Goal: Task Accomplishment & Management: Complete application form

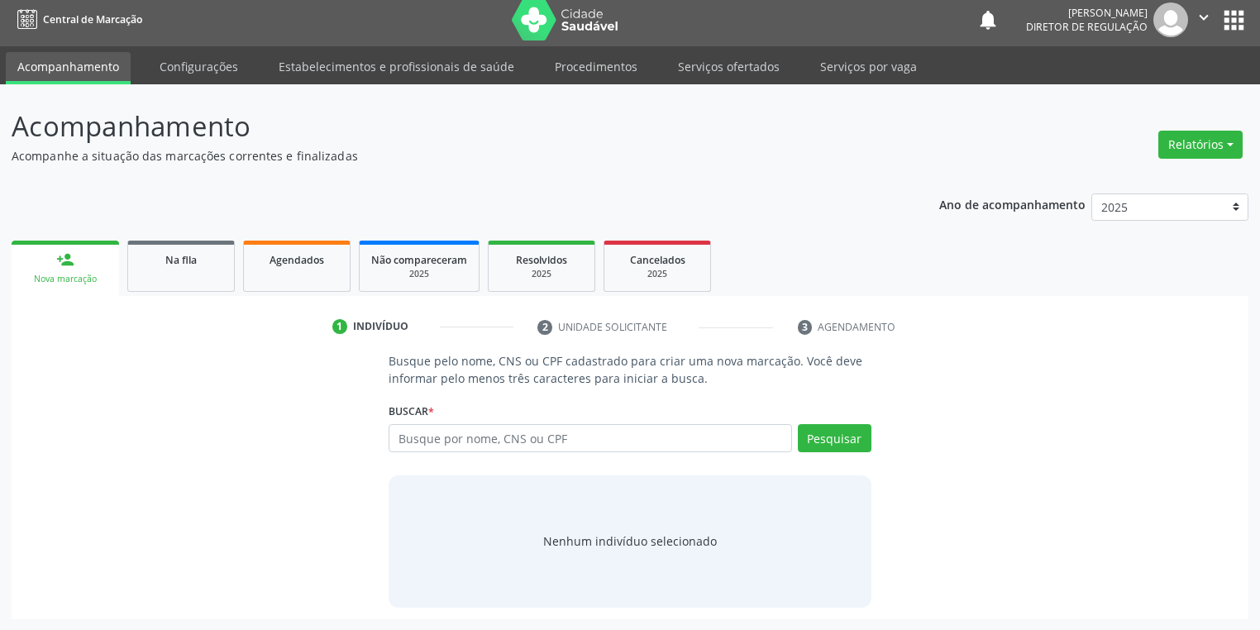
scroll to position [7, 0]
click at [718, 65] on link "Serviços ofertados" at bounding box center [728, 66] width 125 height 29
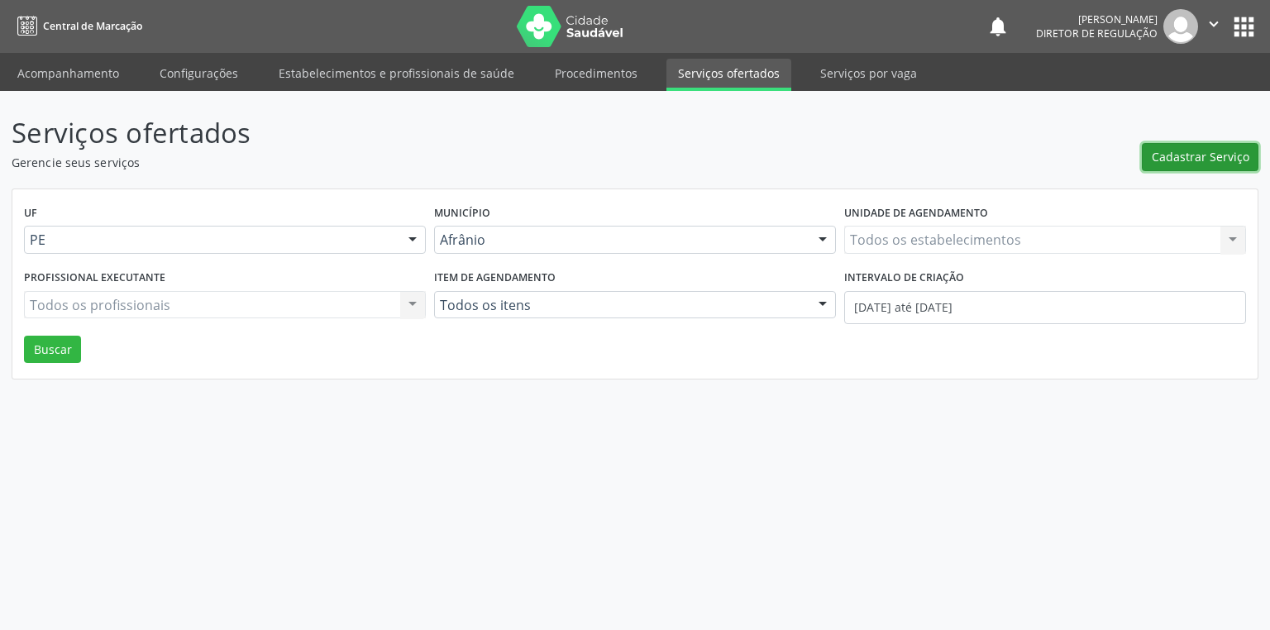
click at [1168, 162] on span "Cadastrar Serviço" at bounding box center [1201, 156] width 98 height 17
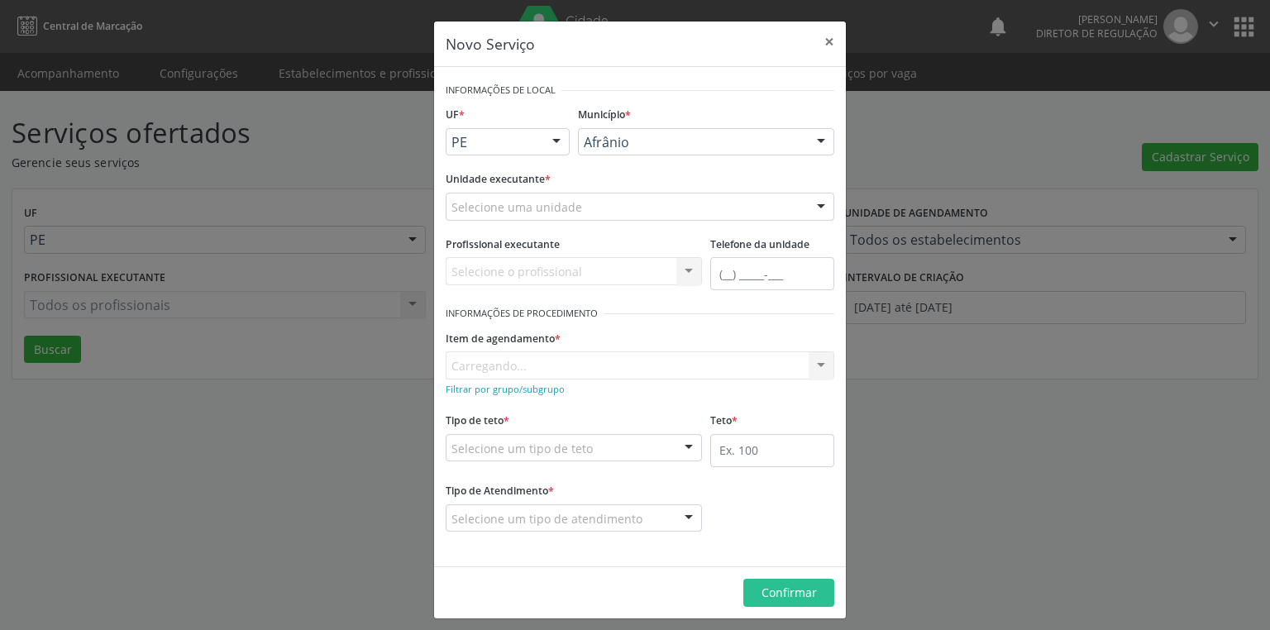
click at [627, 152] on div "Afrânio" at bounding box center [706, 142] width 256 height 28
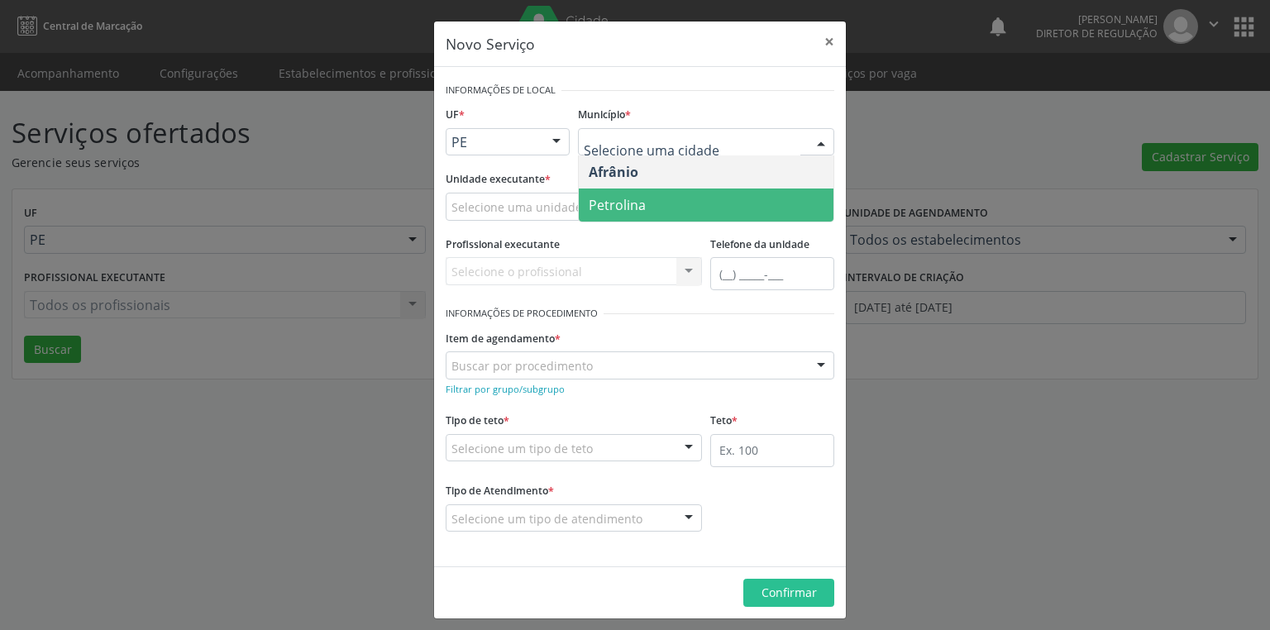
click at [612, 199] on span "Petrolina" at bounding box center [617, 205] width 57 height 18
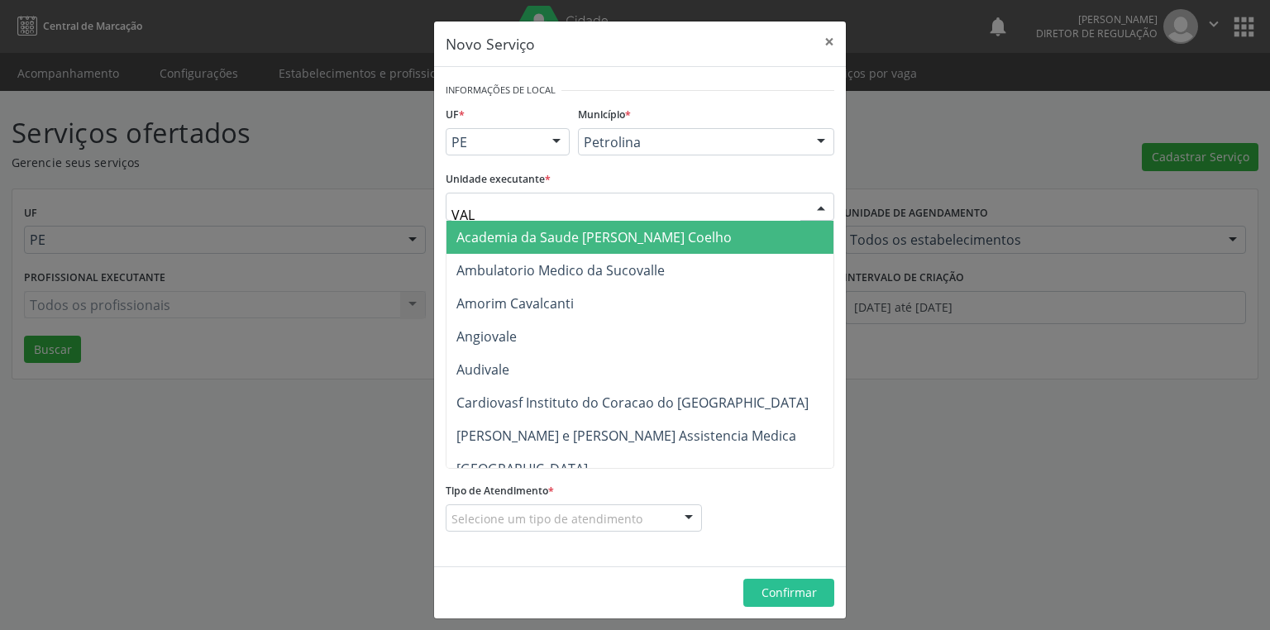
type input "VALE"
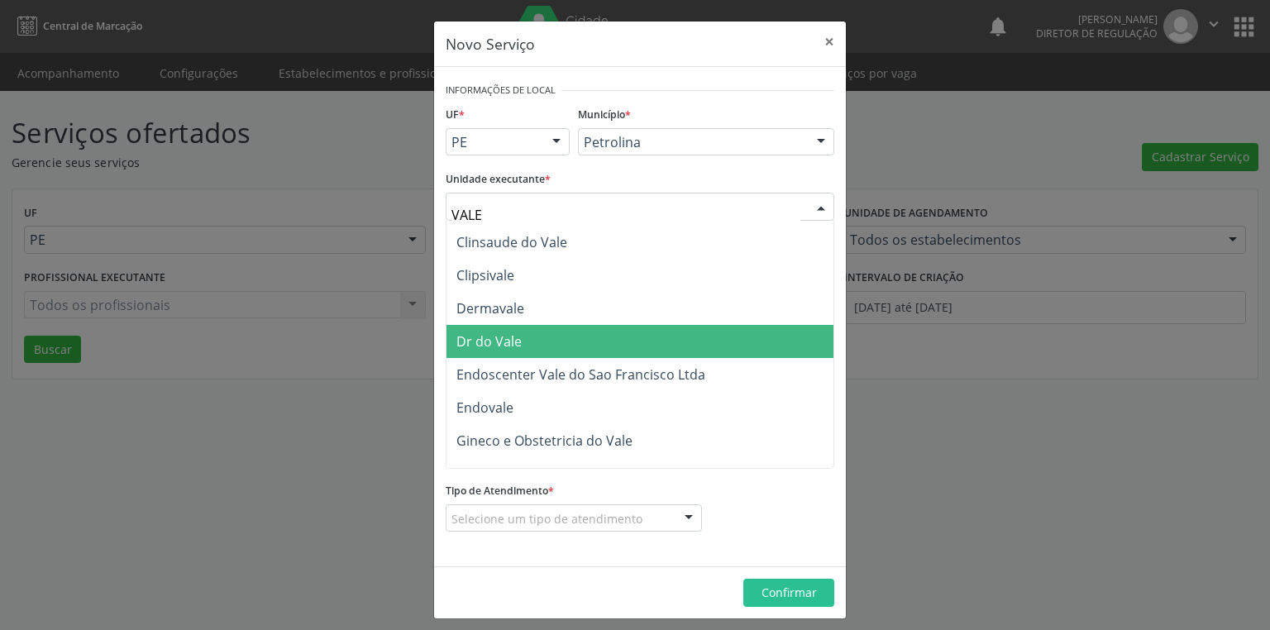
scroll to position [198, 0]
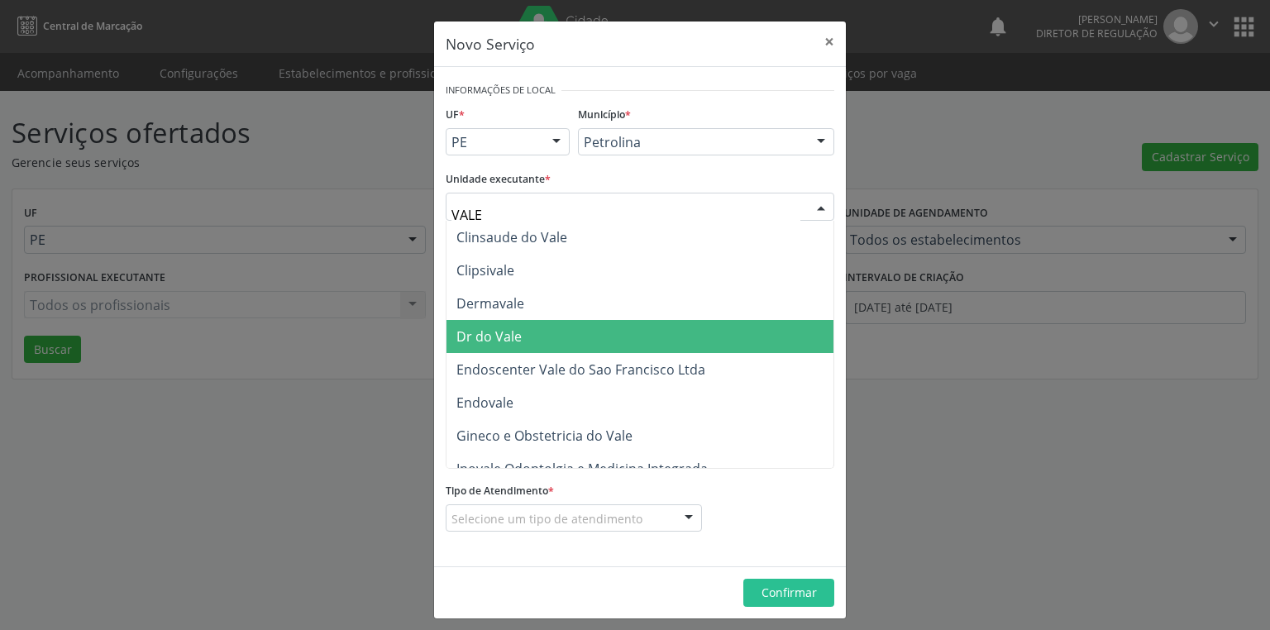
click at [513, 341] on span "Dr do Vale" at bounding box center [488, 336] width 65 height 18
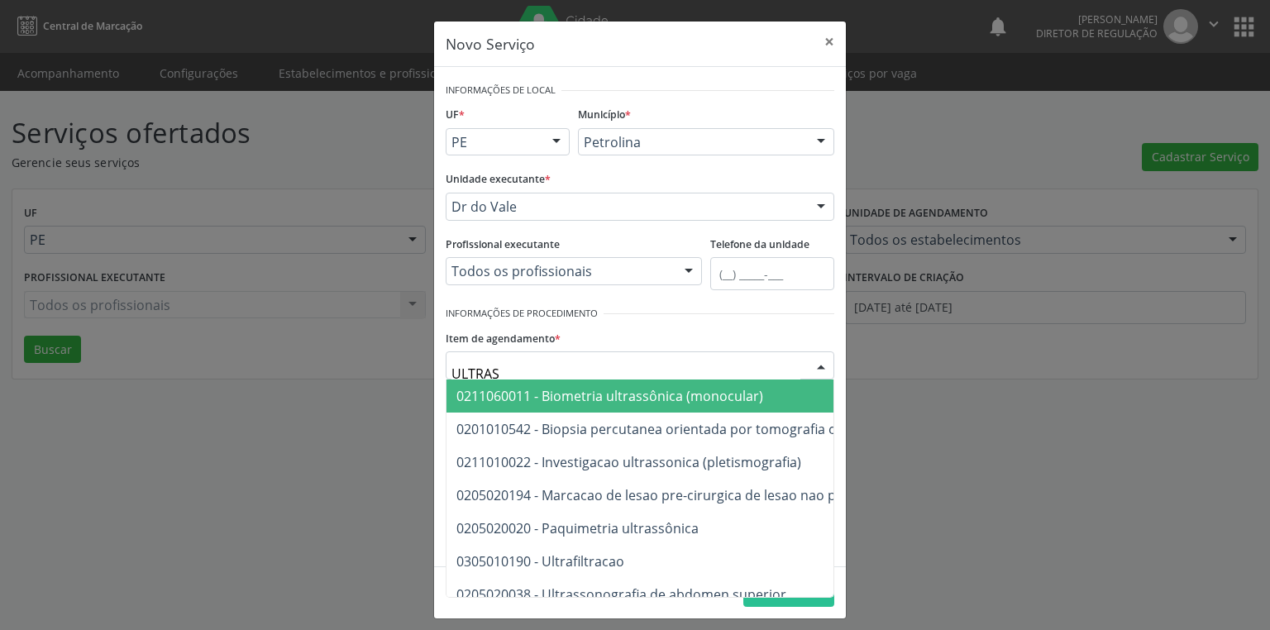
type input "ULTRASS"
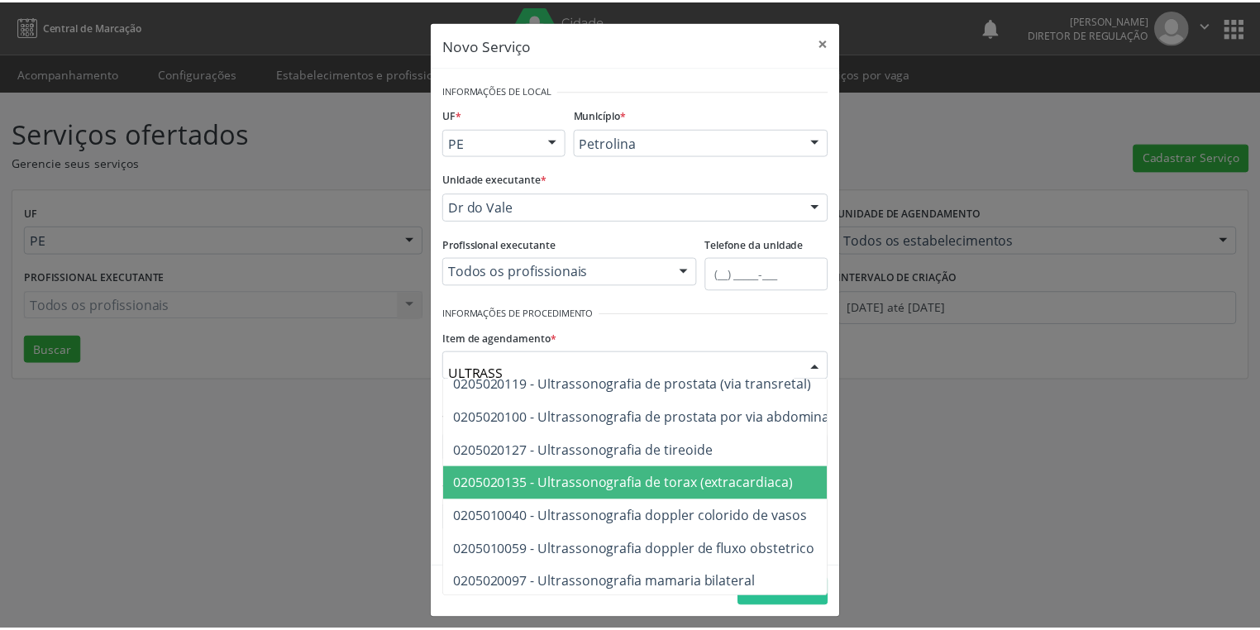
scroll to position [397, 0]
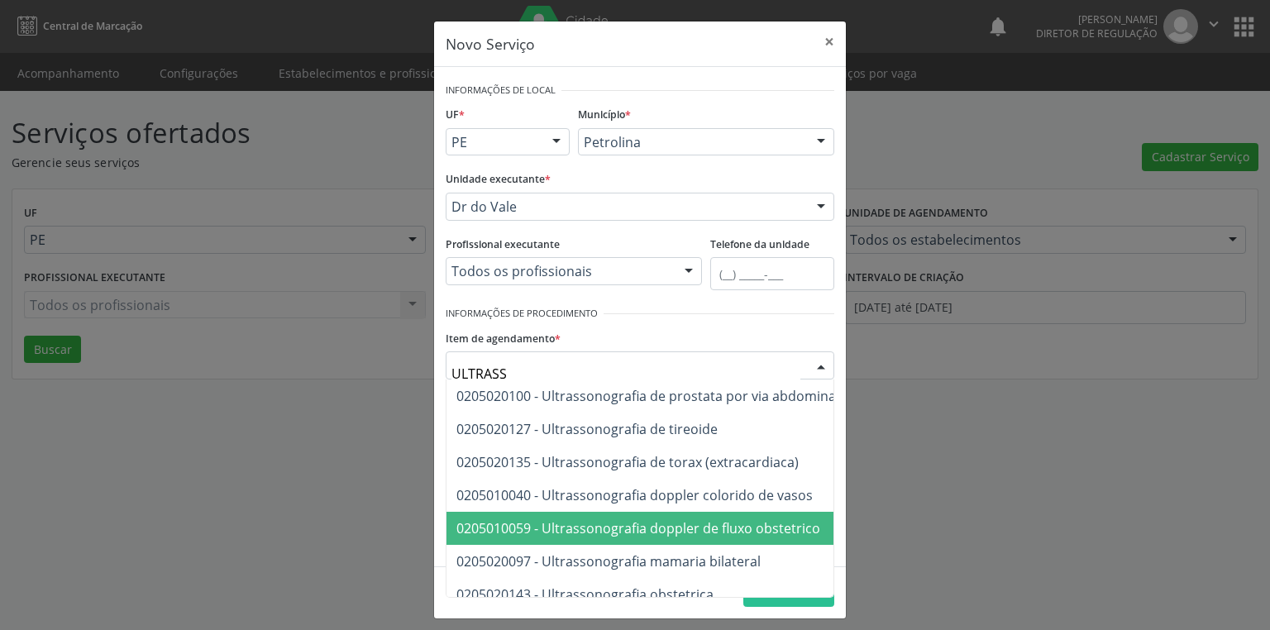
click at [796, 527] on span "0205010059 - Ultrassonografia doppler de fluxo obstetrico" at bounding box center [638, 528] width 364 height 18
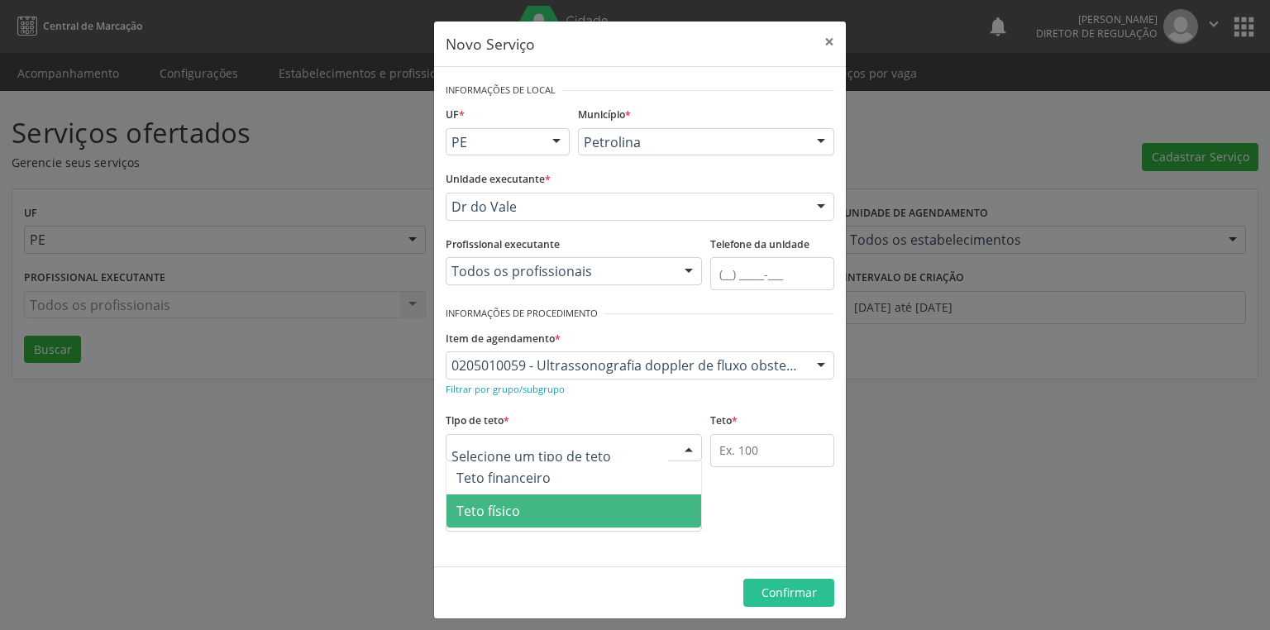
click at [556, 514] on span "Teto físico" at bounding box center [573, 510] width 255 height 33
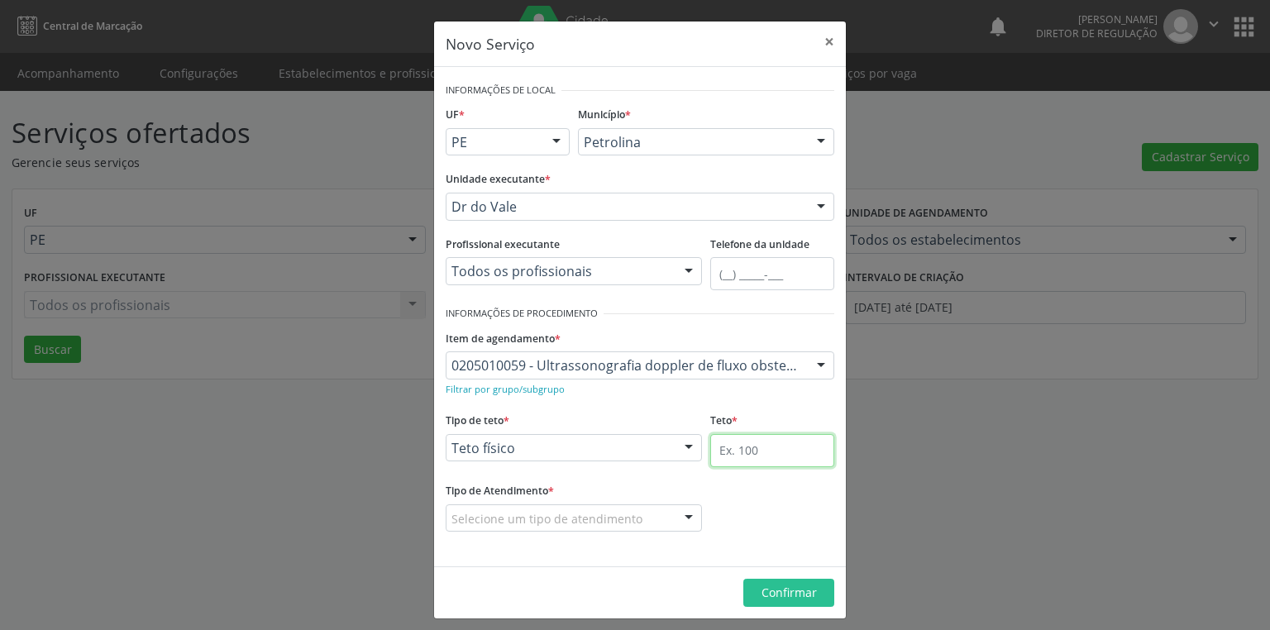
click at [735, 459] on input "text" at bounding box center [772, 450] width 124 height 33
type input "1"
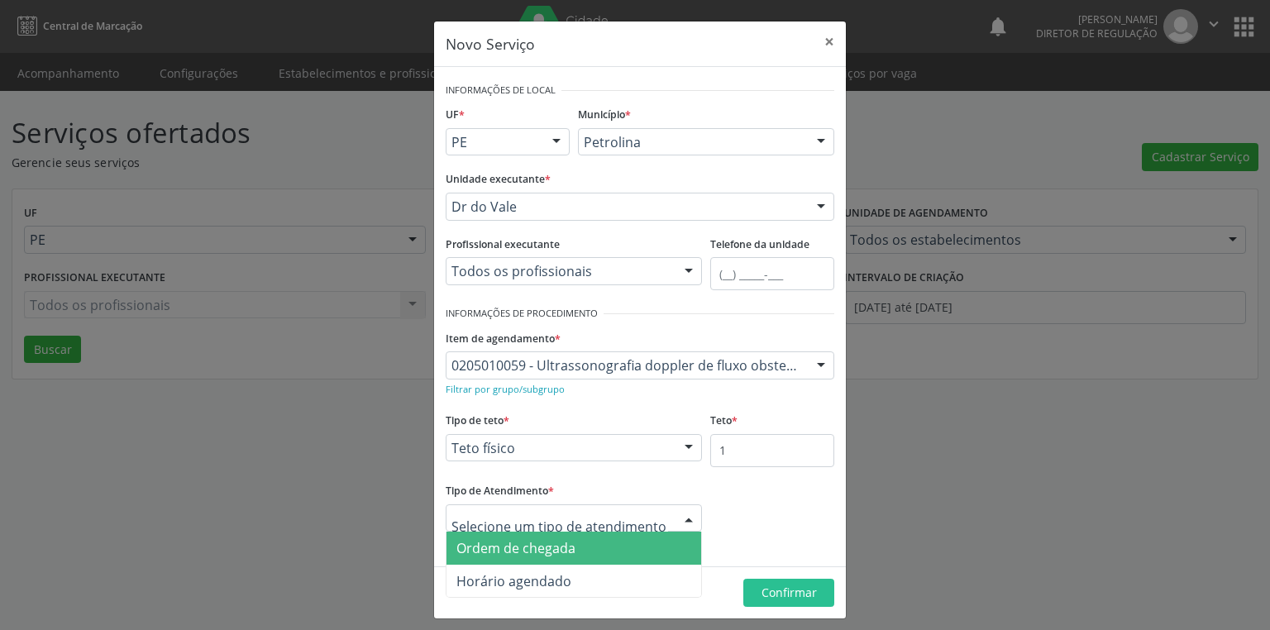
click at [532, 548] on span "Ordem de chegada" at bounding box center [515, 548] width 119 height 18
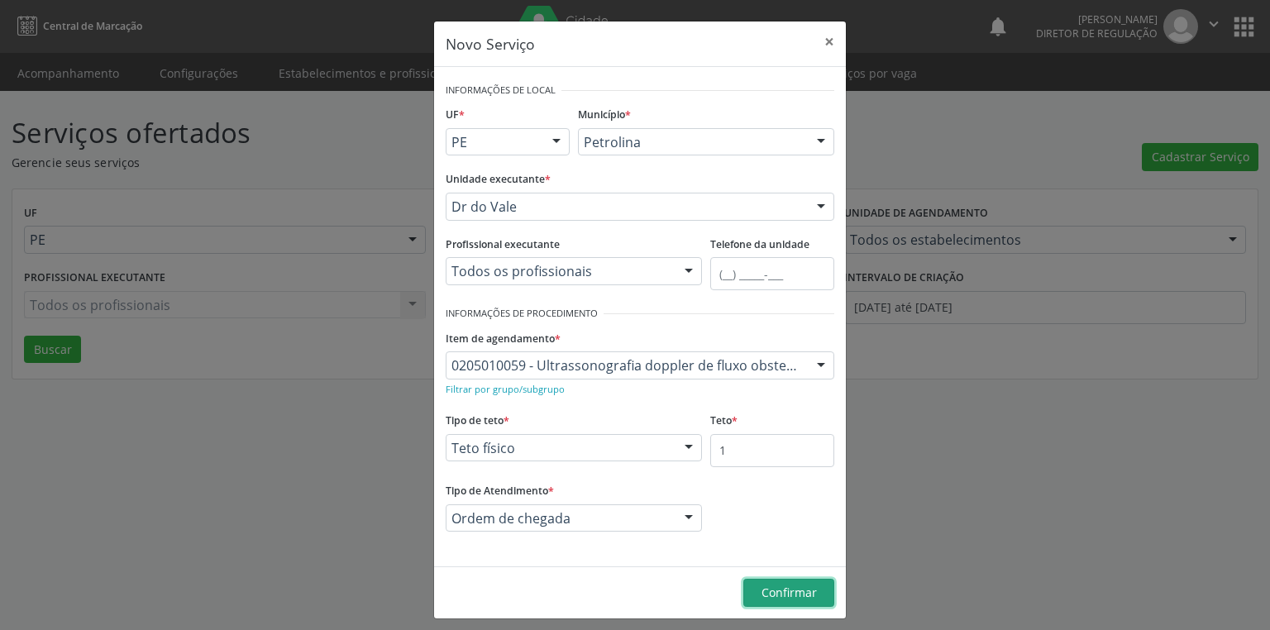
click at [772, 599] on button "Confirmar" at bounding box center [788, 593] width 91 height 28
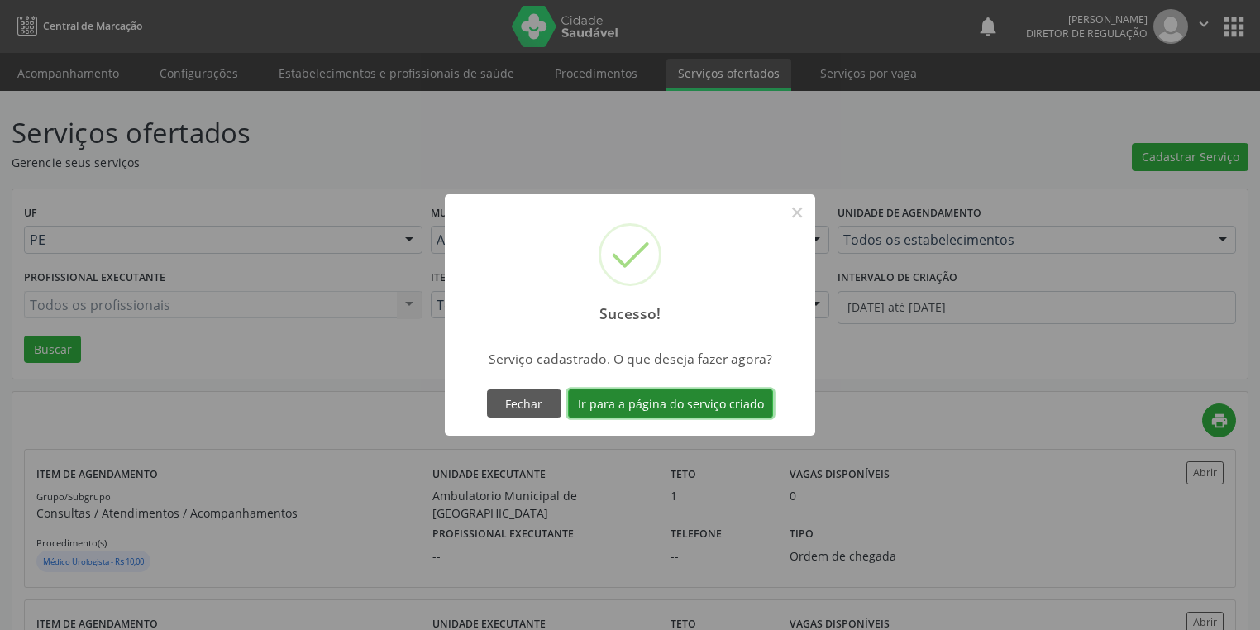
click at [655, 400] on button "Ir para a página do serviço criado" at bounding box center [670, 403] width 205 height 28
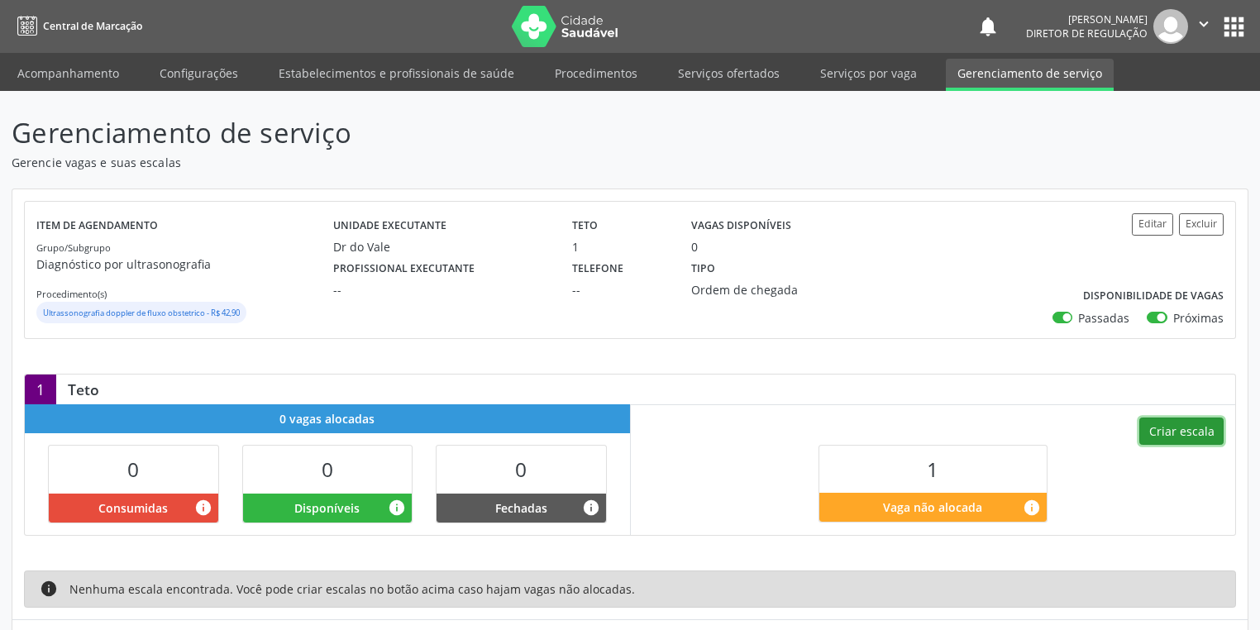
click at [1167, 428] on button "Criar escala" at bounding box center [1181, 432] width 84 height 28
select select "8"
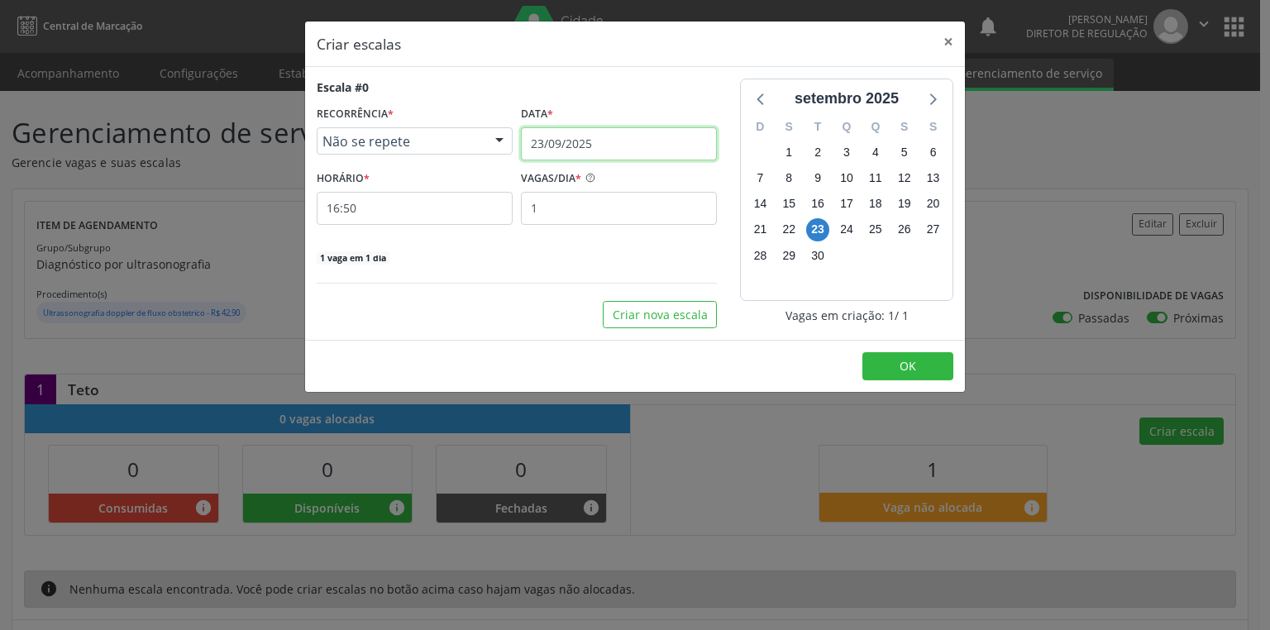
click at [602, 151] on input "23/09/2025" at bounding box center [619, 143] width 196 height 33
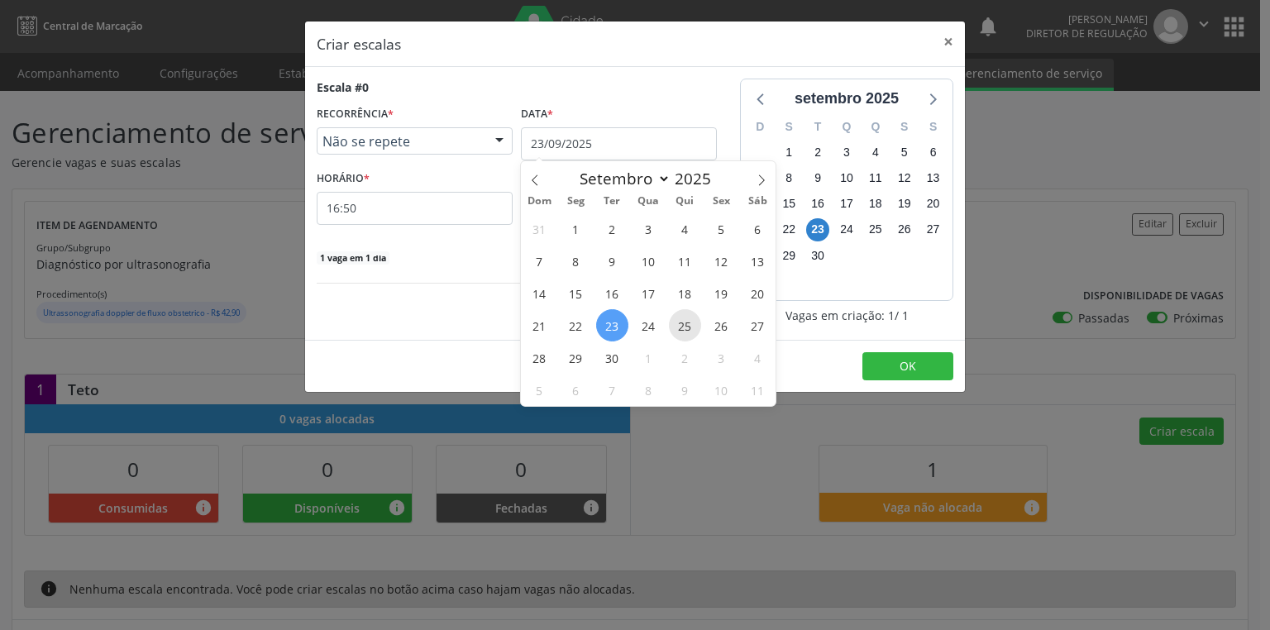
click at [685, 328] on span "25" at bounding box center [685, 325] width 32 height 32
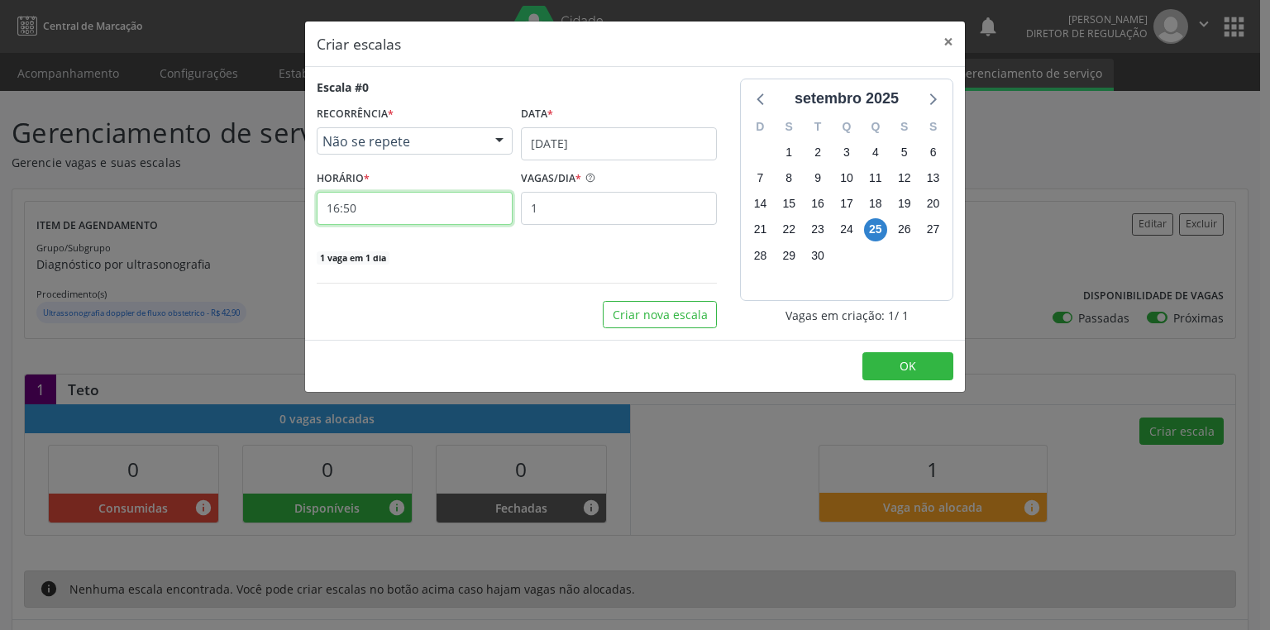
click at [393, 213] on input "16:50" at bounding box center [415, 208] width 196 height 33
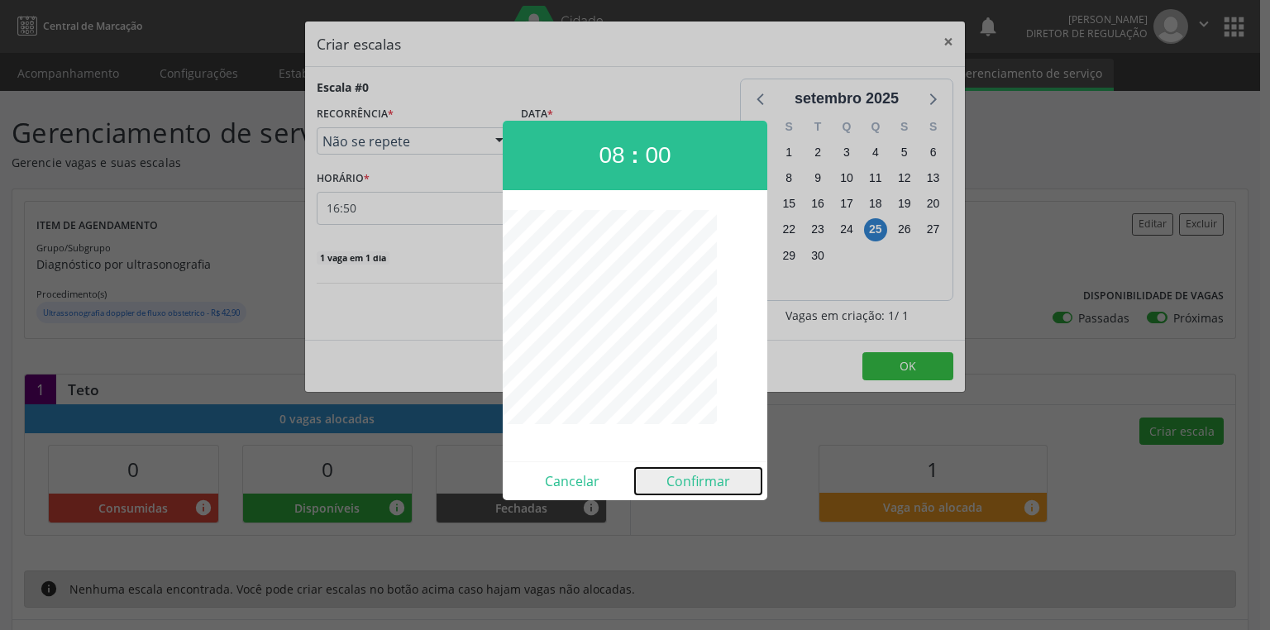
click at [704, 485] on button "Confirmar" at bounding box center [698, 481] width 126 height 26
type input "08:00"
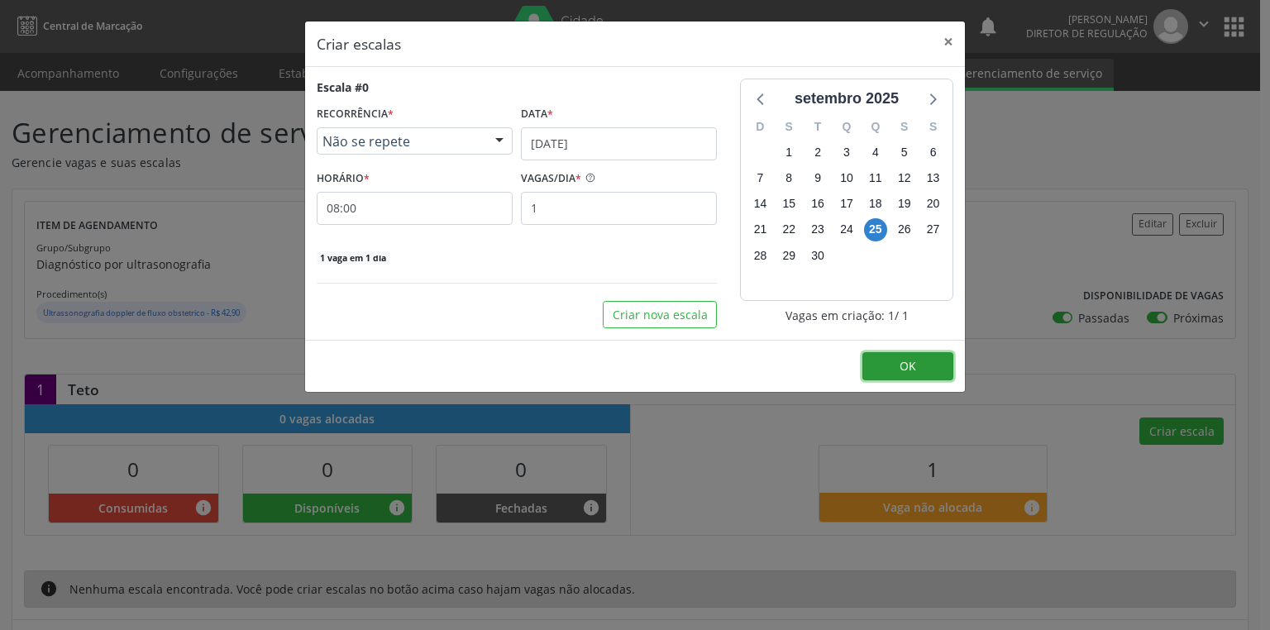
click at [903, 363] on span "OK" at bounding box center [908, 366] width 17 height 16
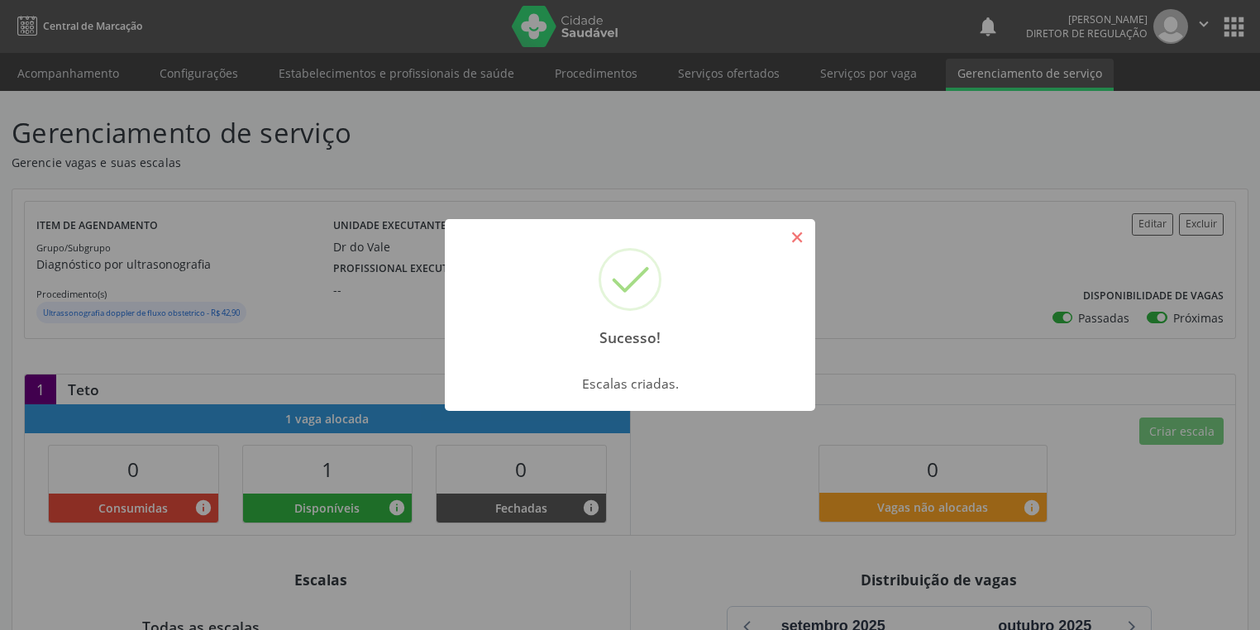
drag, startPoint x: 800, startPoint y: 234, endPoint x: 557, endPoint y: 192, distance: 246.7
click at [800, 233] on button "×" at bounding box center [797, 237] width 28 height 28
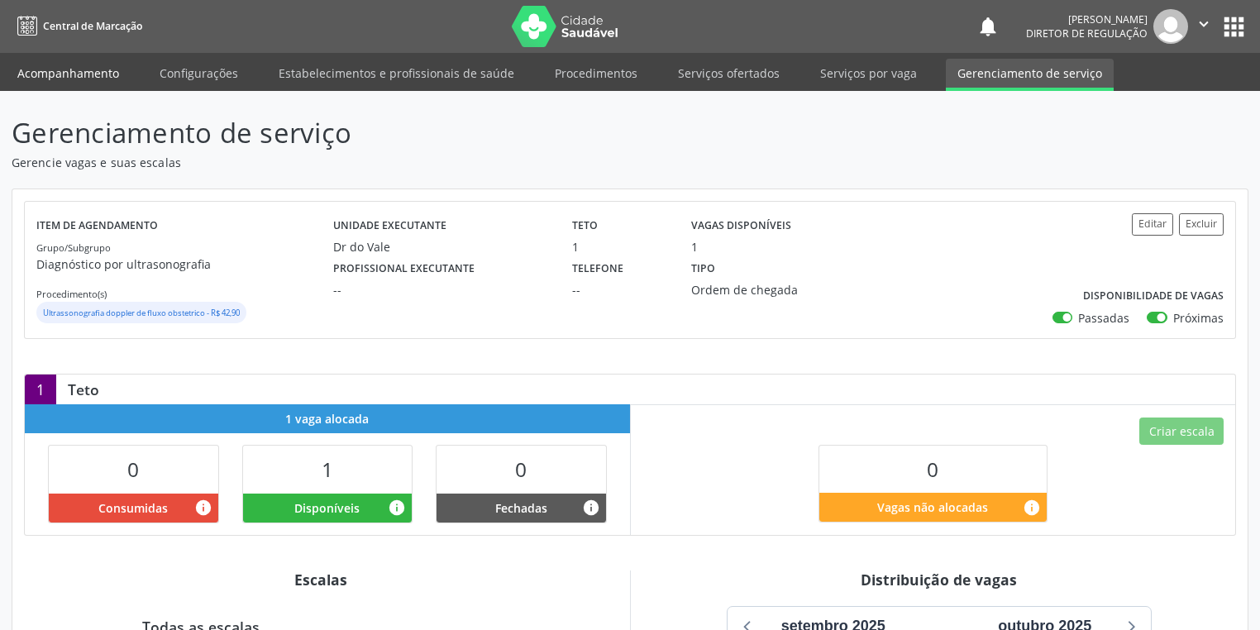
click at [69, 69] on link "Acompanhamento" at bounding box center [68, 73] width 125 height 29
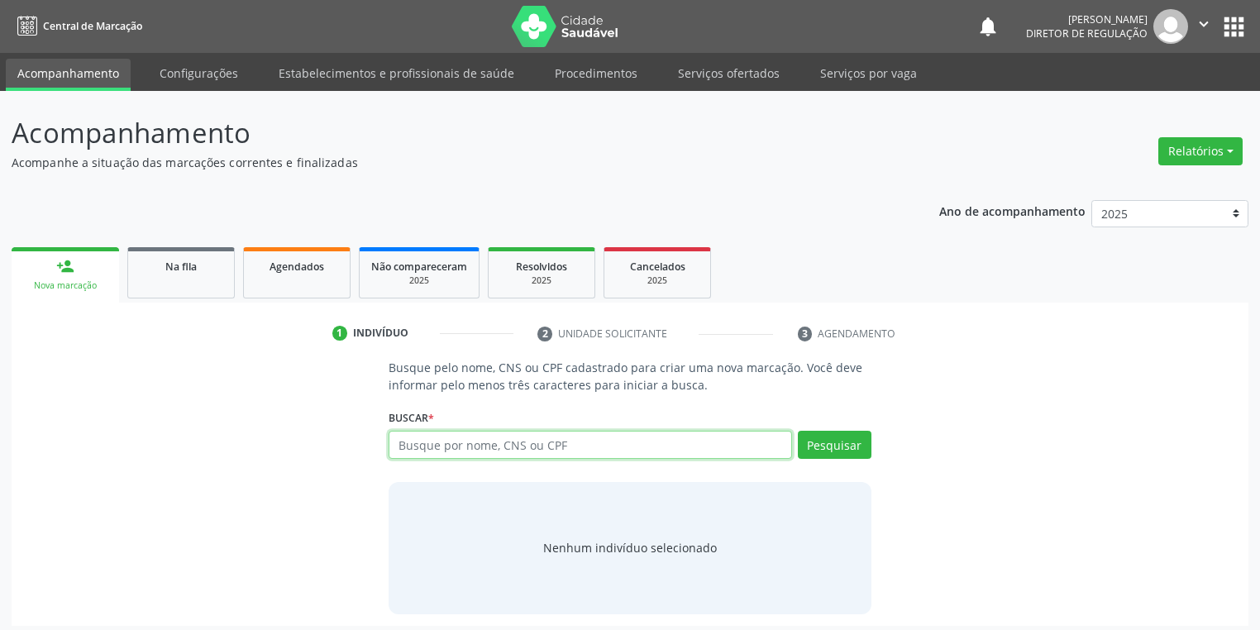
click at [429, 444] on input "text" at bounding box center [590, 445] width 403 height 28
type input "10702219452"
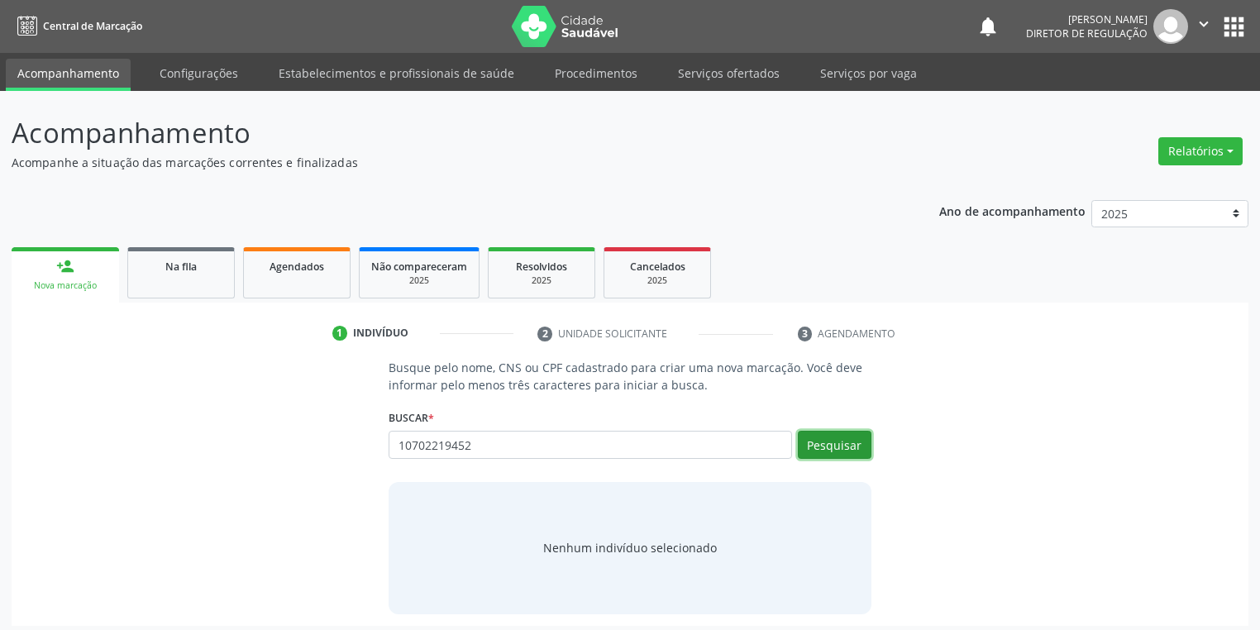
click at [819, 441] on button "Pesquisar" at bounding box center [835, 445] width 74 height 28
type input "10702219452"
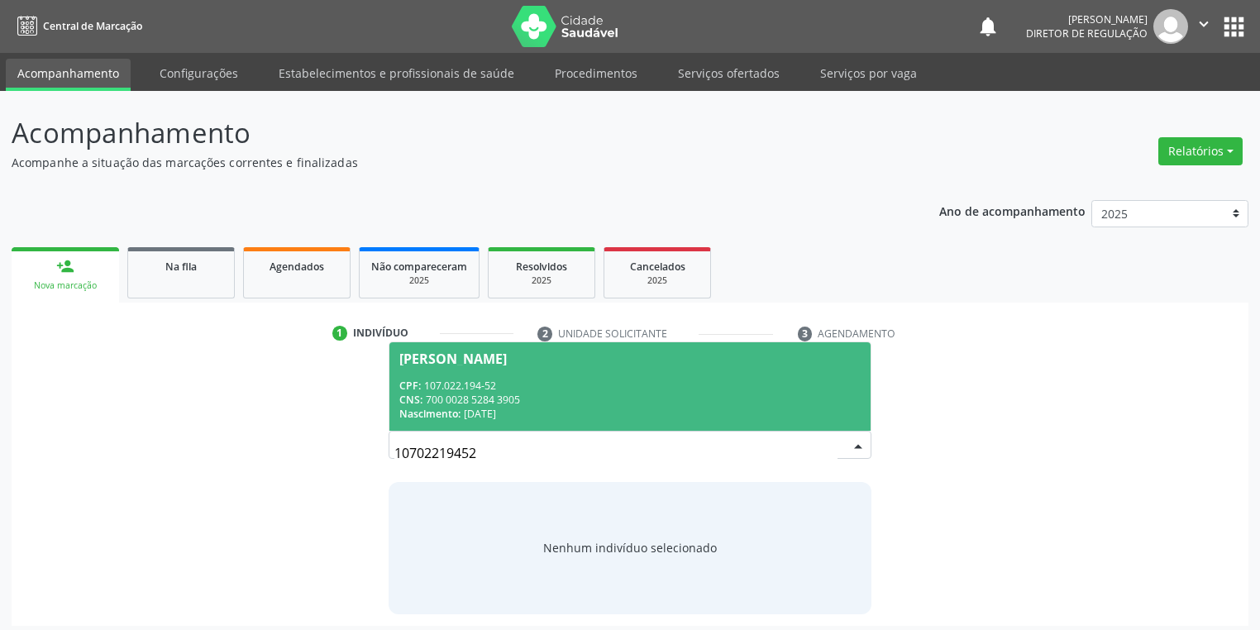
click at [525, 409] on div "Nascimento: [DATE]" at bounding box center [629, 414] width 461 height 14
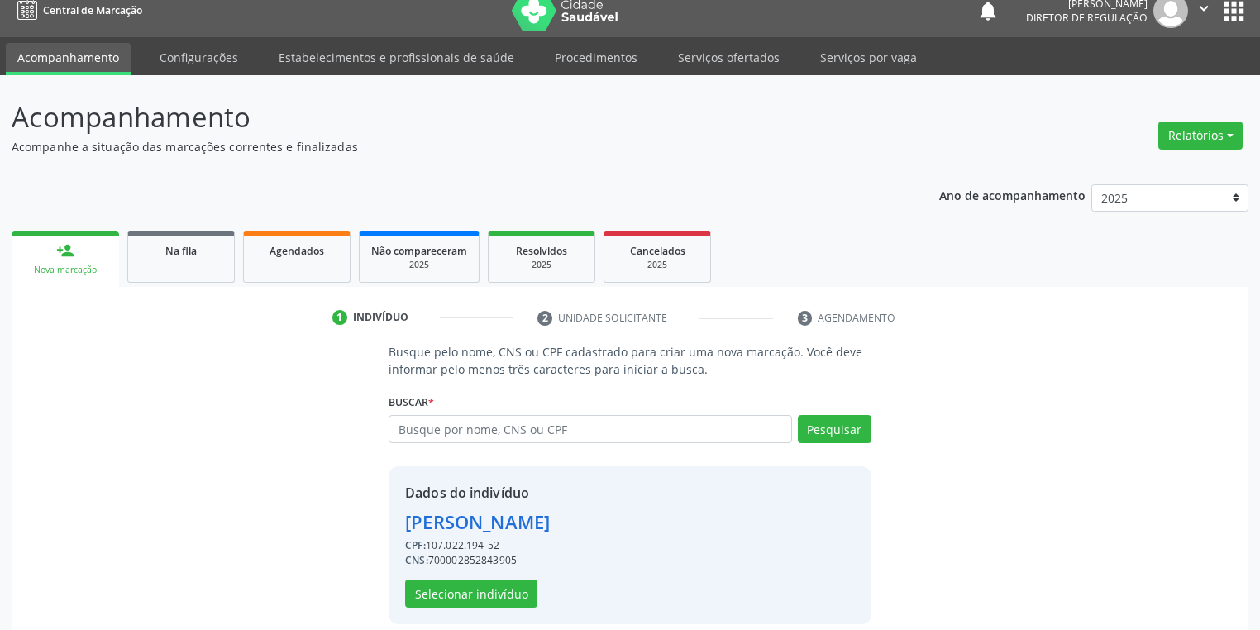
scroll to position [31, 0]
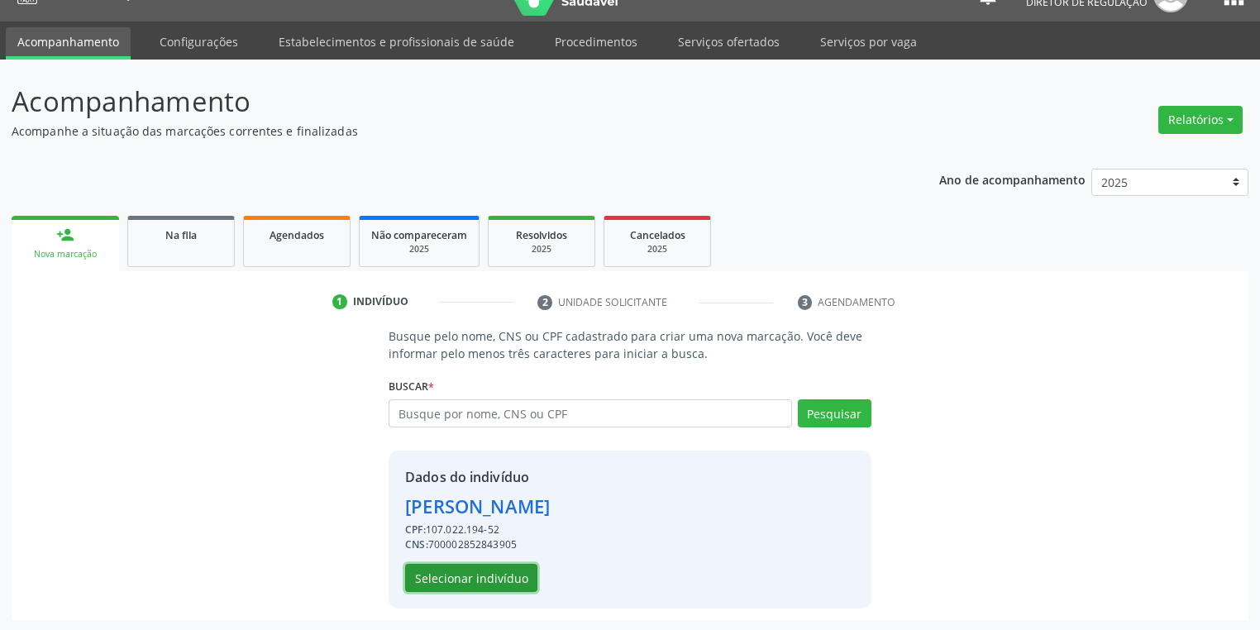
click at [476, 575] on button "Selecionar indivíduo" at bounding box center [471, 578] width 132 height 28
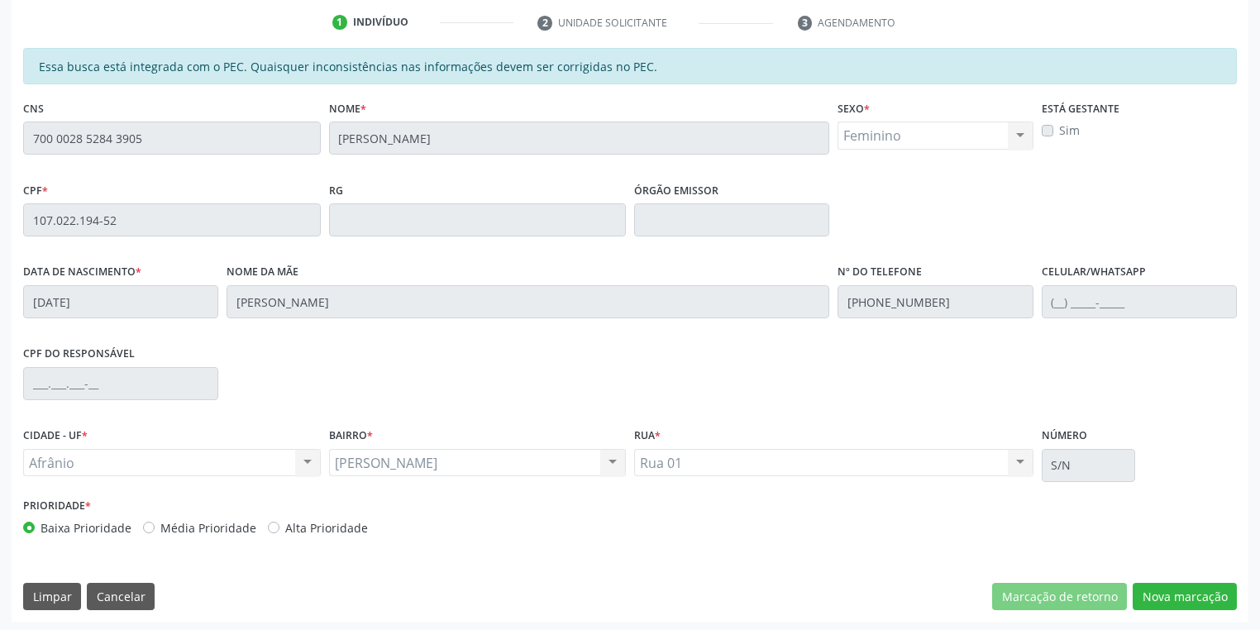
scroll to position [313, 0]
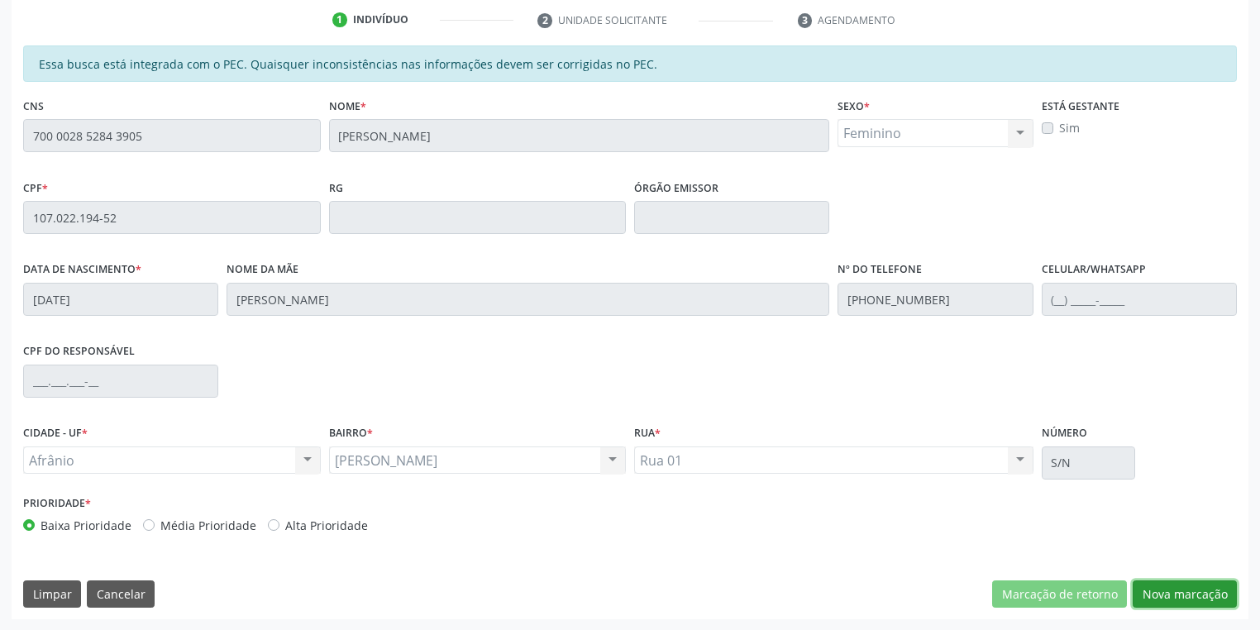
click at [1168, 595] on button "Nova marcação" at bounding box center [1185, 594] width 104 height 28
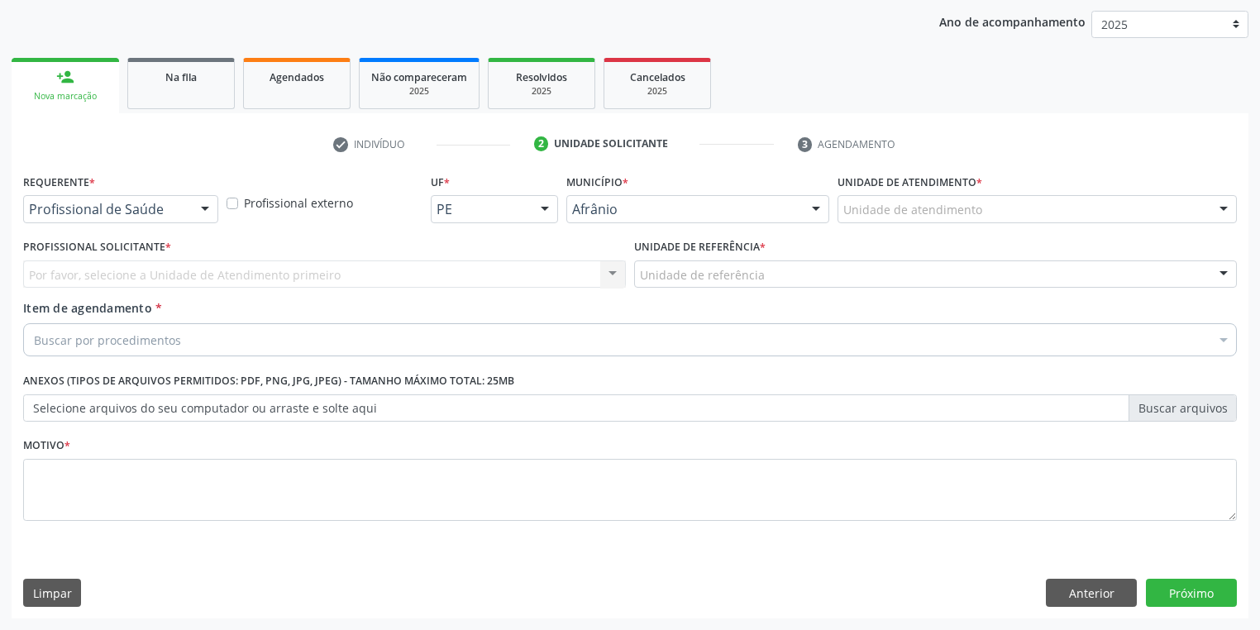
scroll to position [189, 0]
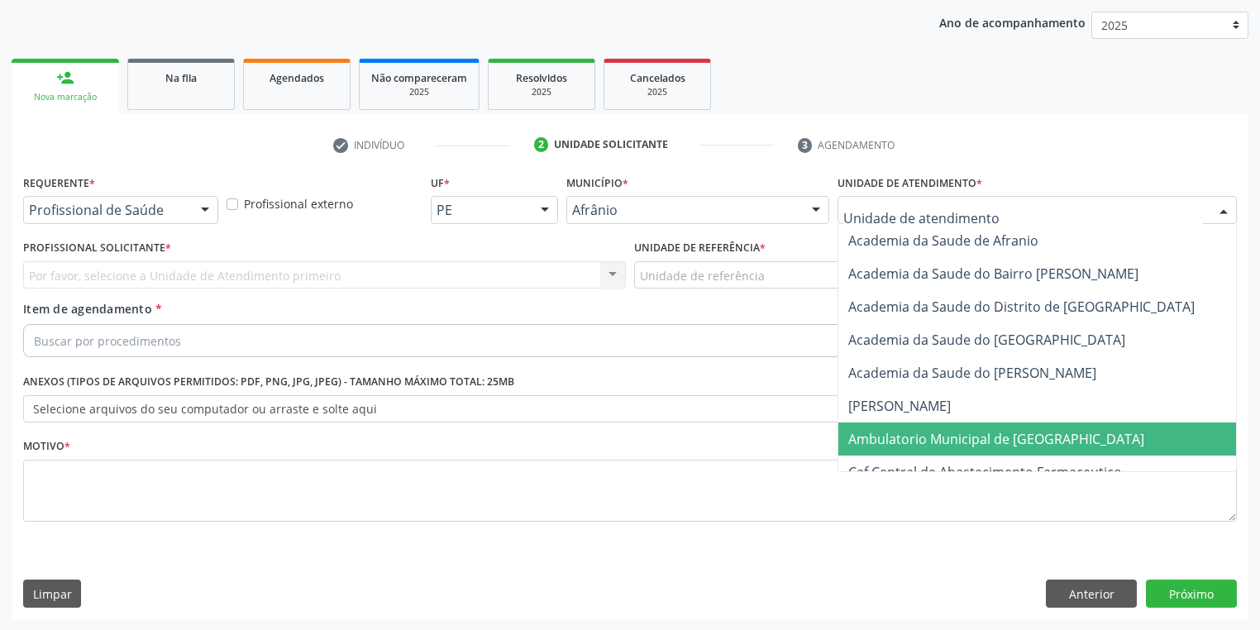
click at [903, 434] on span "Ambulatorio Municipal de [GEOGRAPHIC_DATA]" at bounding box center [996, 439] width 296 height 18
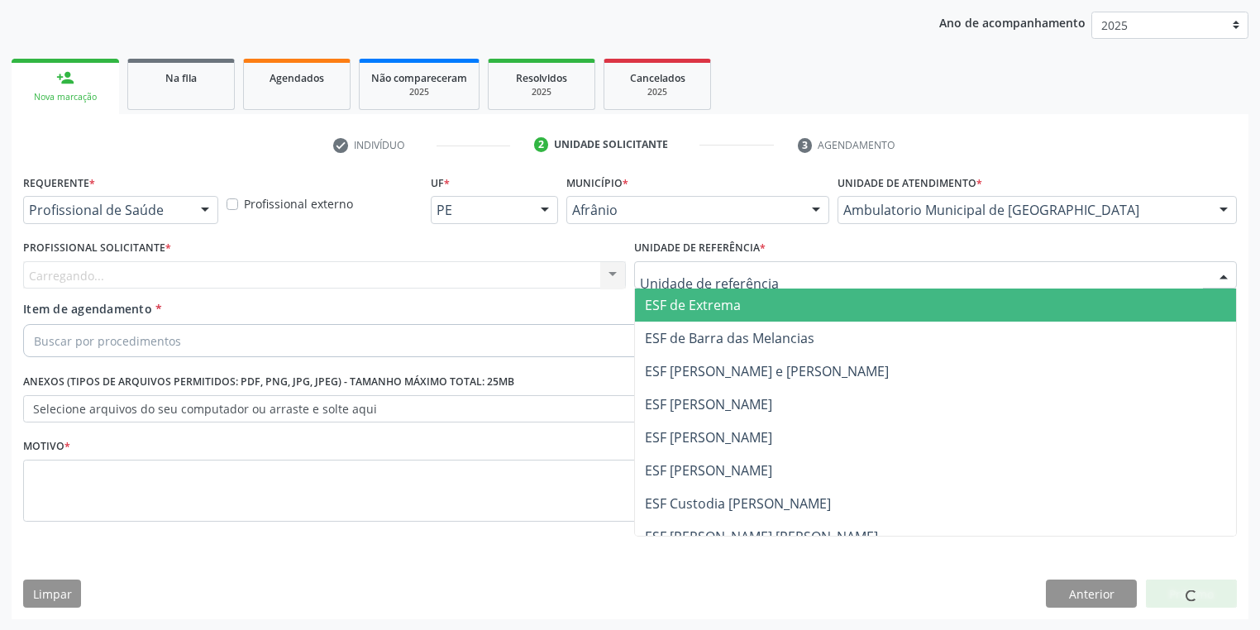
click at [671, 265] on div at bounding box center [935, 275] width 603 height 28
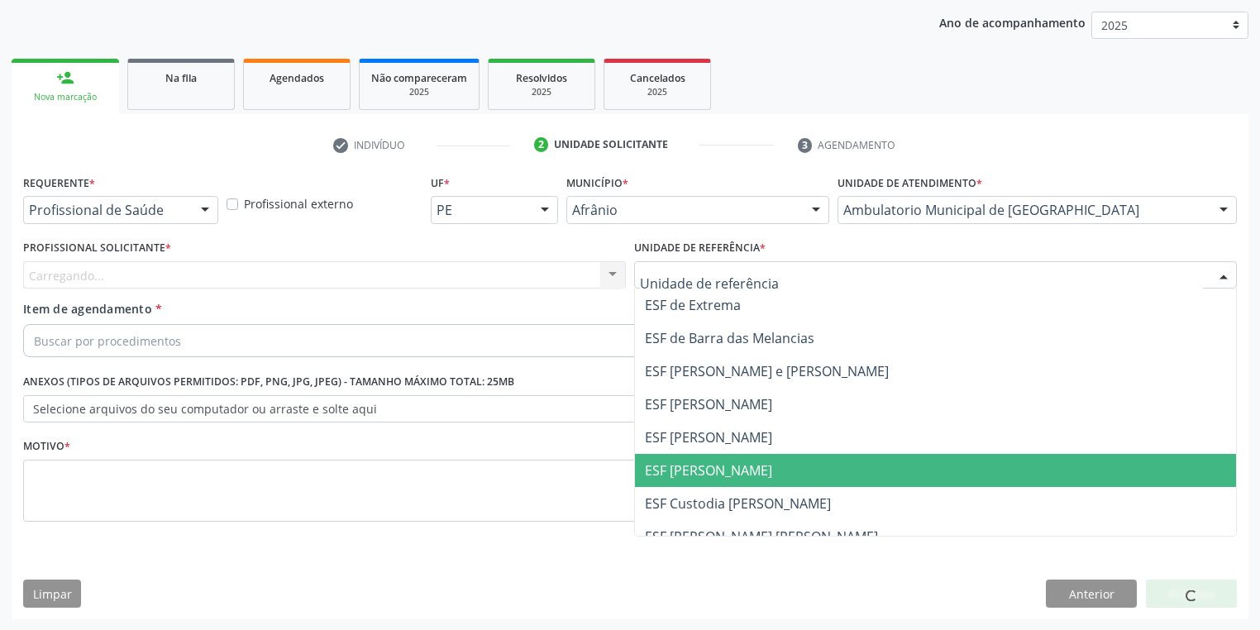
drag, startPoint x: 737, startPoint y: 477, endPoint x: 628, endPoint y: 443, distance: 114.3
click at [737, 478] on span "ESF [PERSON_NAME]" at bounding box center [708, 470] width 127 height 18
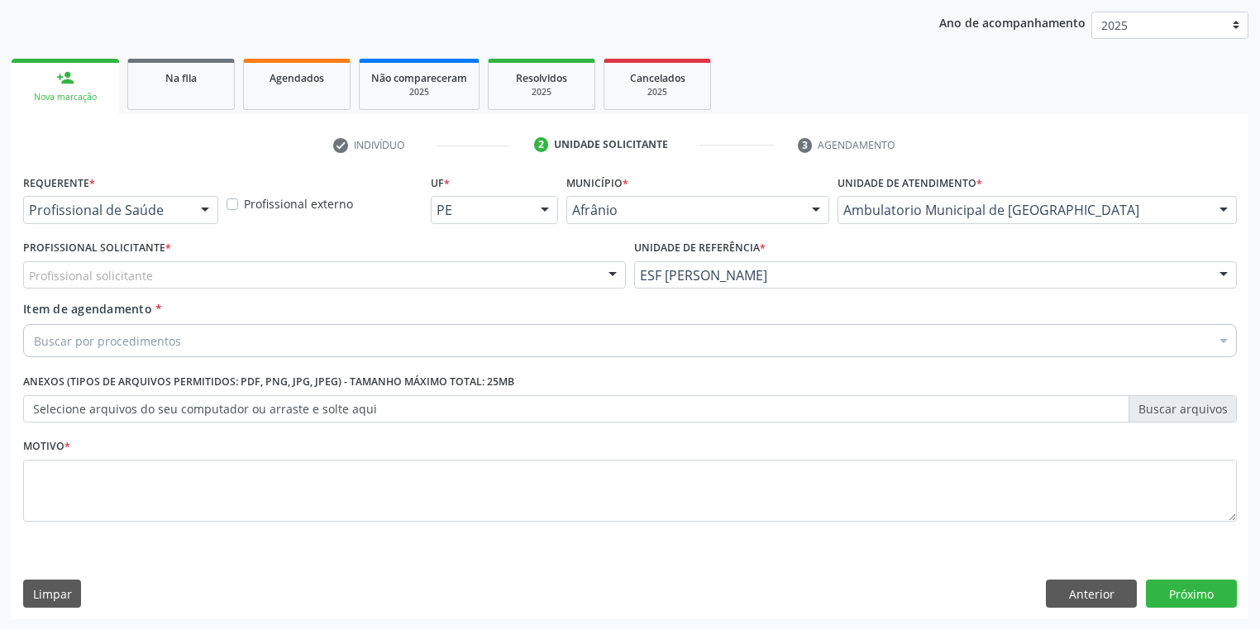
click at [160, 271] on div "Profissional solicitante" at bounding box center [324, 275] width 603 height 28
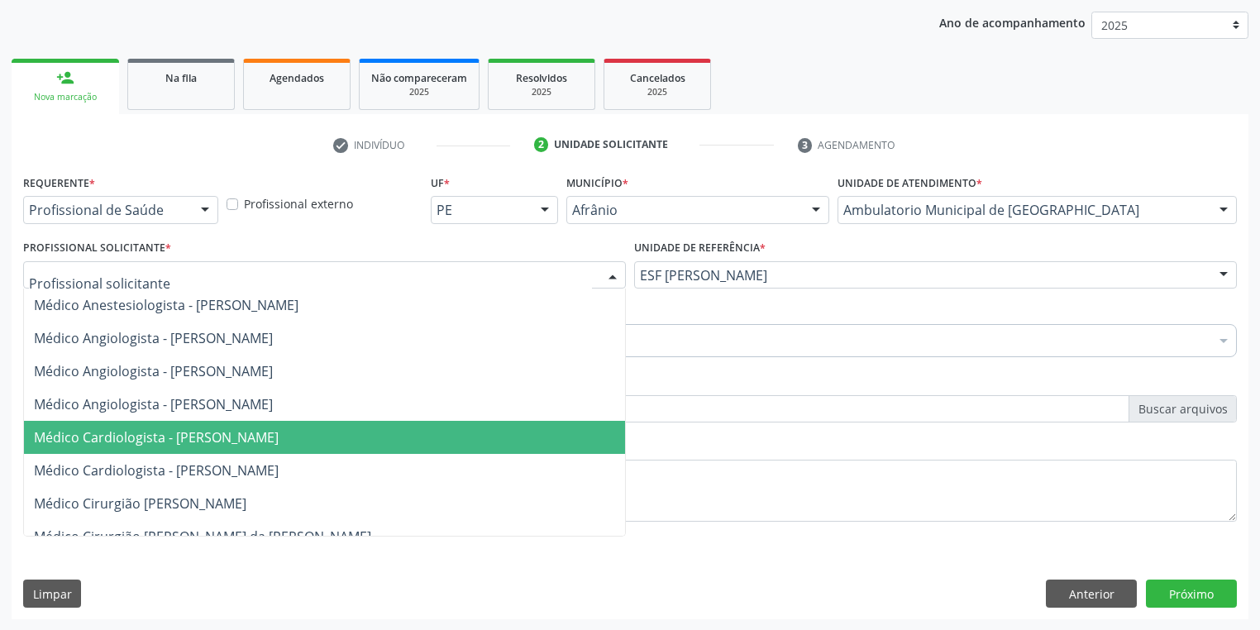
click at [195, 443] on span "Médico Cardiologista - [PERSON_NAME]" at bounding box center [156, 437] width 245 height 18
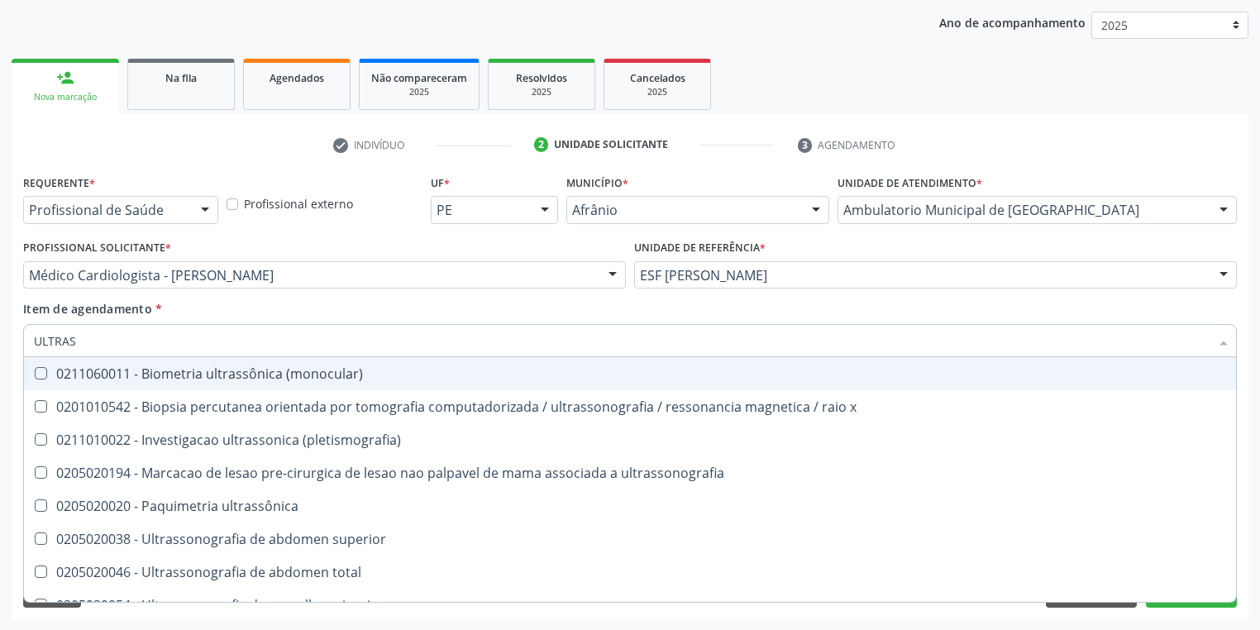
type input "ULTRASS"
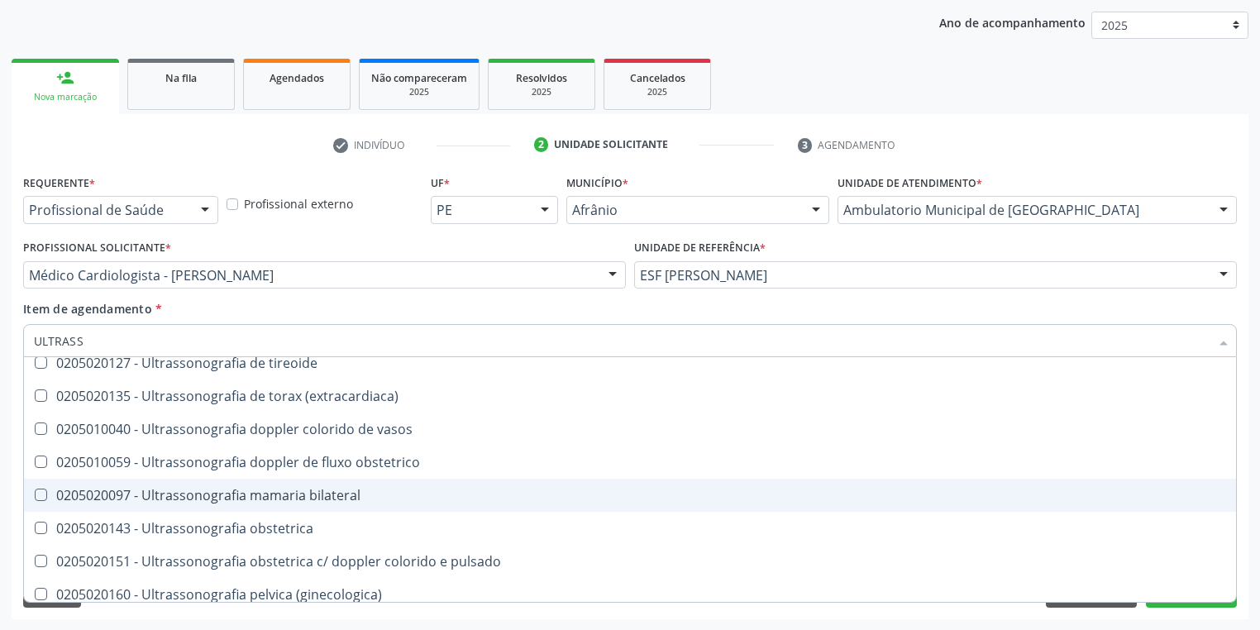
scroll to position [463, 0]
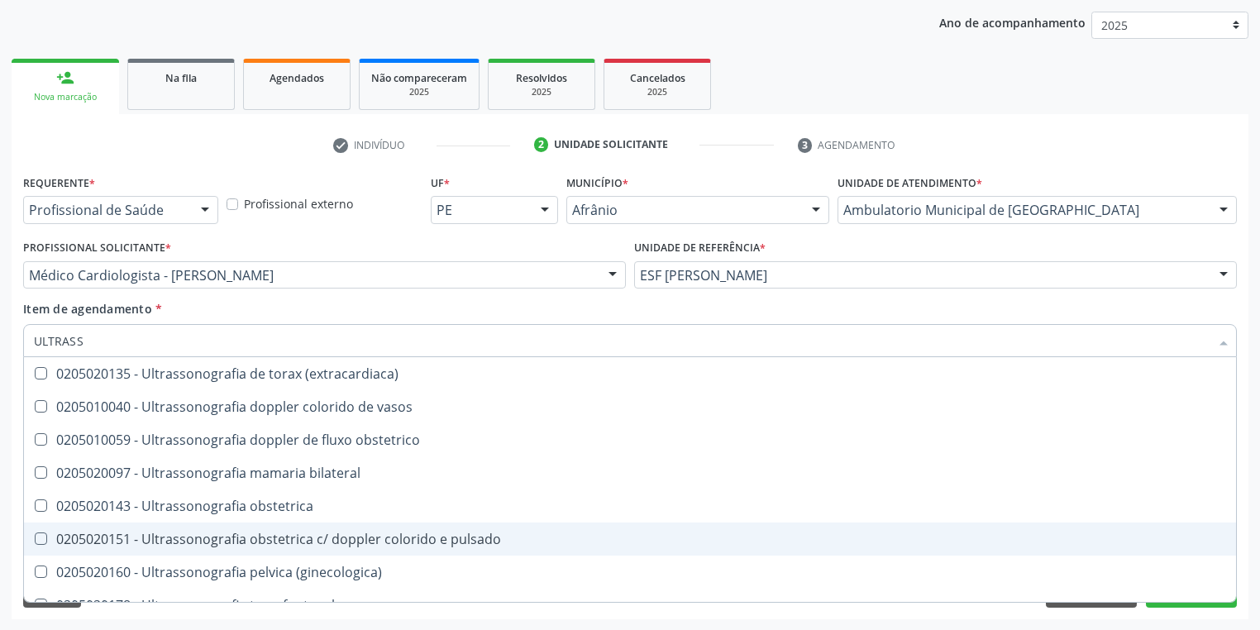
click at [331, 542] on div "0205020151 - Ultrassonografia obstetrica c/ doppler colorido e pulsado" at bounding box center [630, 538] width 1192 height 13
checkbox pulsado "true"
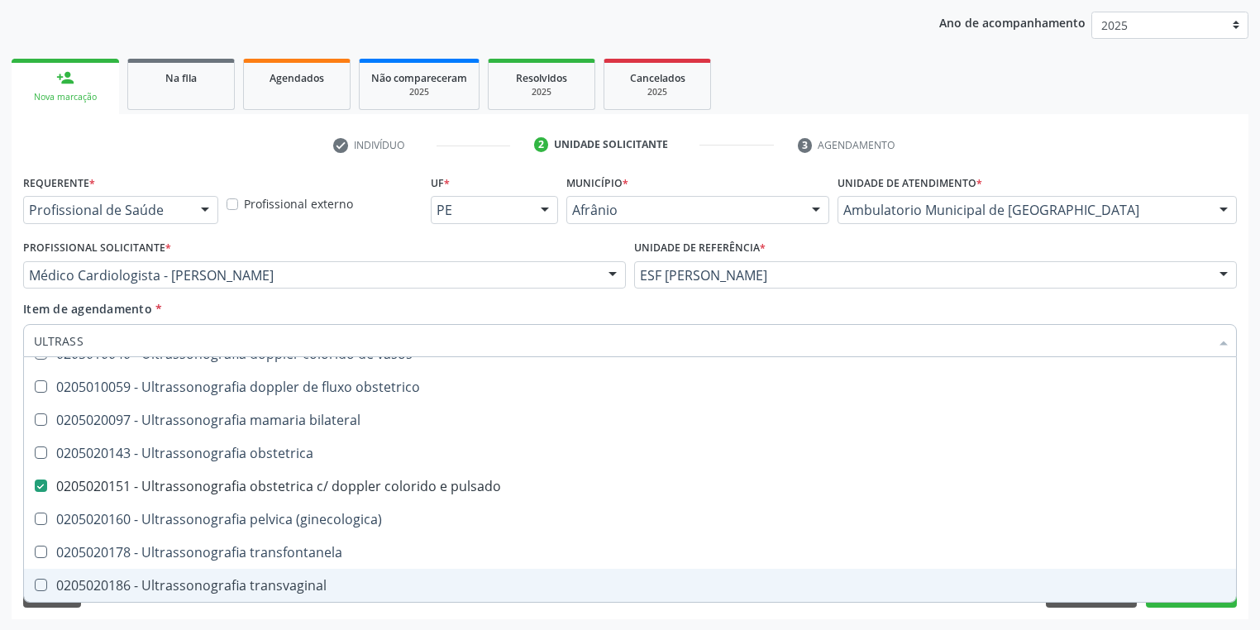
type input "ULTRASS"
click at [90, 616] on div "Requerente * Profissional de Saúde Profissional de Saúde Paciente Nenhum result…" at bounding box center [630, 394] width 1237 height 449
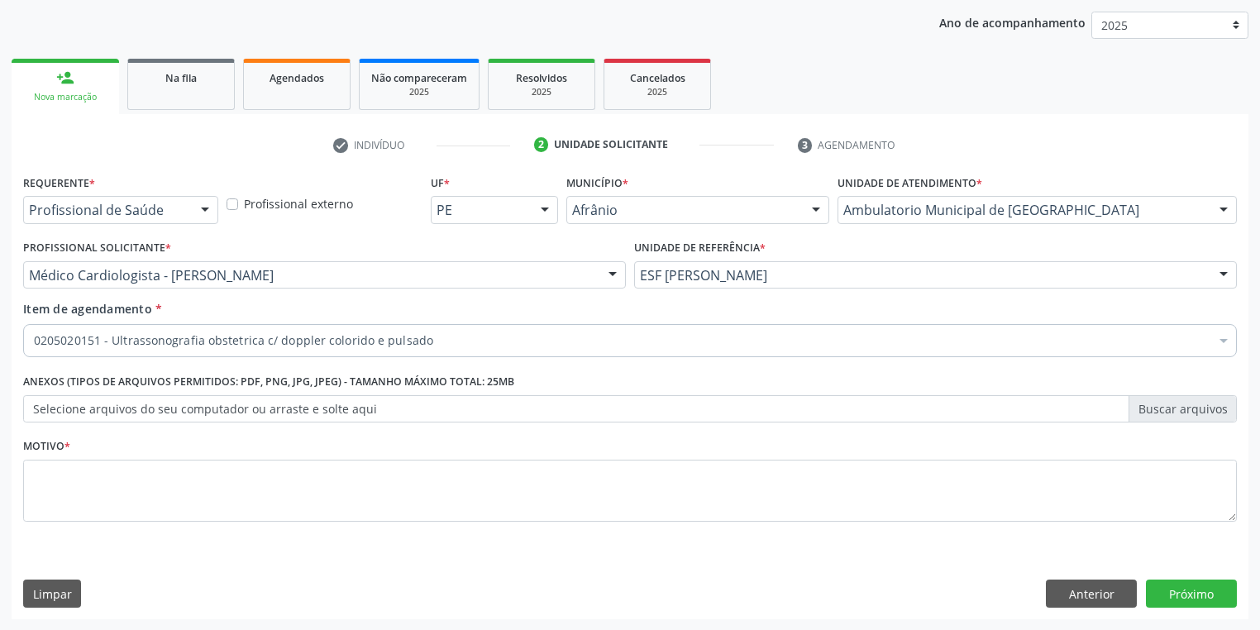
checkbox pulsado "true"
checkbox psicossocial "false"
click at [89, 513] on textarea at bounding box center [630, 491] width 1214 height 63
type textarea "/*"
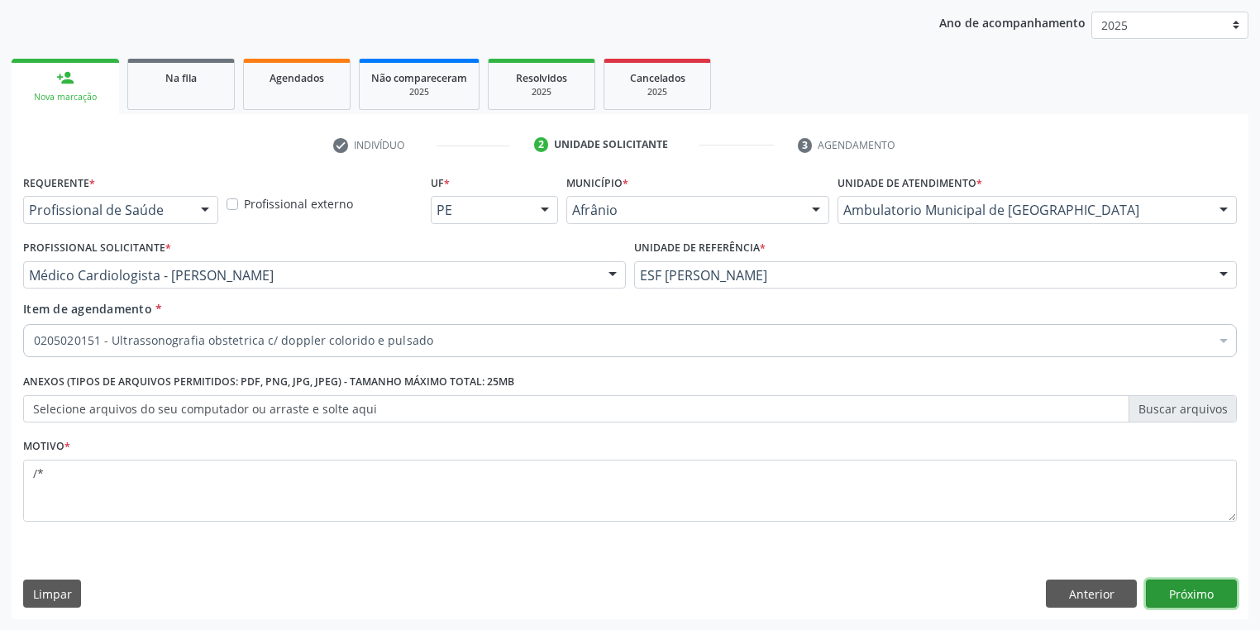
click at [1188, 596] on button "Próximo" at bounding box center [1191, 594] width 91 height 28
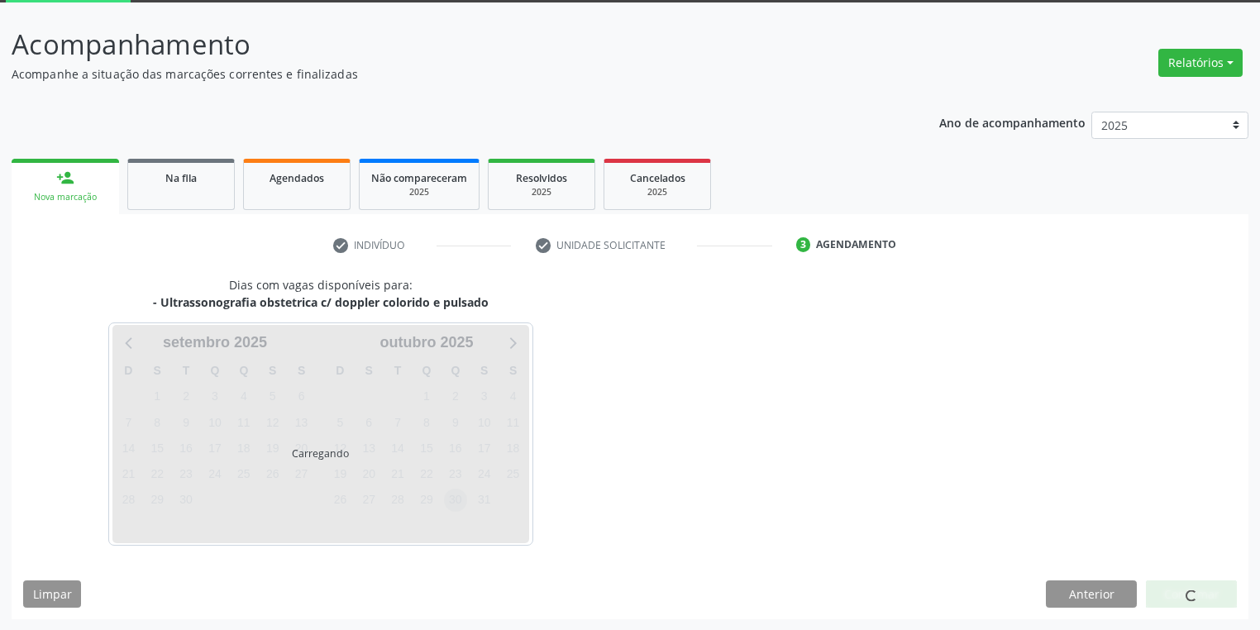
scroll to position [136, 0]
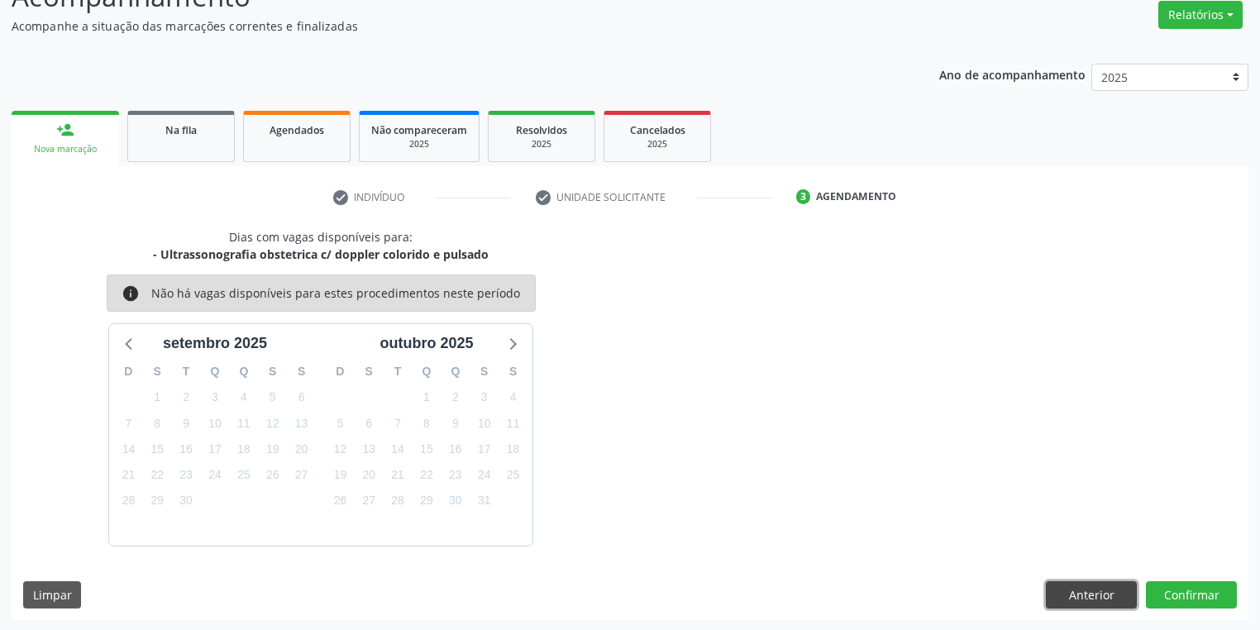
click at [1087, 593] on button "Anterior" at bounding box center [1091, 595] width 91 height 28
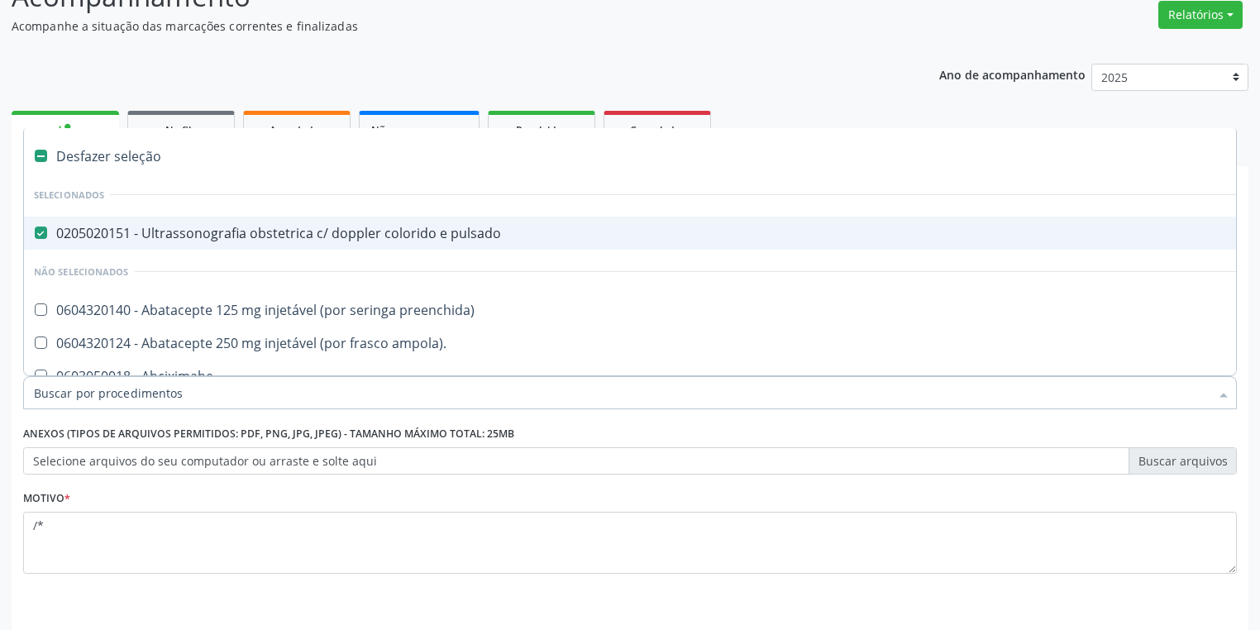
click at [195, 233] on div "0205020151 - Ultrassonografia obstetrica c/ doppler colorido e pulsado" at bounding box center [670, 233] width 1272 height 13
checkbox pulsado "false"
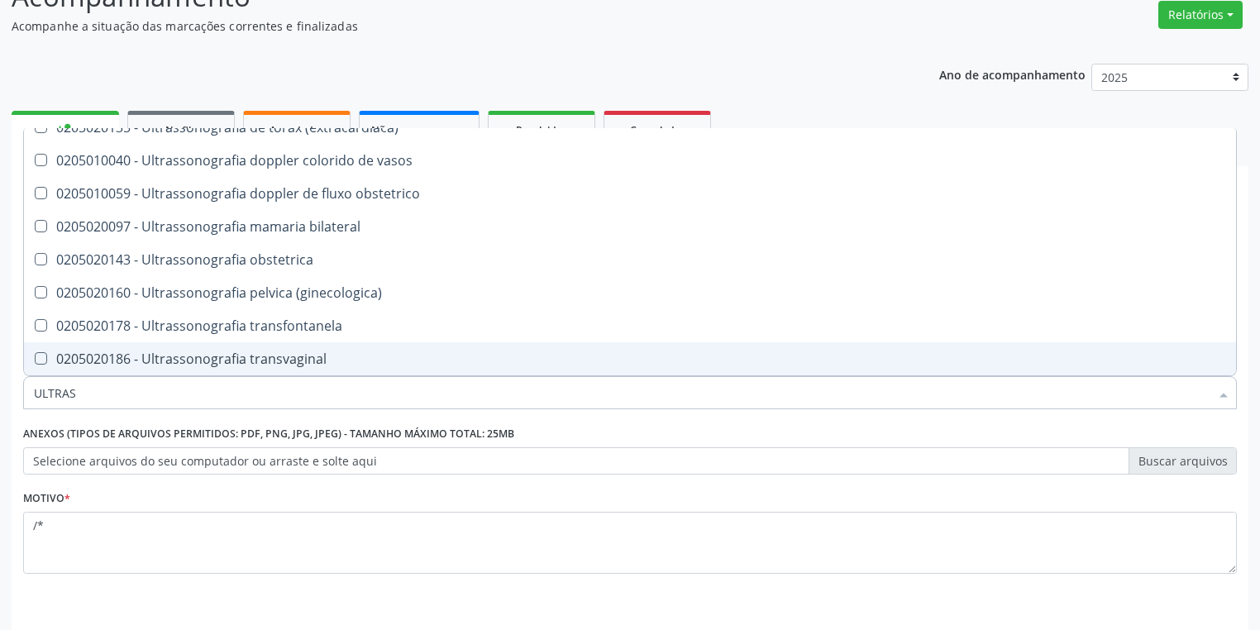
scroll to position [600, 0]
type input "ULTRASS"
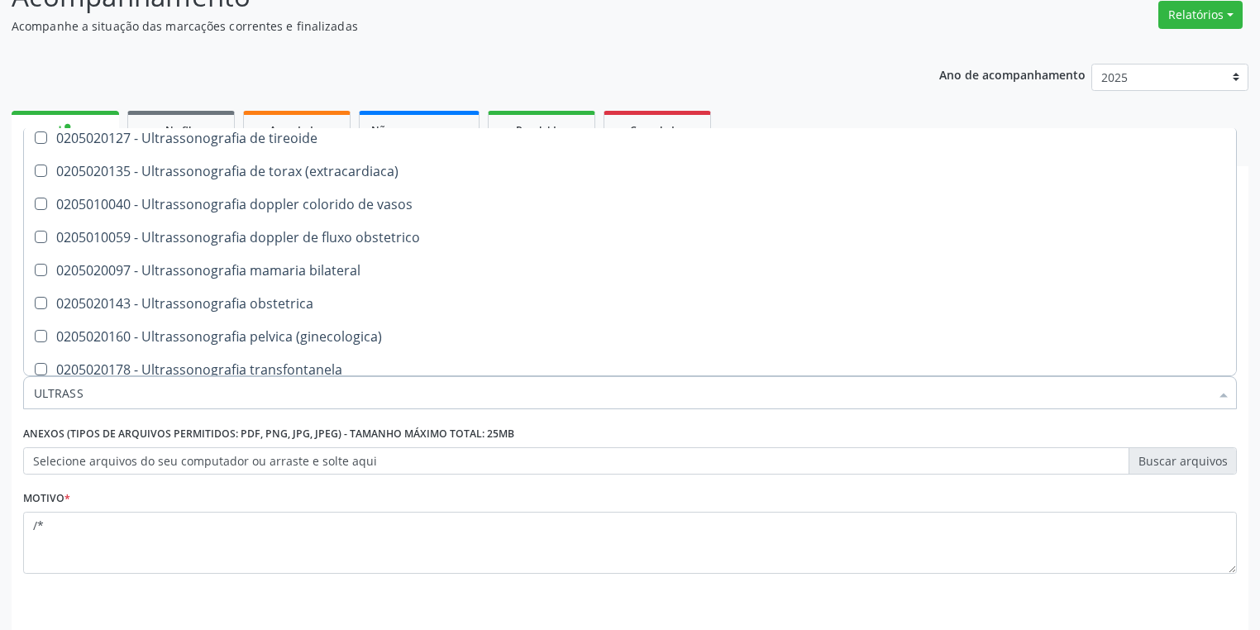
scroll to position [534, 0]
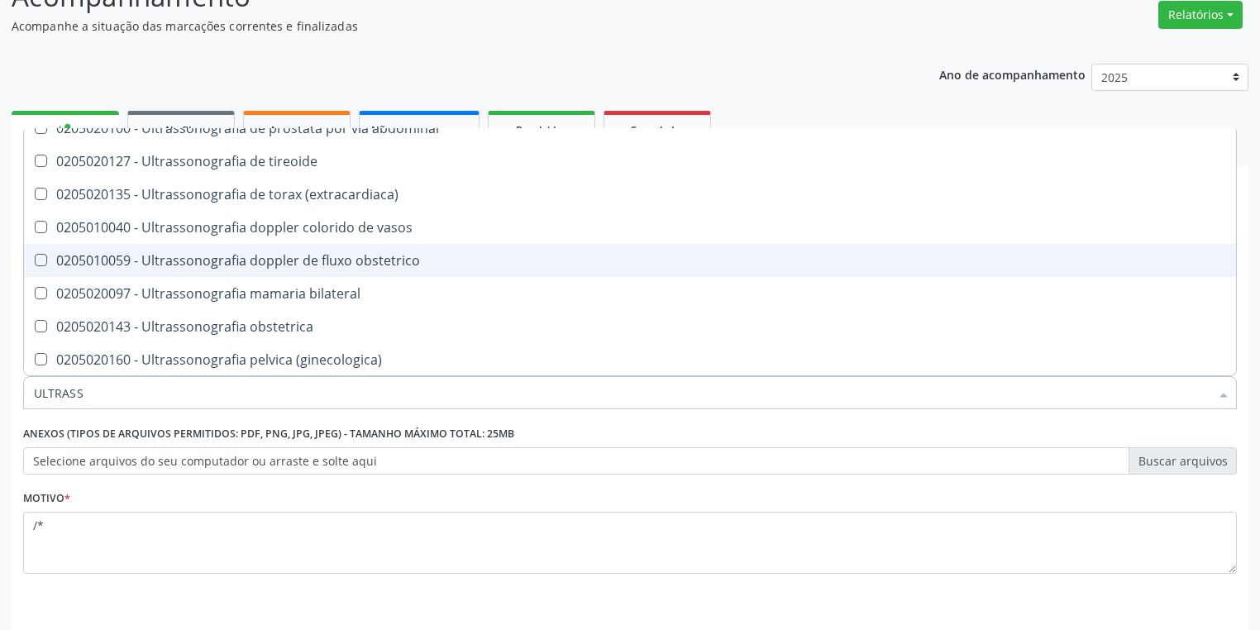
click at [295, 266] on div "0205010059 - Ultrassonografia doppler de fluxo obstetrico" at bounding box center [630, 260] width 1192 height 13
checkbox obstetrico "true"
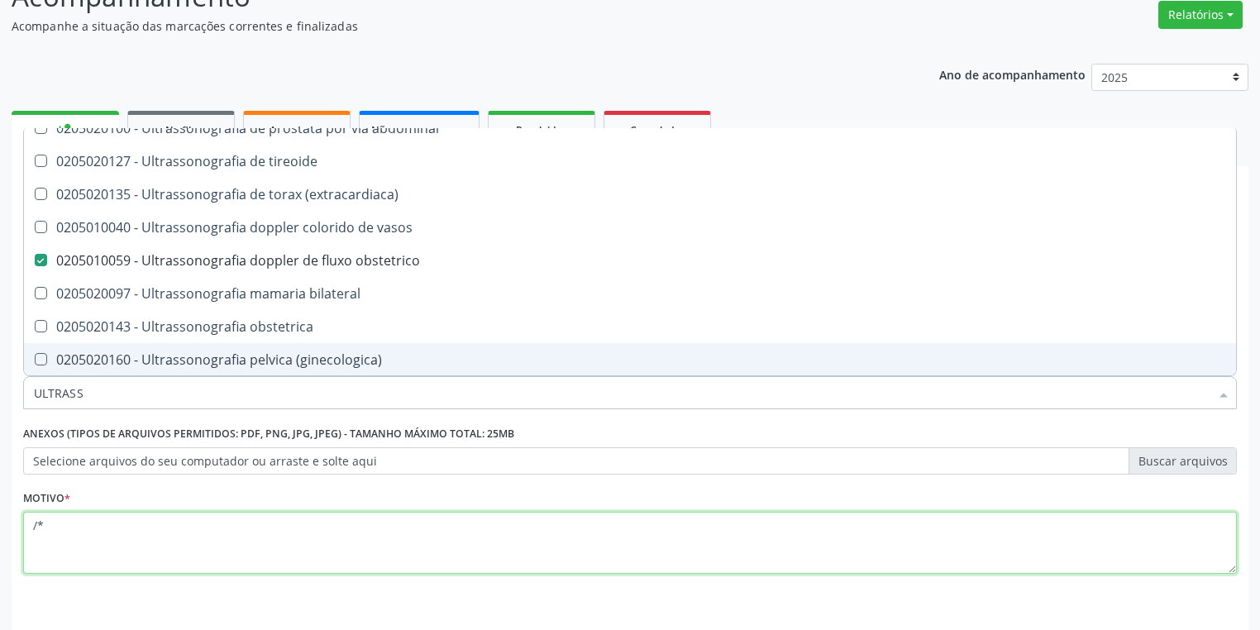
click at [114, 549] on textarea "/*" at bounding box center [630, 543] width 1214 height 63
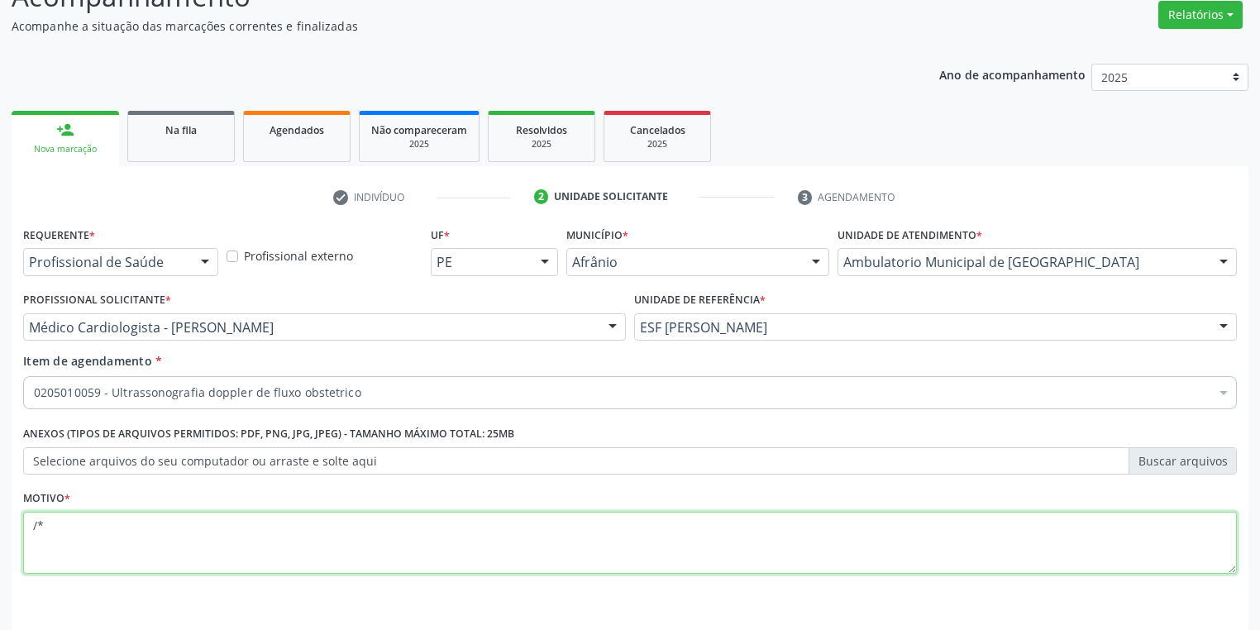
scroll to position [0, 0]
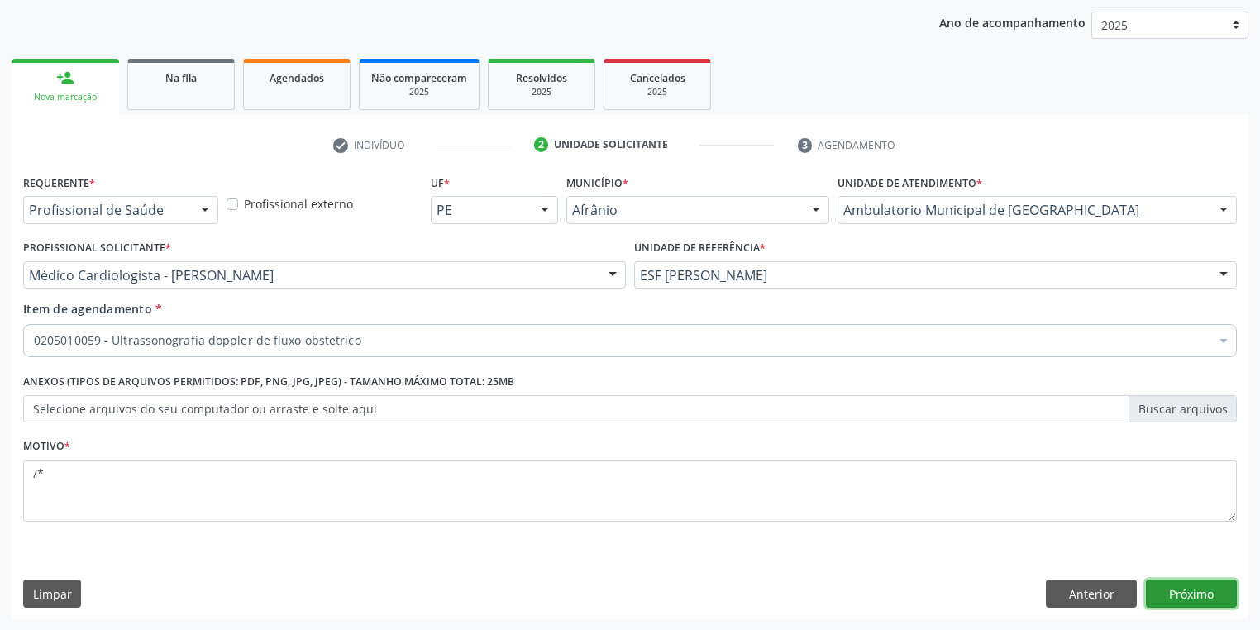
click at [1184, 594] on button "Próximo" at bounding box center [1191, 594] width 91 height 28
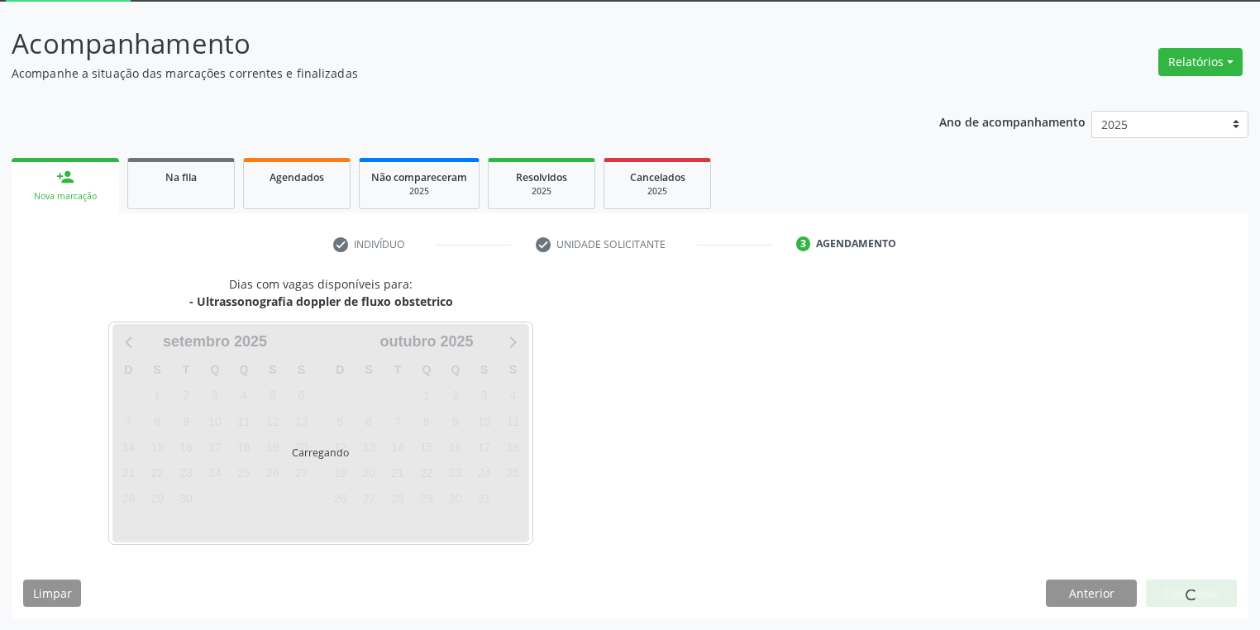
scroll to position [88, 0]
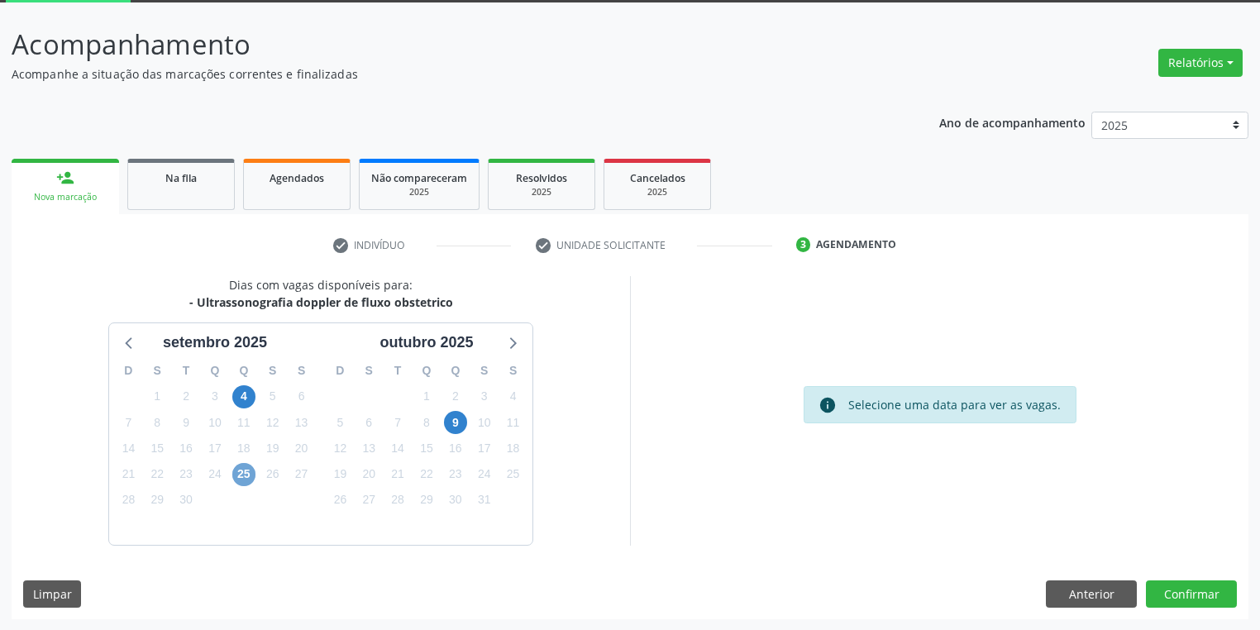
click at [239, 473] on span "25" at bounding box center [243, 474] width 23 height 23
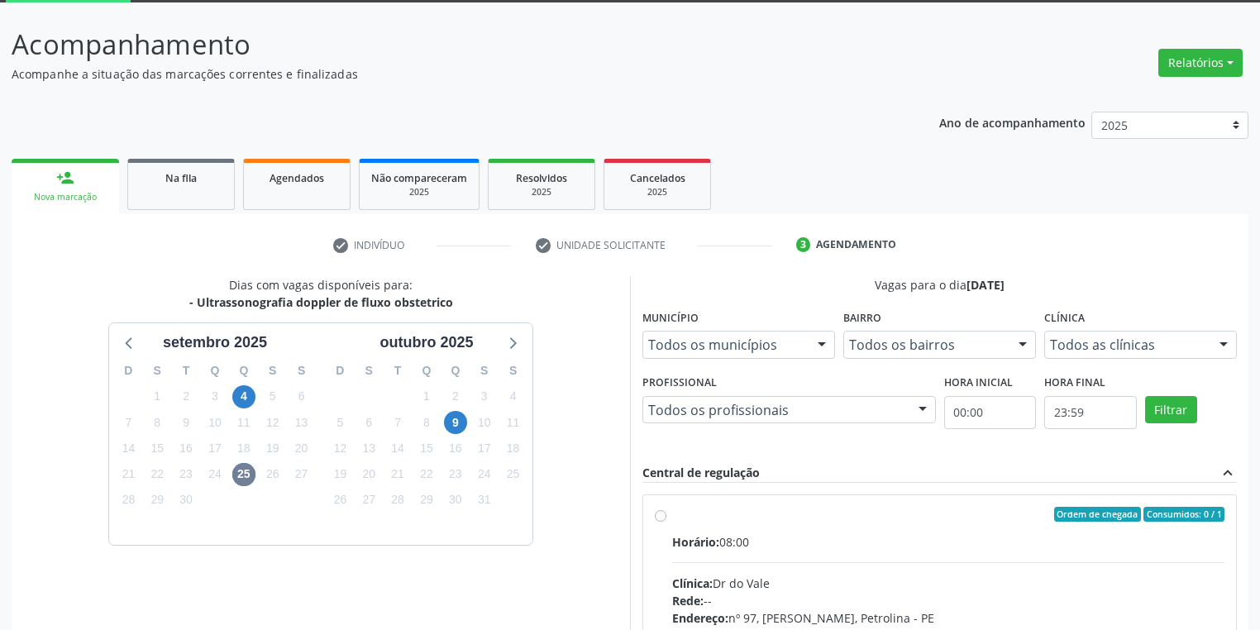
click at [953, 533] on div "Horário: 08:00" at bounding box center [948, 541] width 552 height 17
click at [666, 522] on input "Ordem de chegada Consumidos: 0 / 1 Horário: 08:00 Clínica: Dr do Vale Rede: -- …" at bounding box center [661, 514] width 12 height 15
radio input "true"
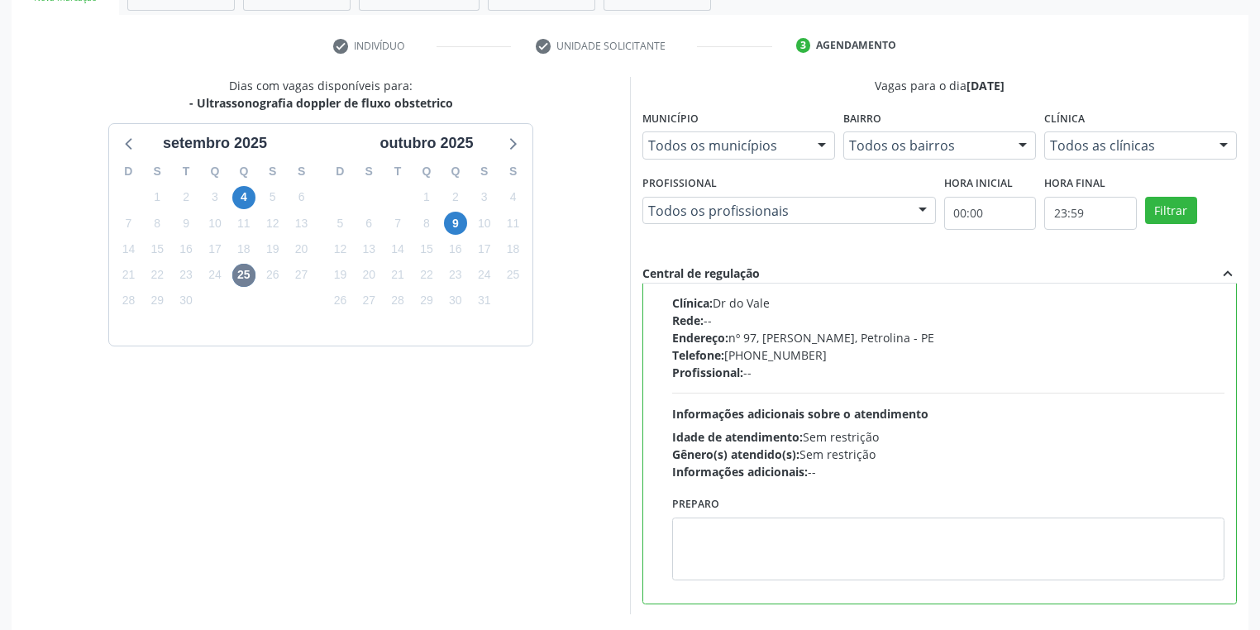
scroll to position [357, 0]
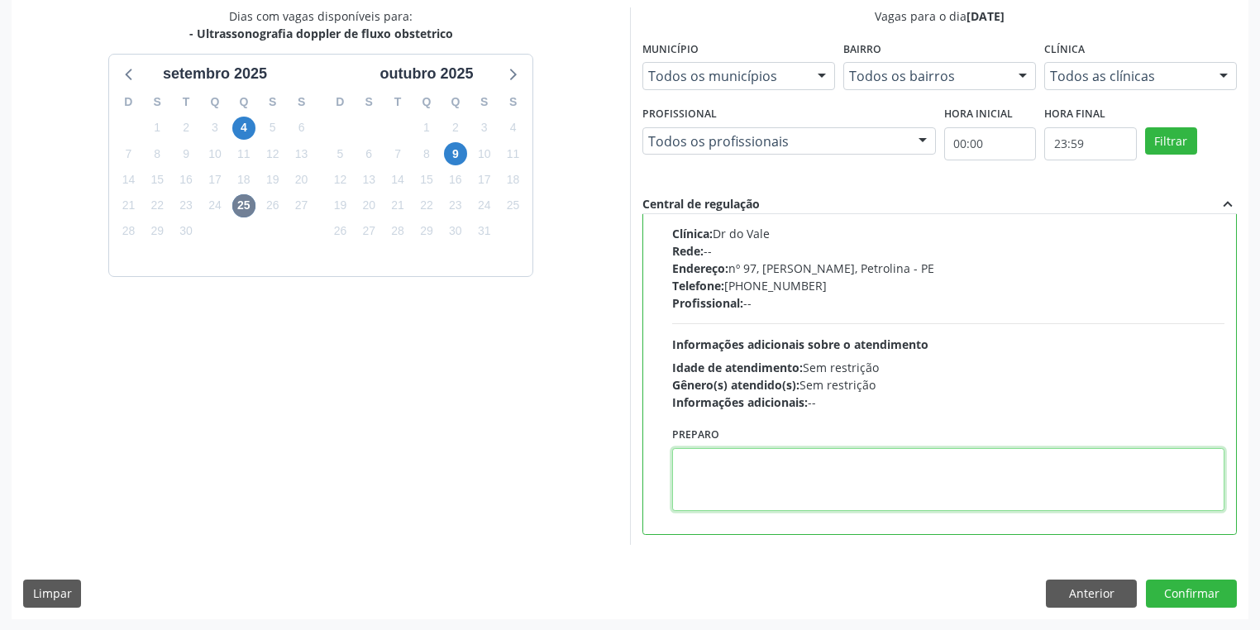
click at [737, 496] on textarea at bounding box center [948, 479] width 552 height 63
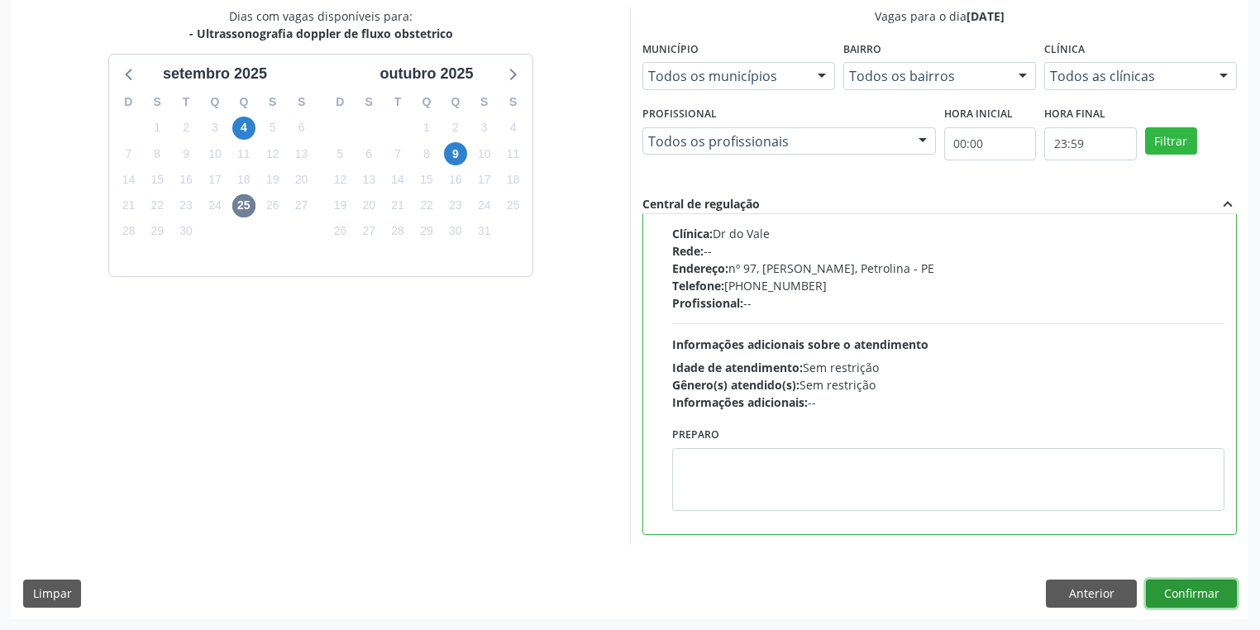
click at [1167, 589] on button "Confirmar" at bounding box center [1191, 594] width 91 height 28
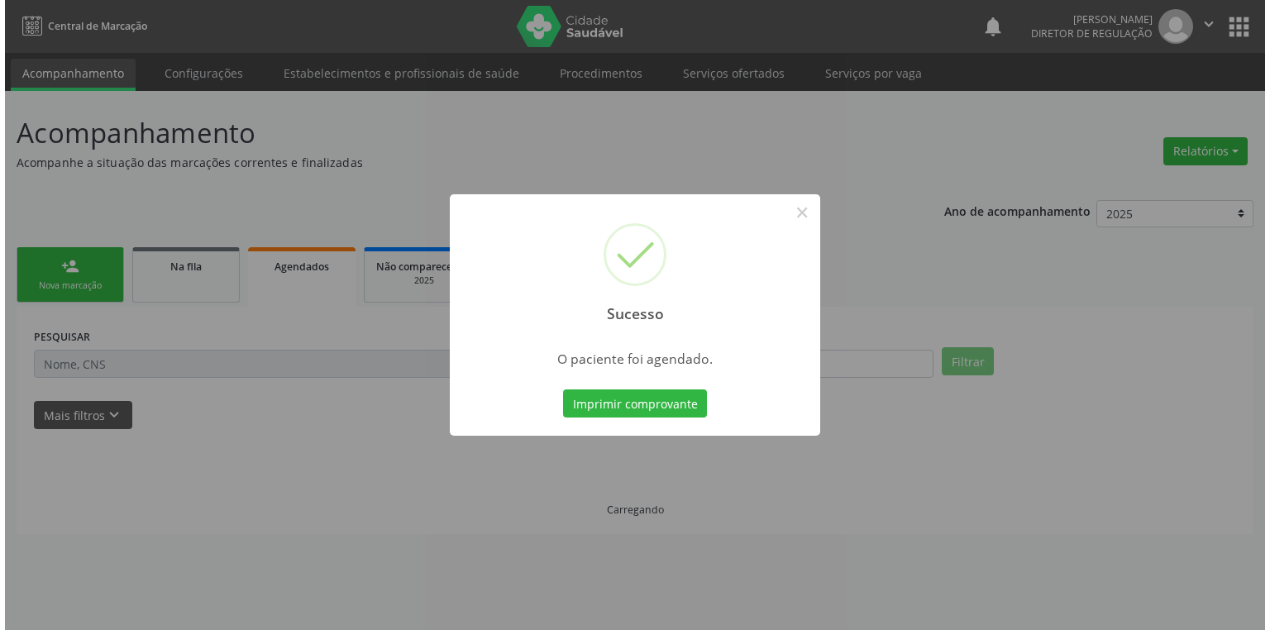
scroll to position [0, 0]
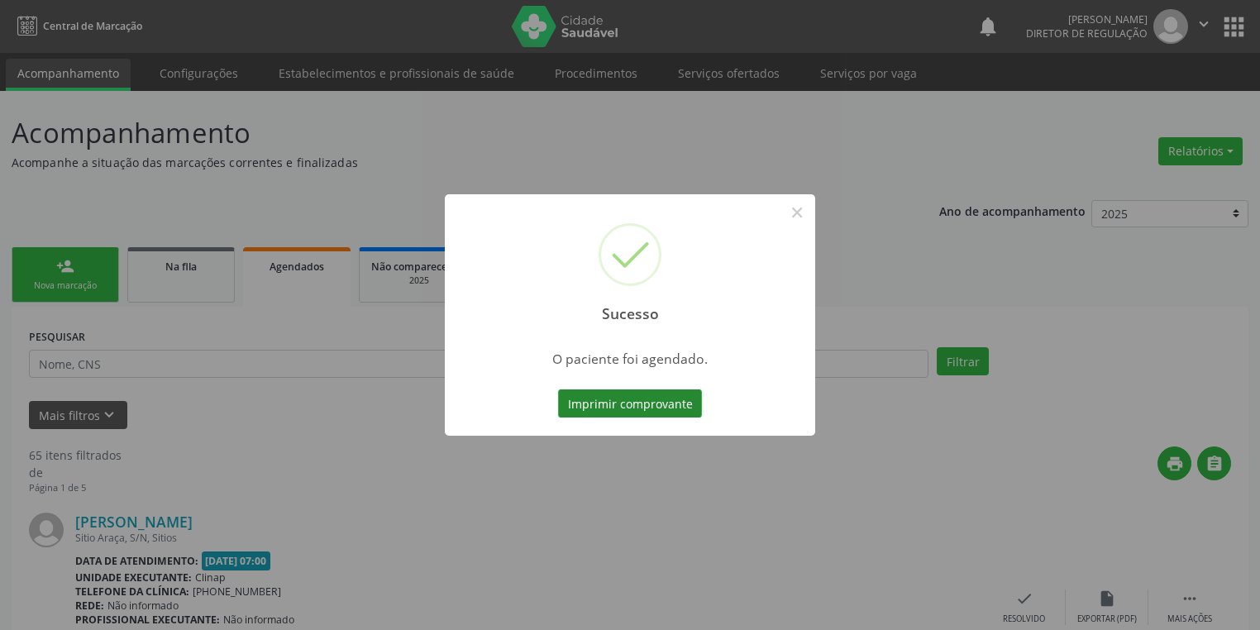
click at [622, 409] on button "Imprimir comprovante" at bounding box center [630, 403] width 144 height 28
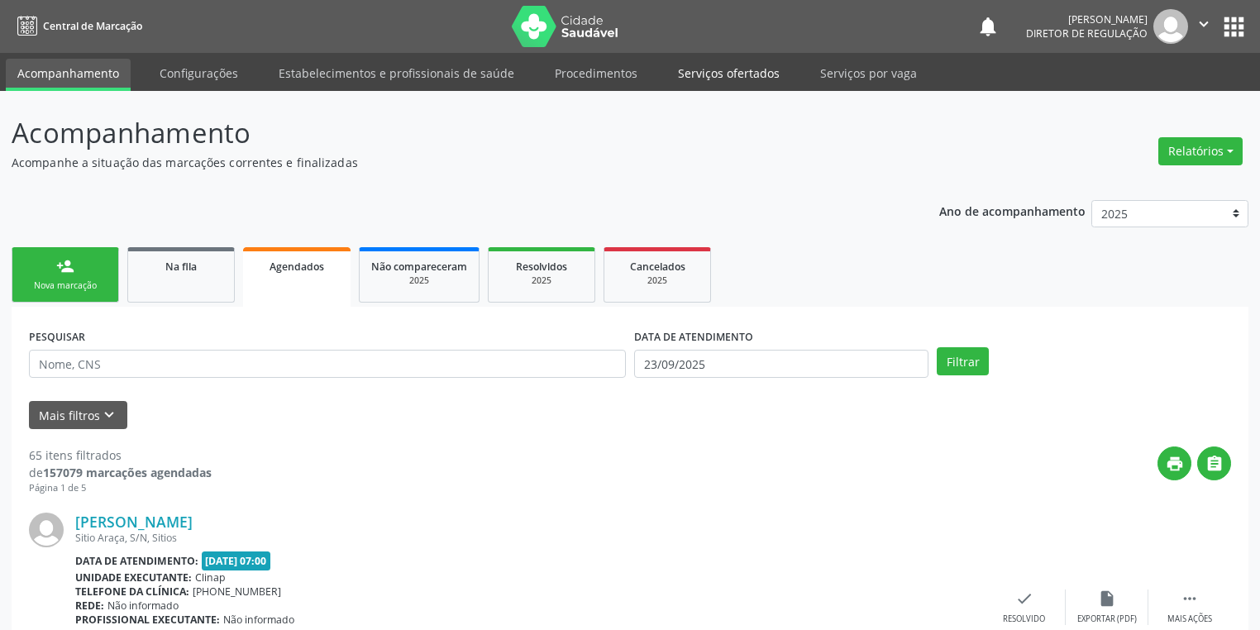
click at [718, 69] on link "Serviços ofertados" at bounding box center [728, 73] width 125 height 29
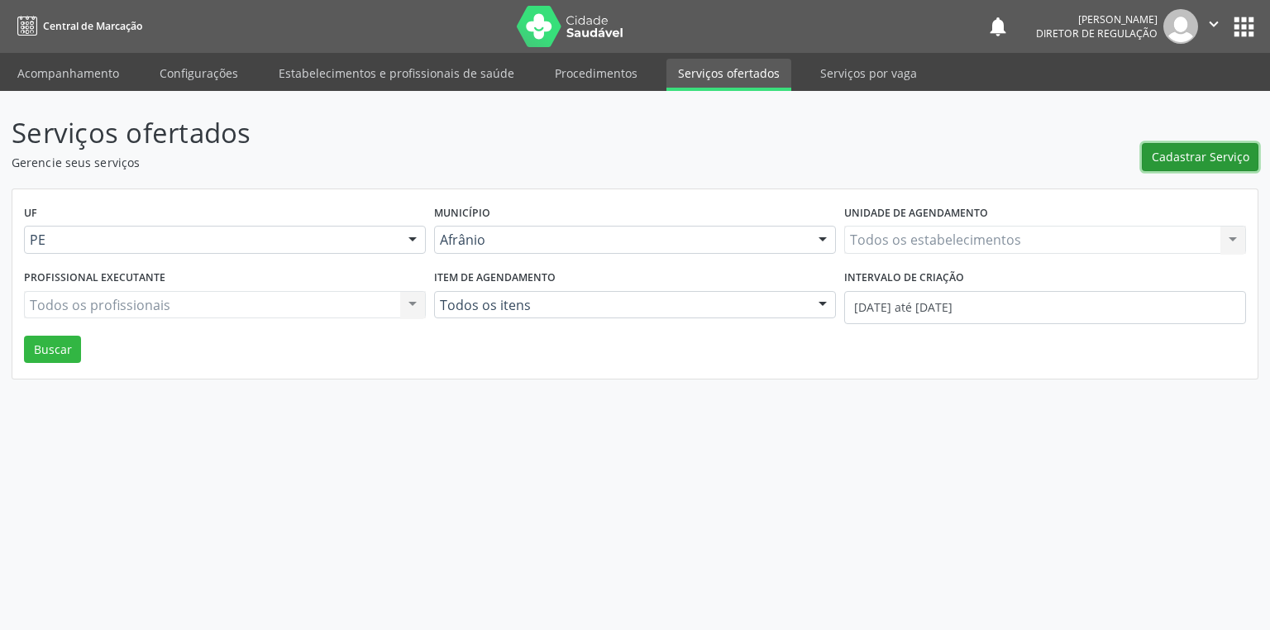
click at [1169, 149] on span "Cadastrar Serviço" at bounding box center [1201, 156] width 98 height 17
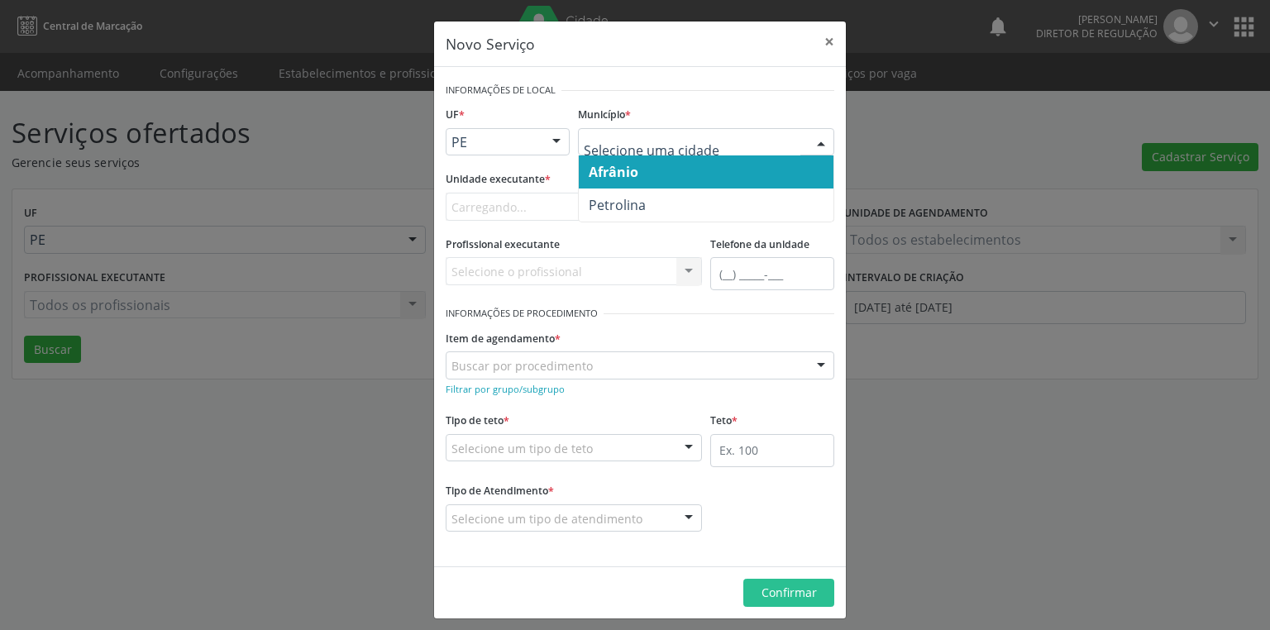
click at [632, 172] on span "Afrânio" at bounding box center [614, 172] width 50 height 18
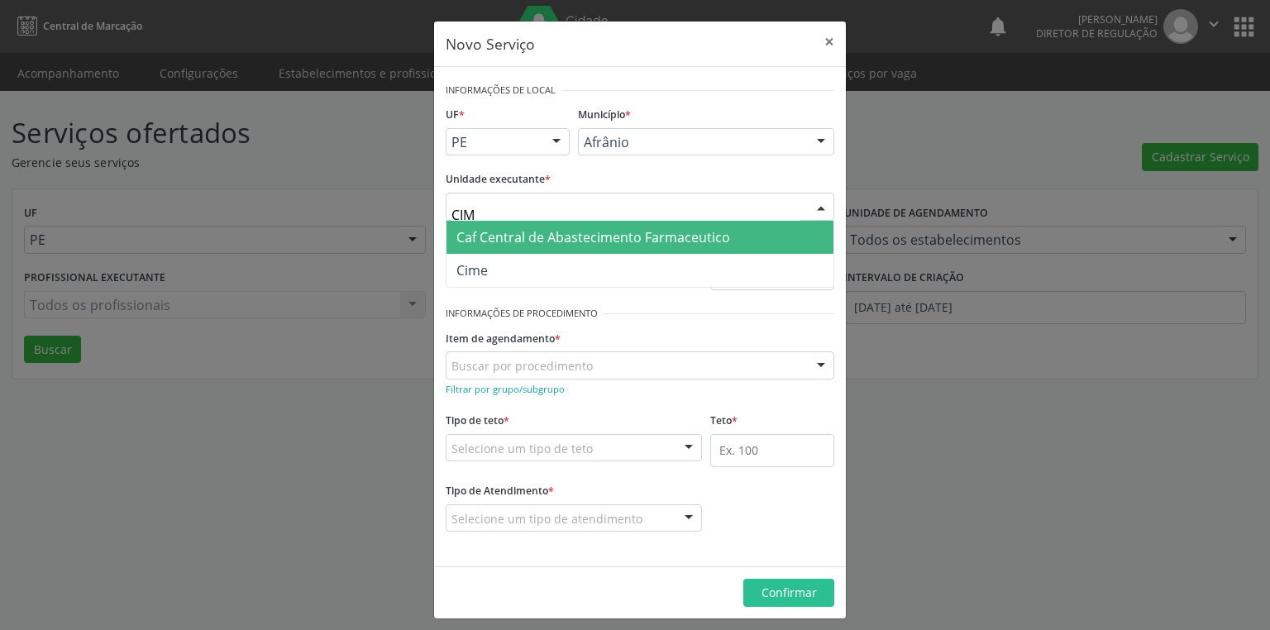
type input "CIME"
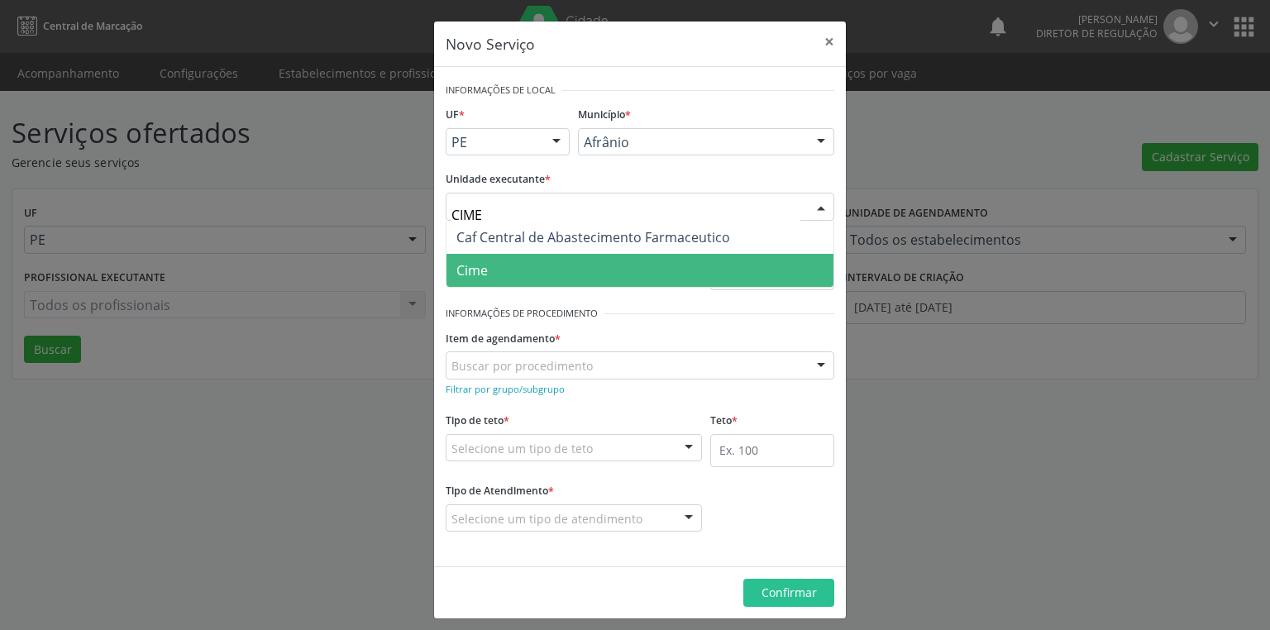
click at [491, 276] on span "Cime" at bounding box center [639, 270] width 387 height 33
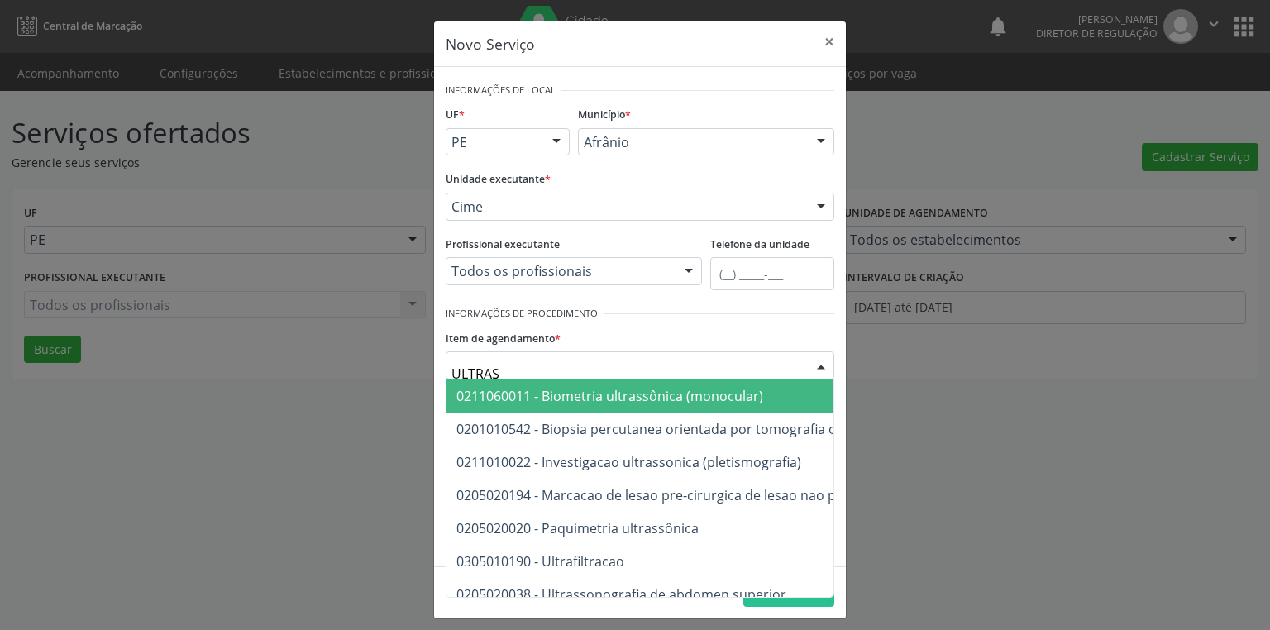
type input "ULTRASS"
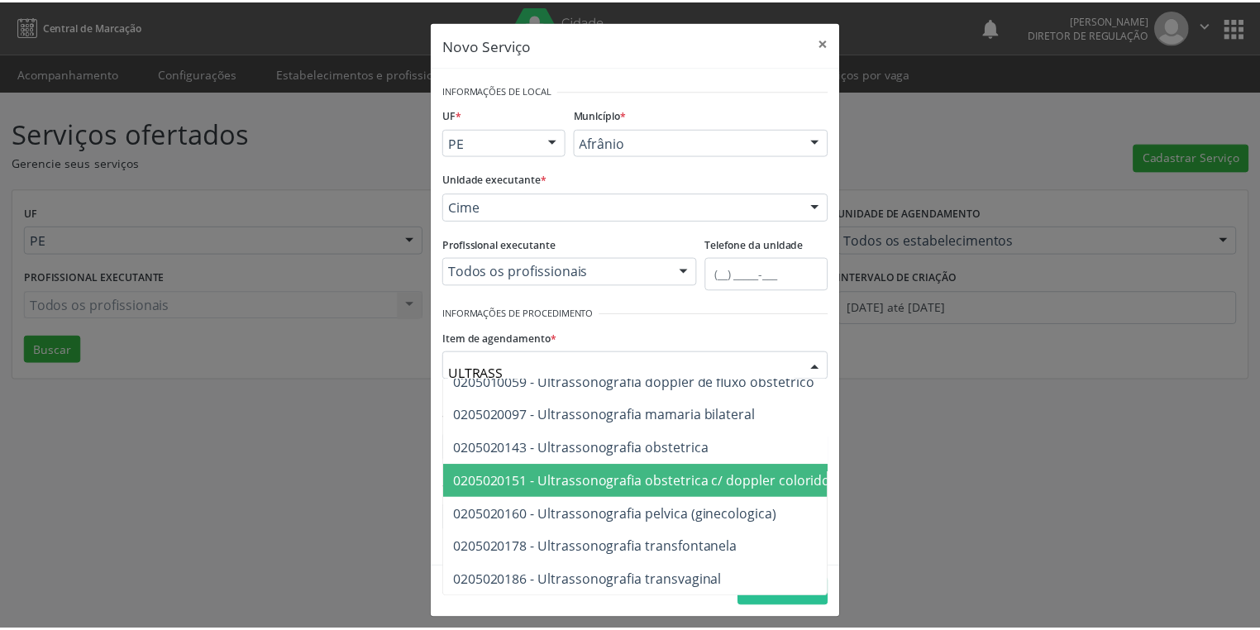
scroll to position [486, 0]
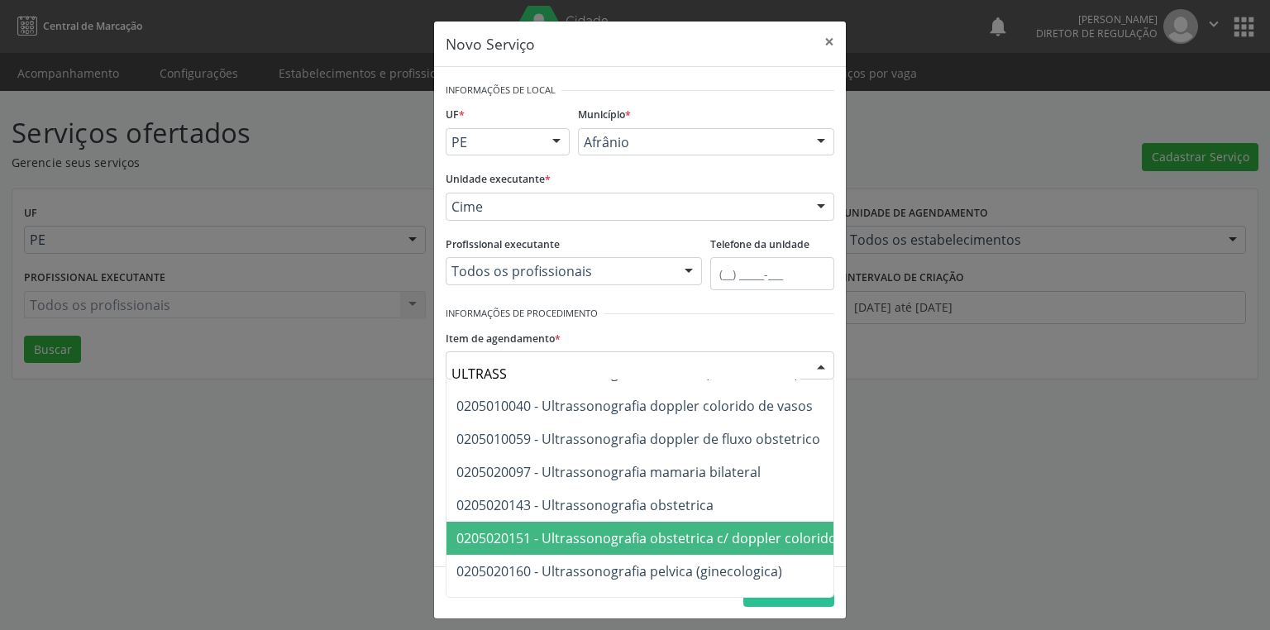
click at [762, 541] on span "0205020151 - Ultrassonografia obstetrica c/ doppler colorido e pulsado" at bounding box center [678, 538] width 445 height 18
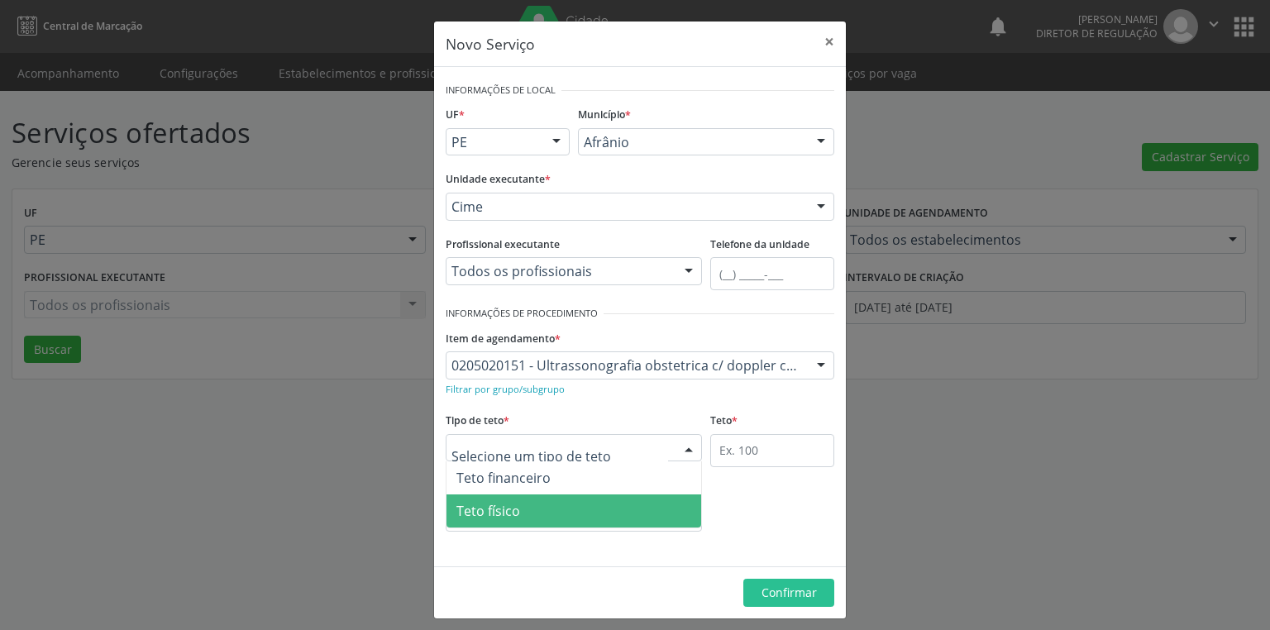
drag, startPoint x: 537, startPoint y: 517, endPoint x: 678, endPoint y: 470, distance: 148.2
click at [539, 517] on span "Teto físico" at bounding box center [573, 510] width 255 height 33
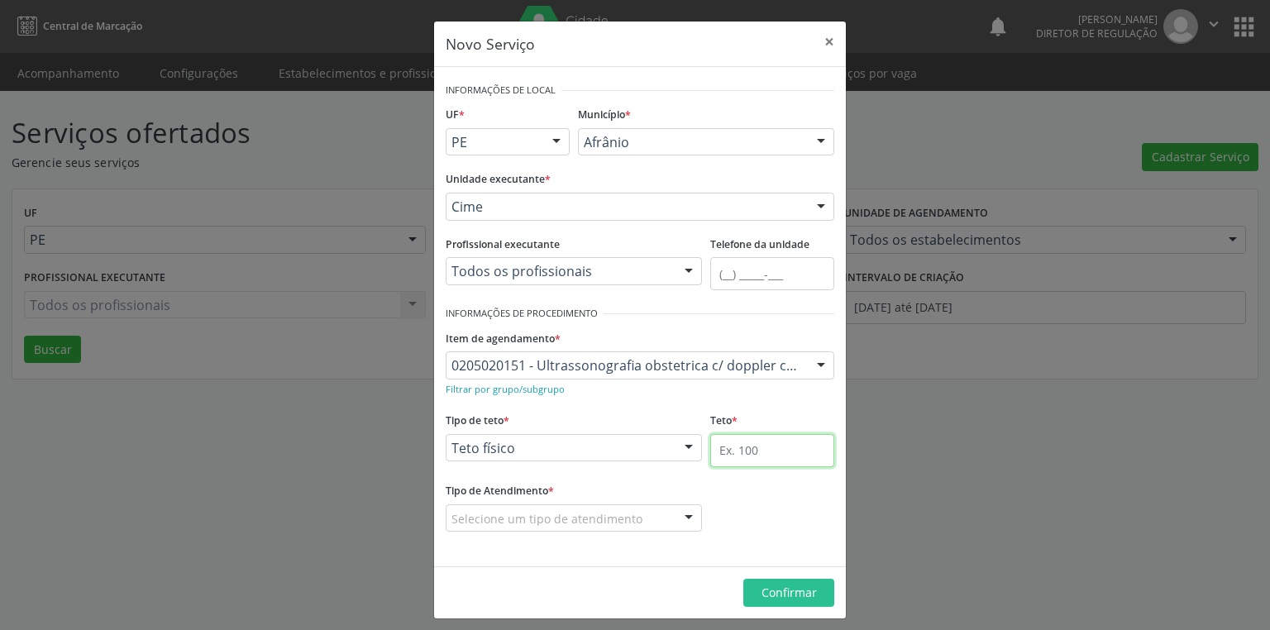
click at [718, 452] on input "text" at bounding box center [772, 450] width 124 height 33
type input "1"
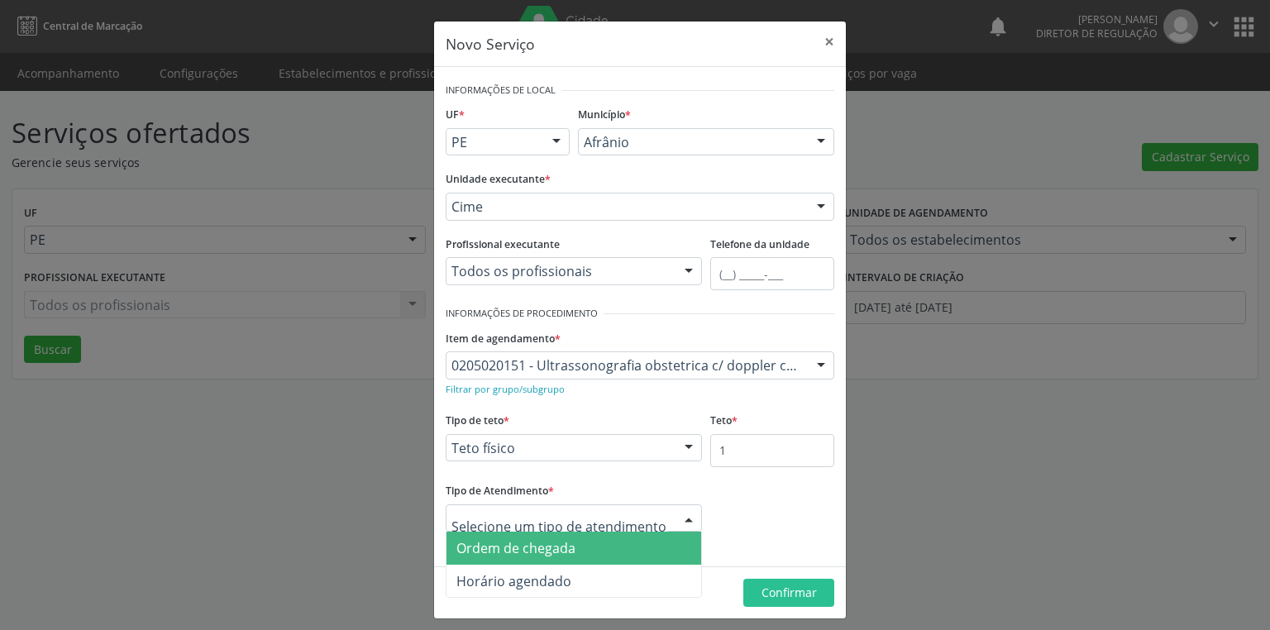
click at [537, 547] on span "Ordem de chegada" at bounding box center [515, 548] width 119 height 18
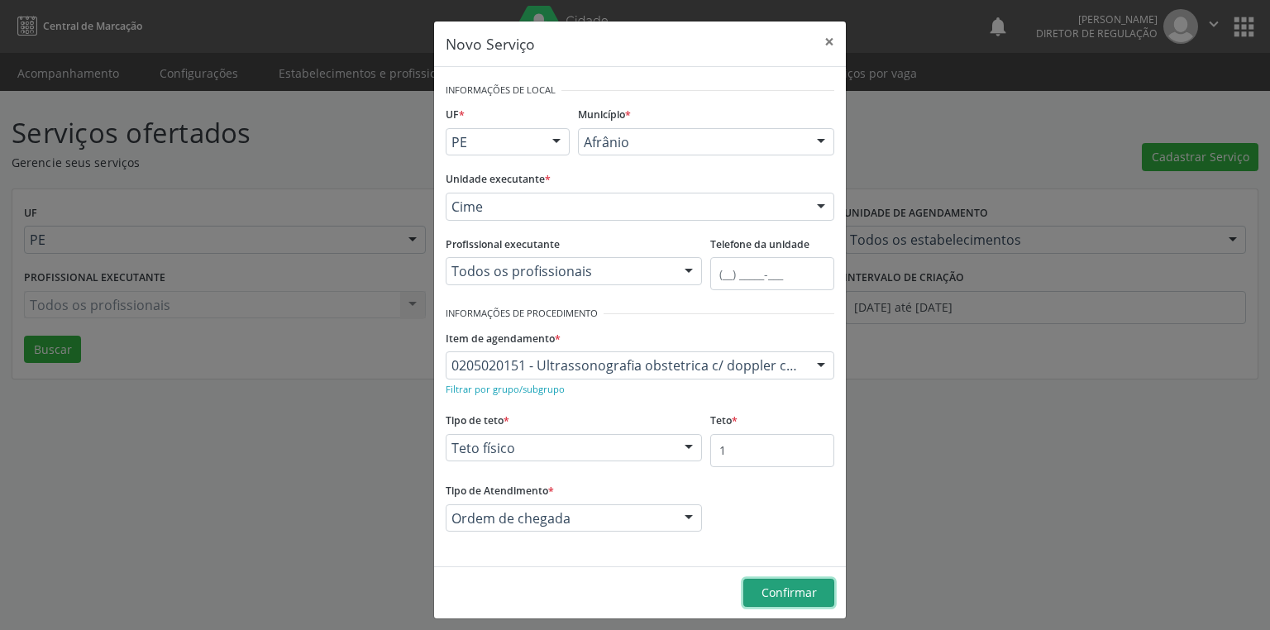
click at [809, 593] on span "Confirmar" at bounding box center [788, 593] width 55 height 16
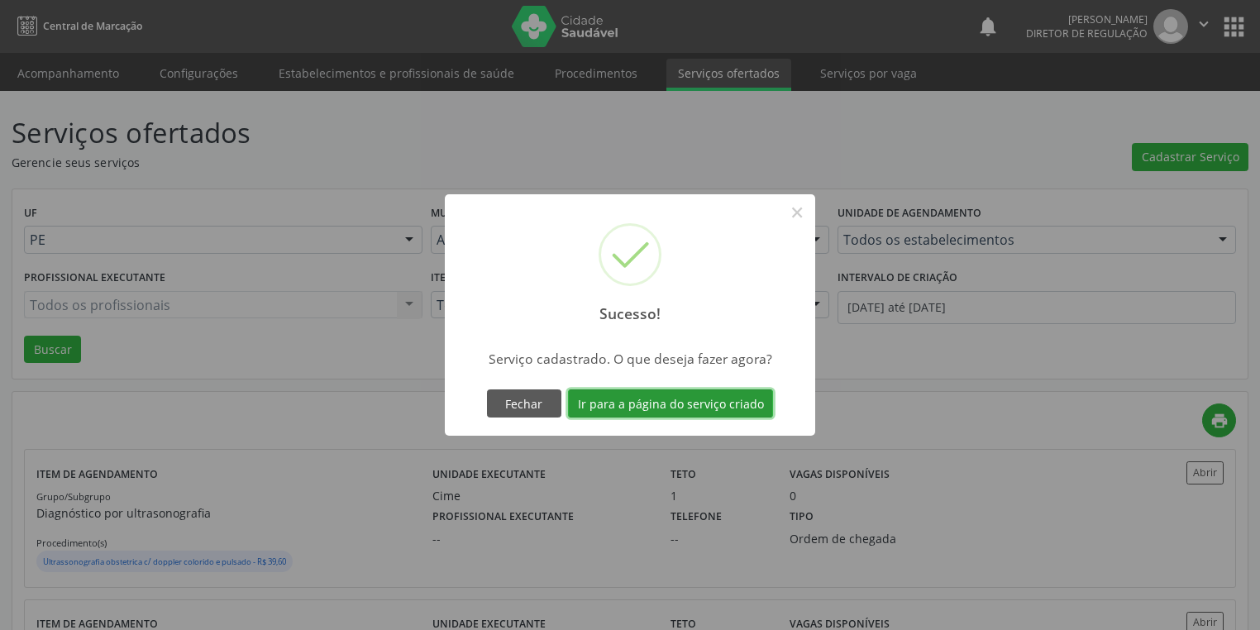
click at [682, 403] on button "Ir para a página do serviço criado" at bounding box center [670, 403] width 205 height 28
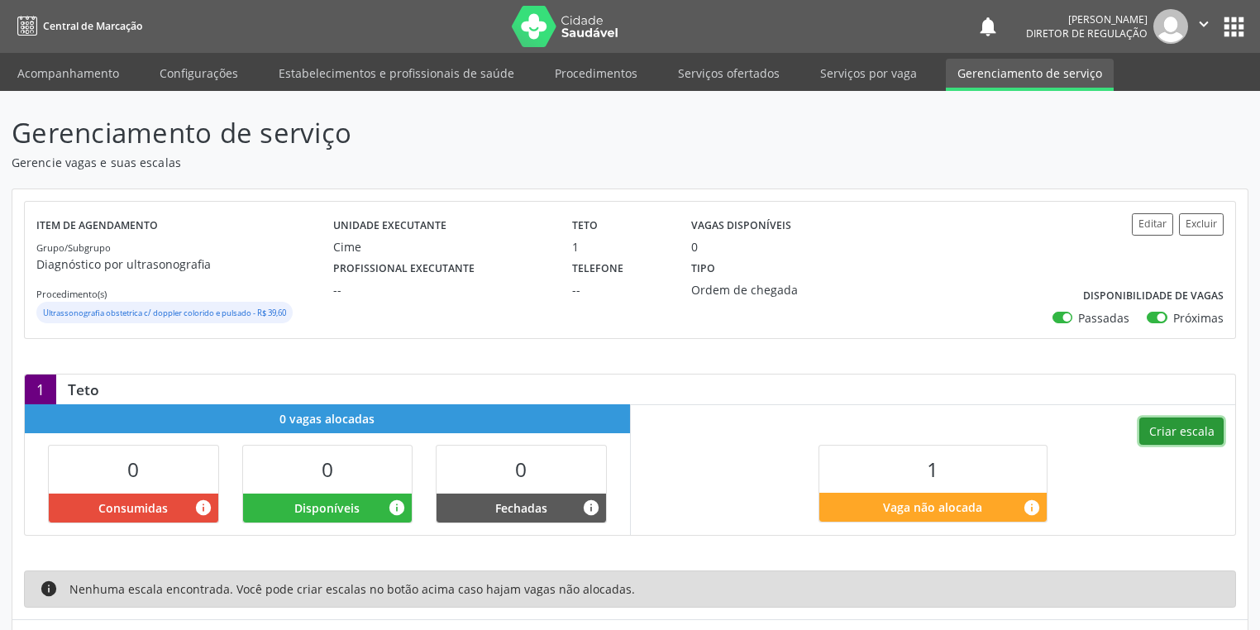
click at [1174, 427] on button "Criar escala" at bounding box center [1181, 432] width 84 height 28
select select "8"
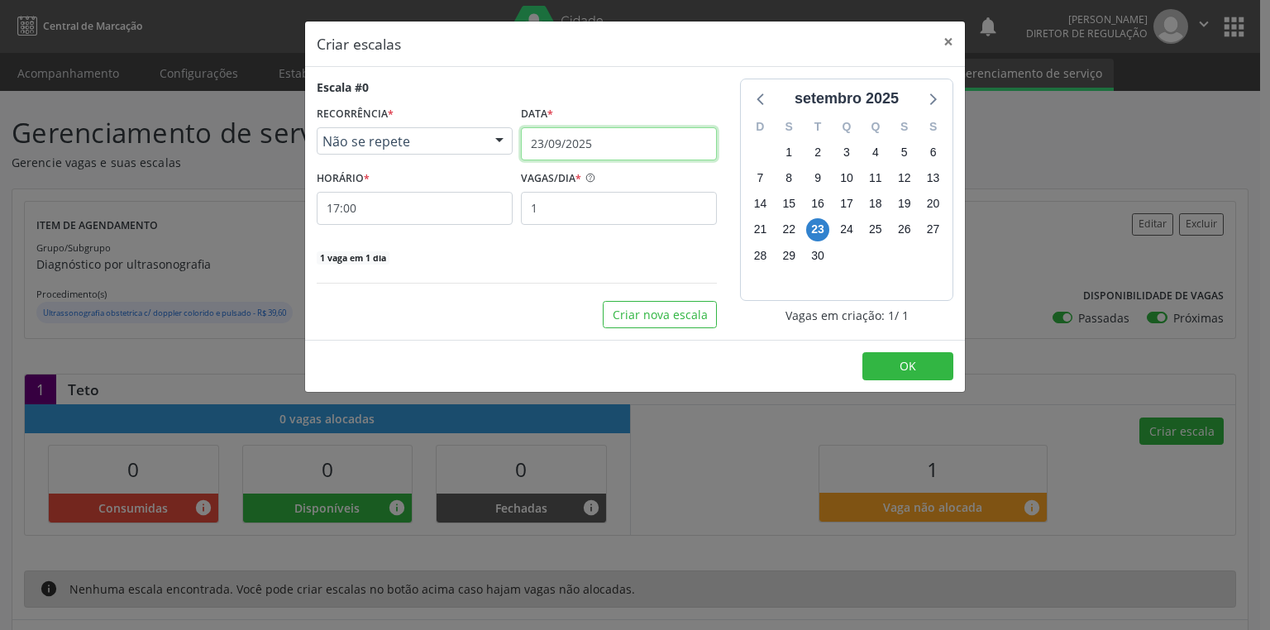
click at [565, 133] on input "23/09/2025" at bounding box center [619, 143] width 196 height 33
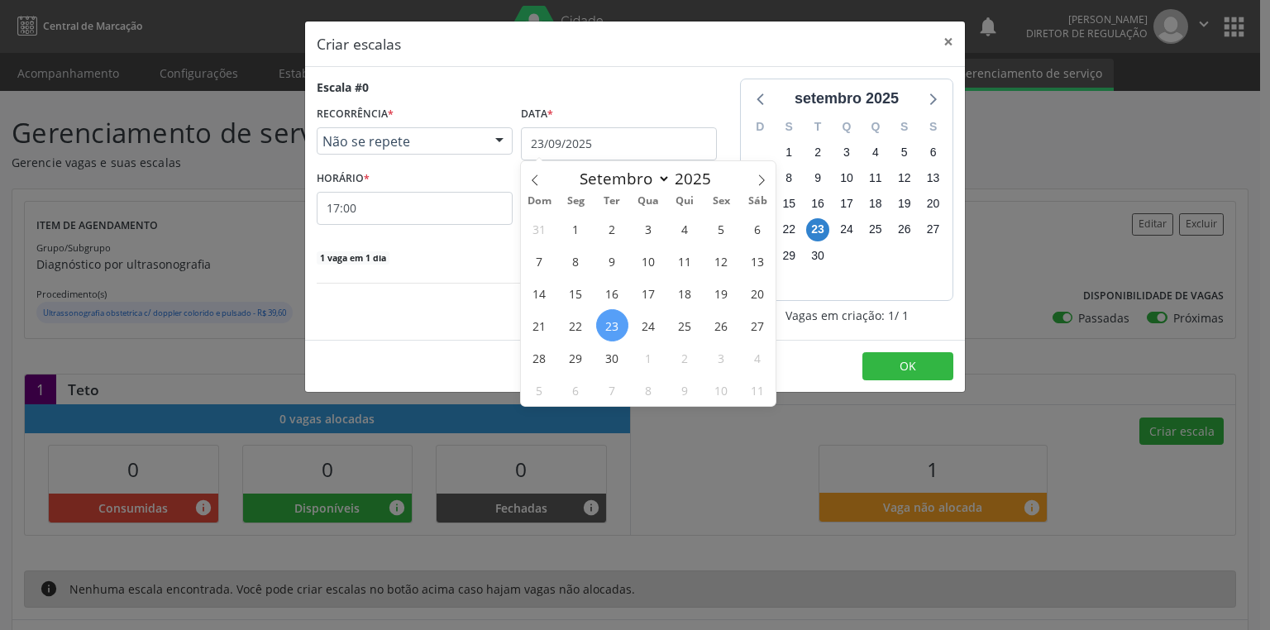
click at [613, 327] on span "23" at bounding box center [612, 325] width 32 height 32
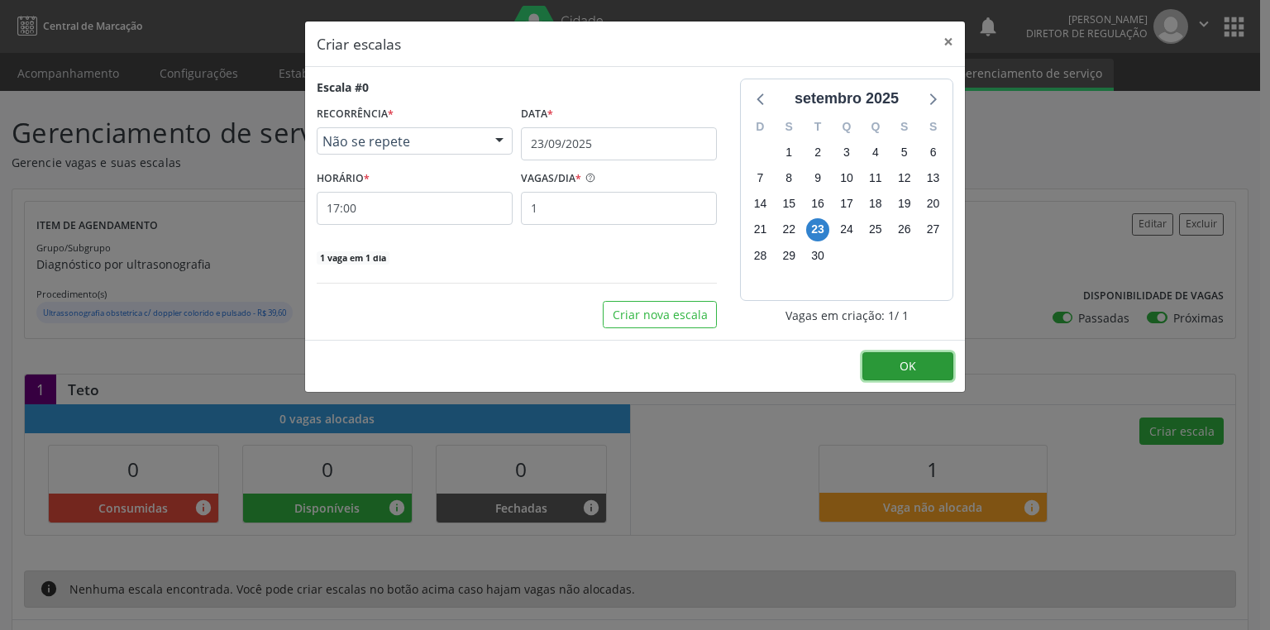
click at [907, 358] on span "OK" at bounding box center [908, 366] width 17 height 16
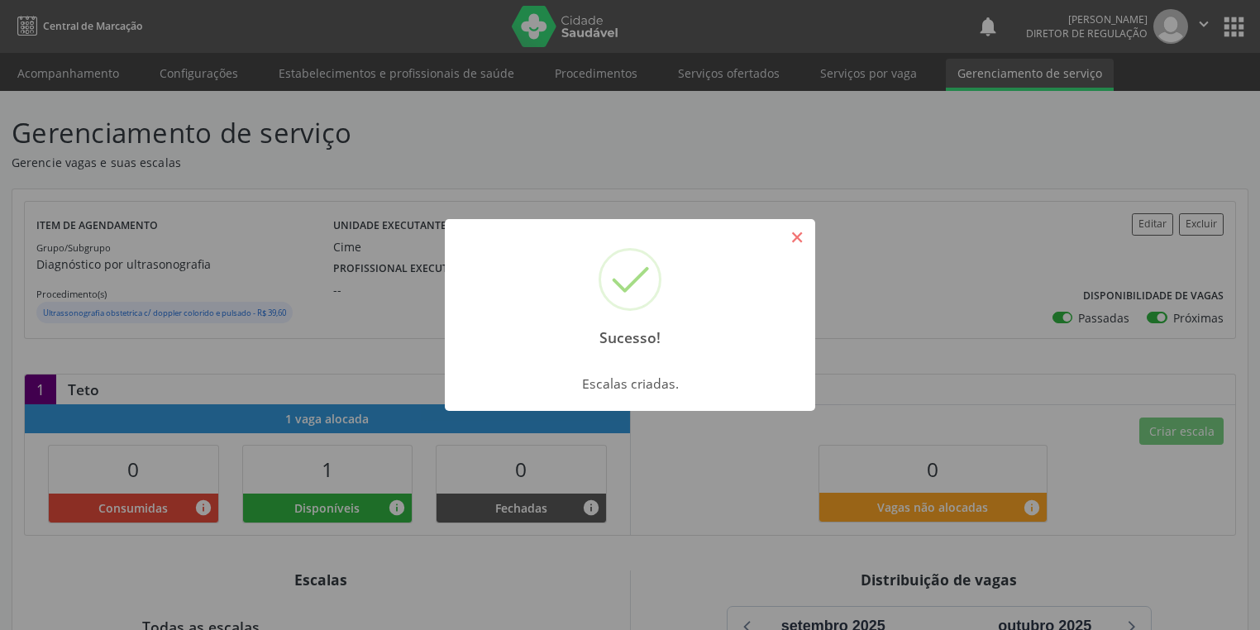
drag, startPoint x: 800, startPoint y: 233, endPoint x: 144, endPoint y: 170, distance: 659.5
click at [800, 231] on button "×" at bounding box center [797, 237] width 28 height 28
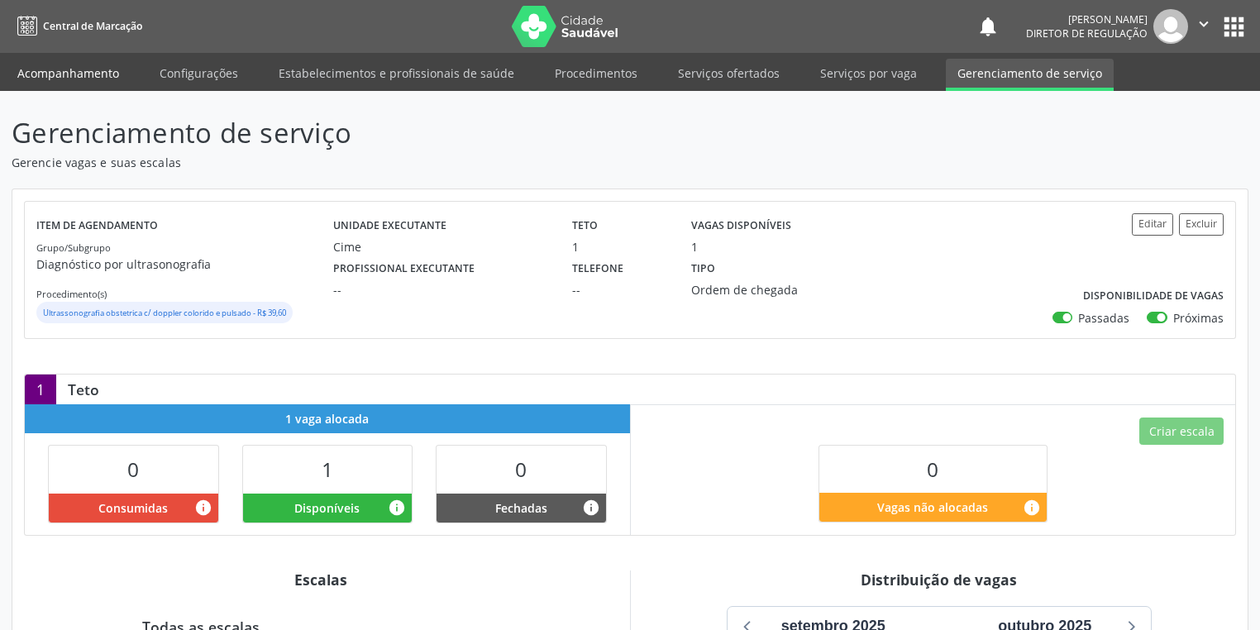
click at [66, 82] on link "Acompanhamento" at bounding box center [68, 73] width 125 height 29
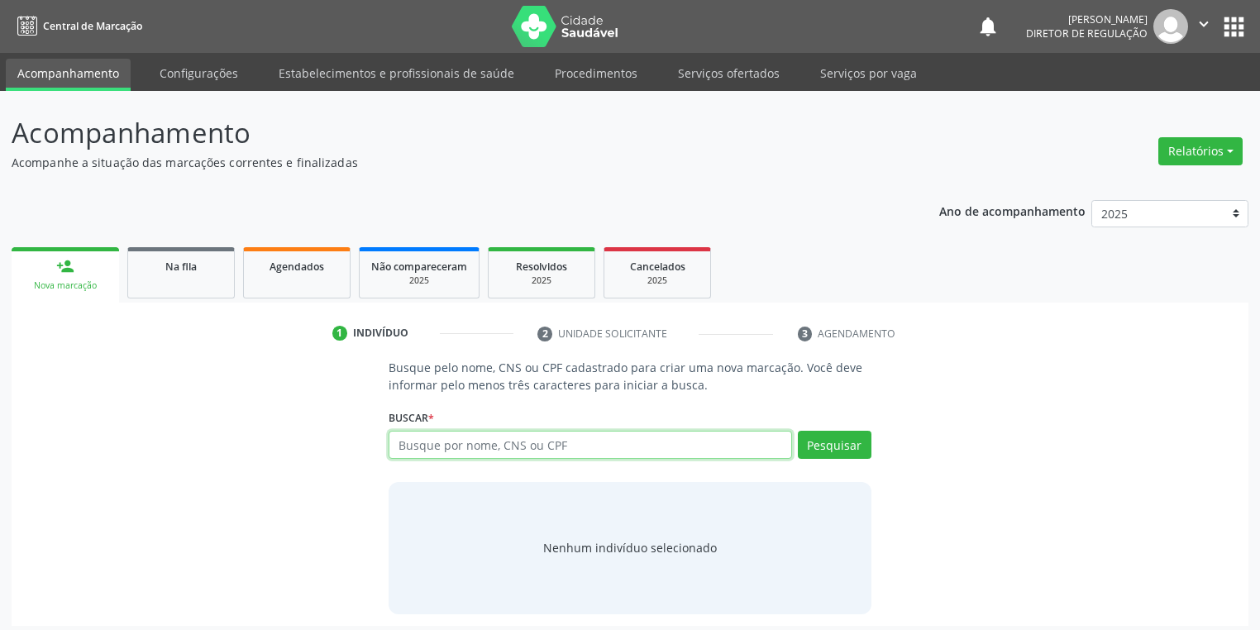
click at [413, 446] on input "text" at bounding box center [590, 445] width 403 height 28
type input "[PERSON_NAME]"
click at [615, 549] on div "Nenhum indivíduo selecionado" at bounding box center [630, 547] width 174 height 17
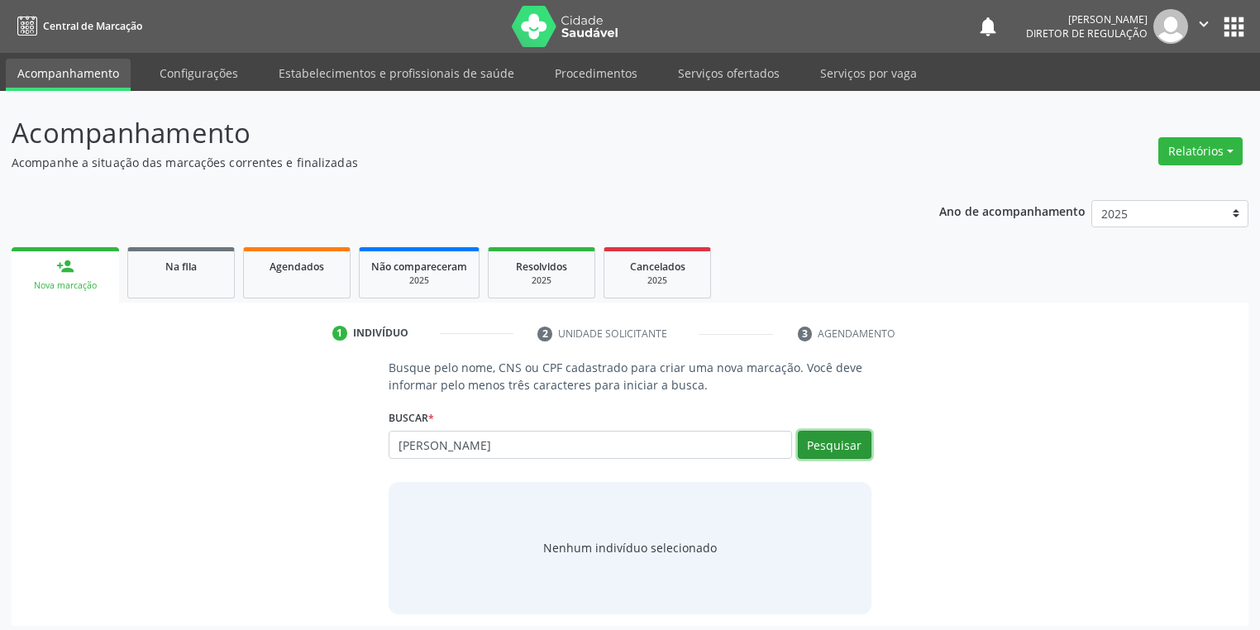
click at [831, 443] on button "Pesquisar" at bounding box center [835, 445] width 74 height 28
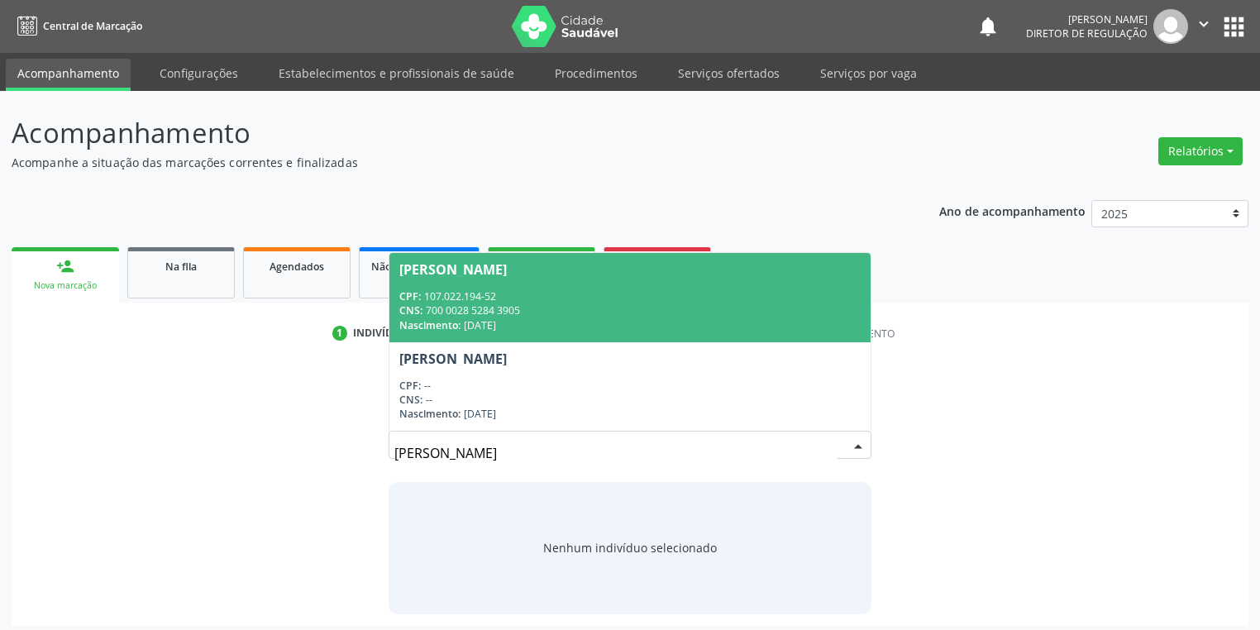
click at [490, 304] on div "CNS: 700 0028 5284 3905" at bounding box center [629, 310] width 461 height 14
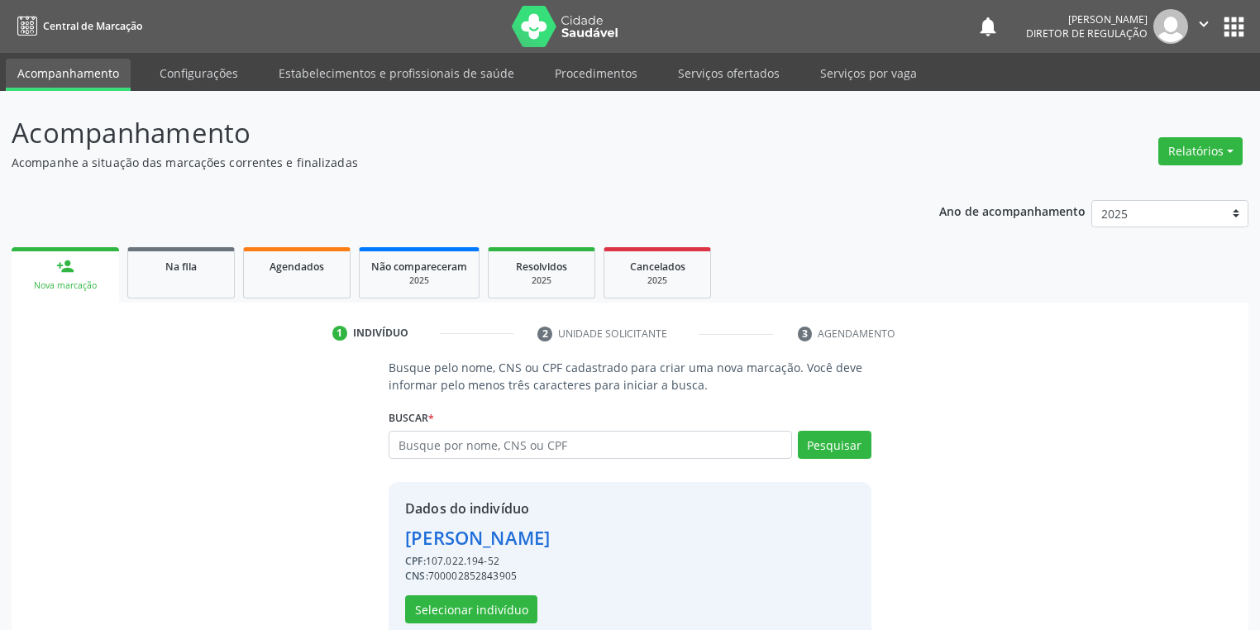
scroll to position [31, 0]
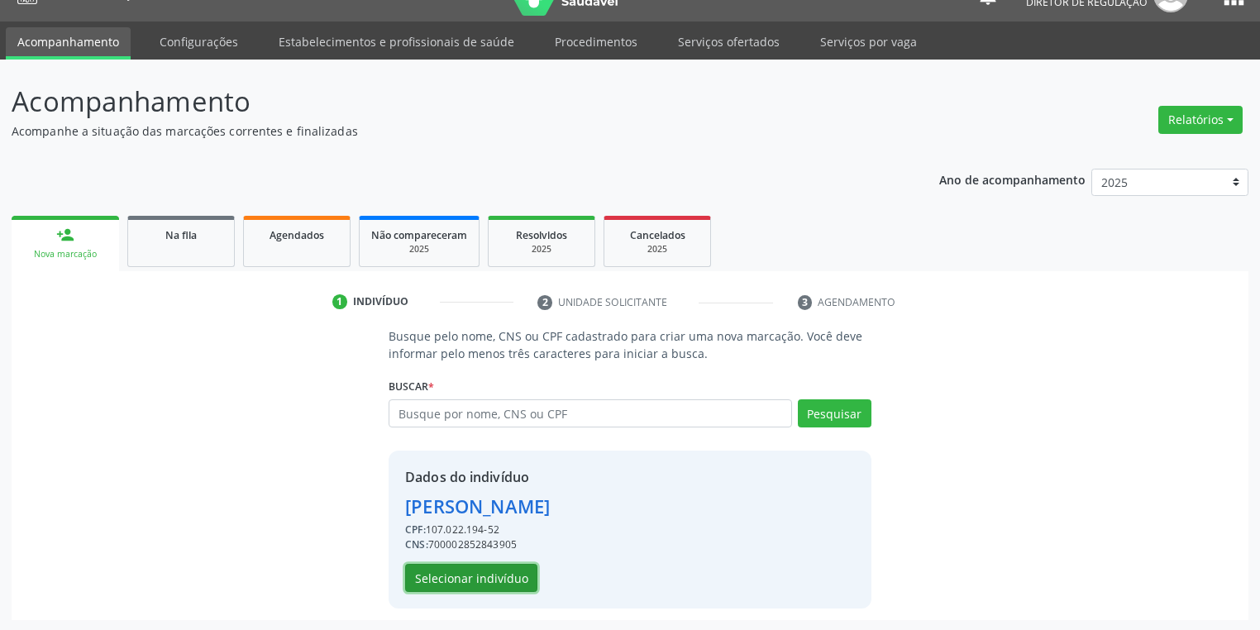
click at [441, 580] on button "Selecionar indivíduo" at bounding box center [471, 578] width 132 height 28
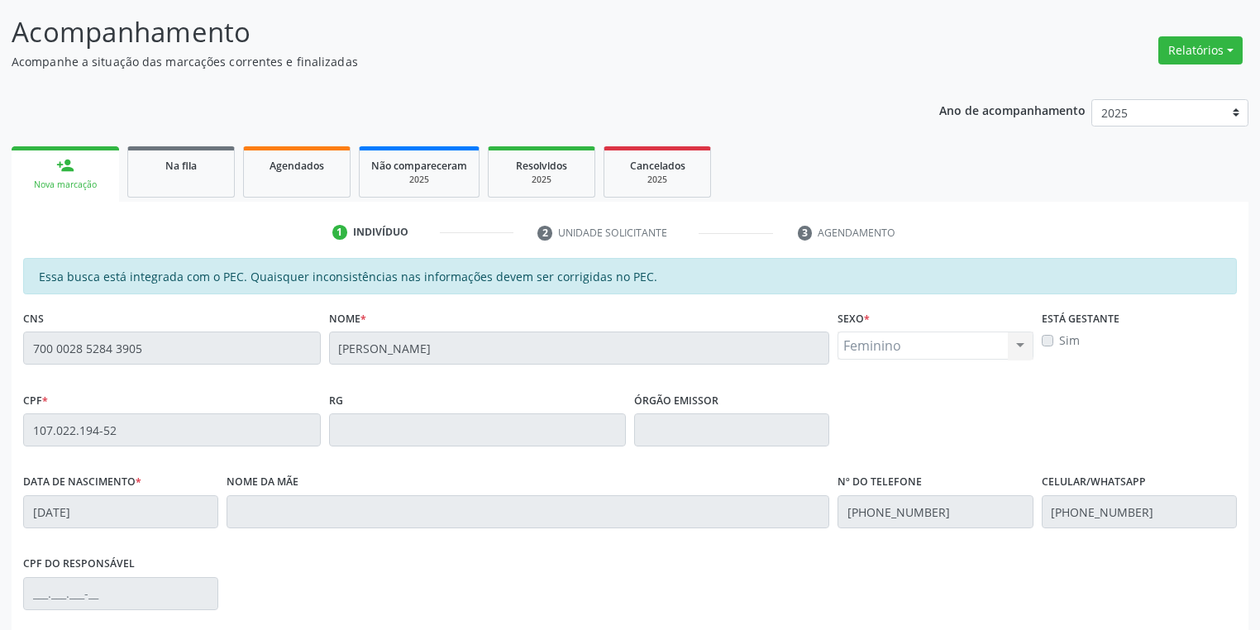
scroll to position [313, 0]
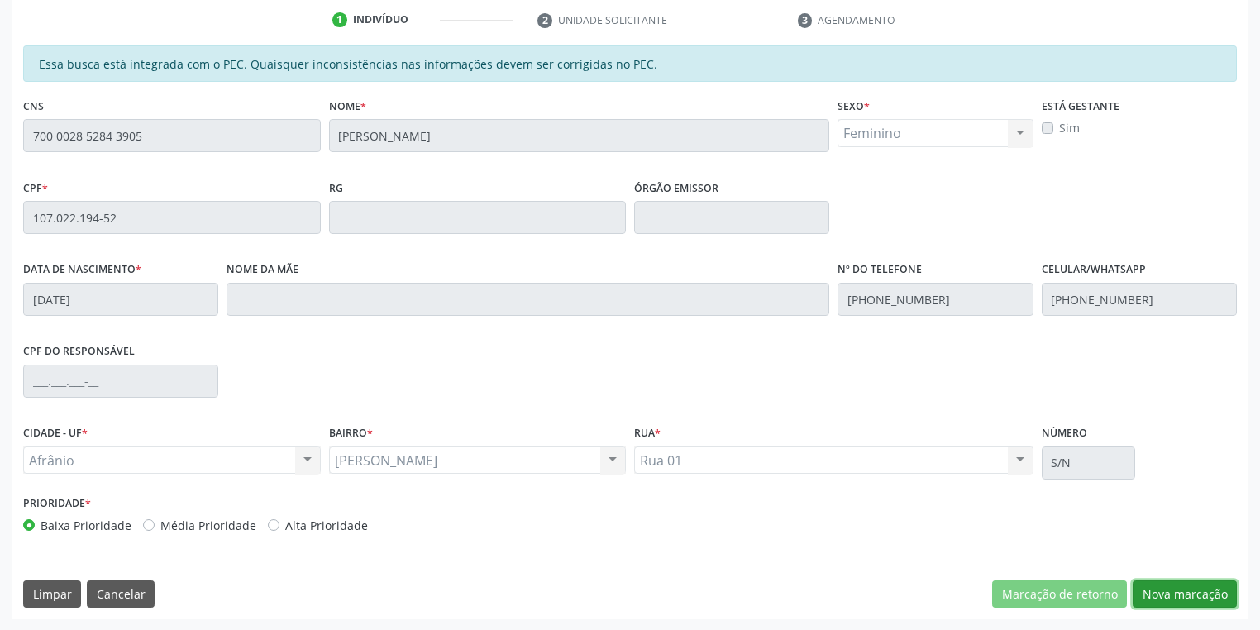
click at [1177, 591] on button "Nova marcação" at bounding box center [1185, 594] width 104 height 28
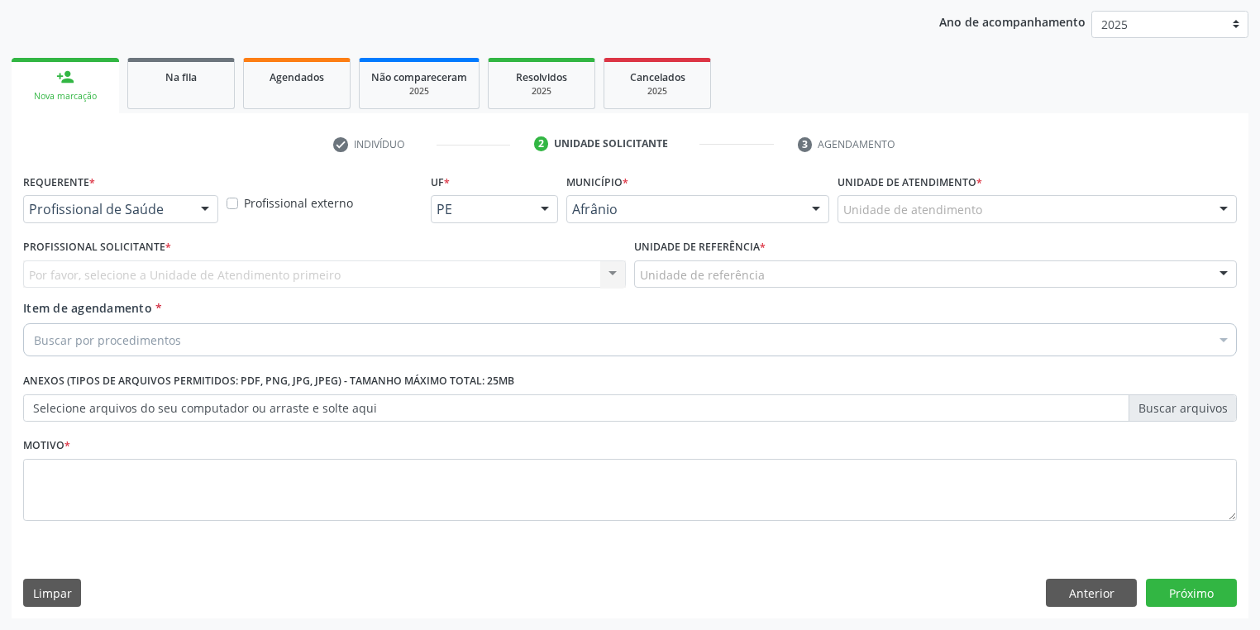
scroll to position [189, 0]
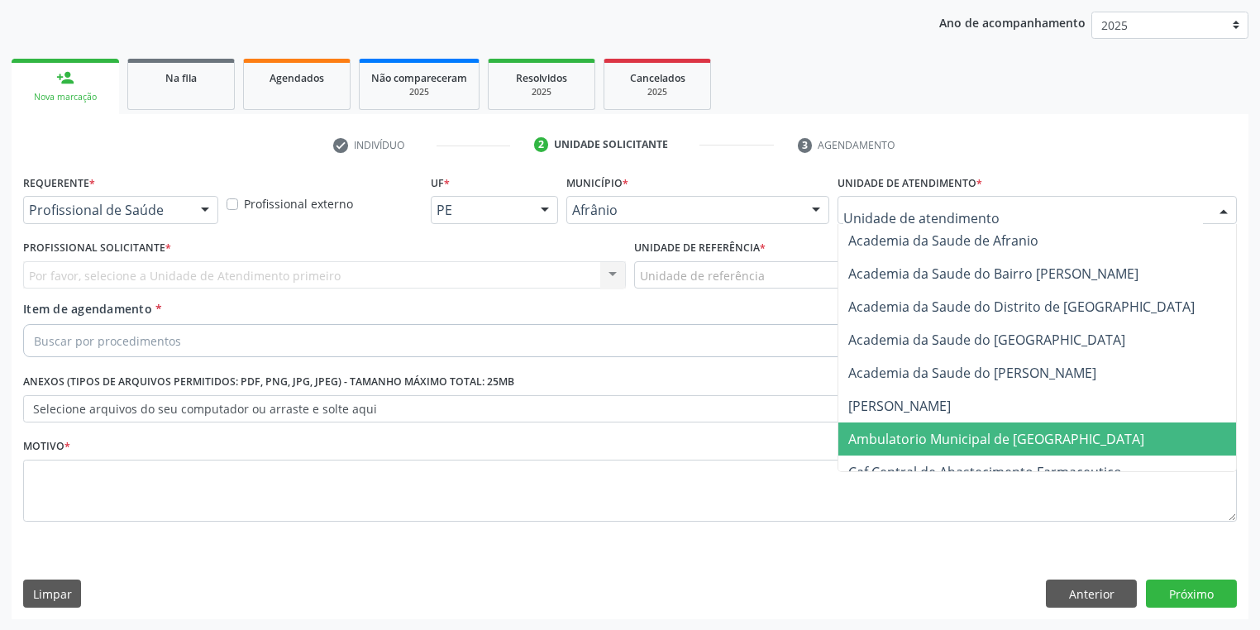
click at [900, 437] on span "Ambulatorio Municipal de [GEOGRAPHIC_DATA]" at bounding box center [996, 439] width 296 height 18
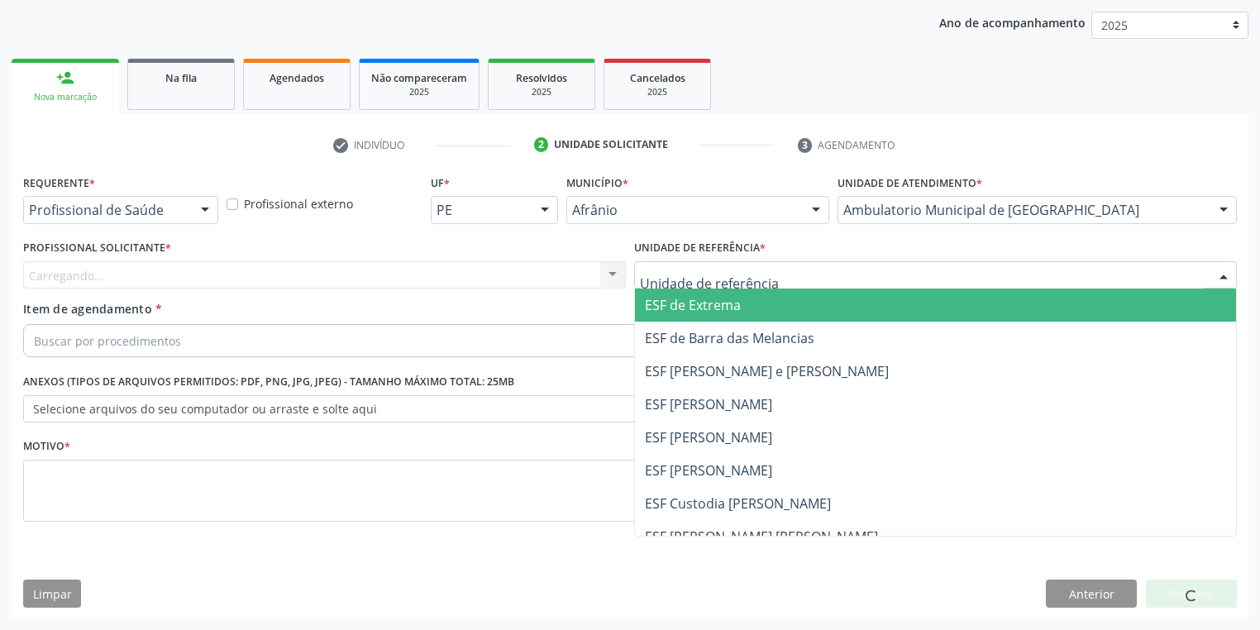
click at [641, 284] on div at bounding box center [935, 275] width 603 height 28
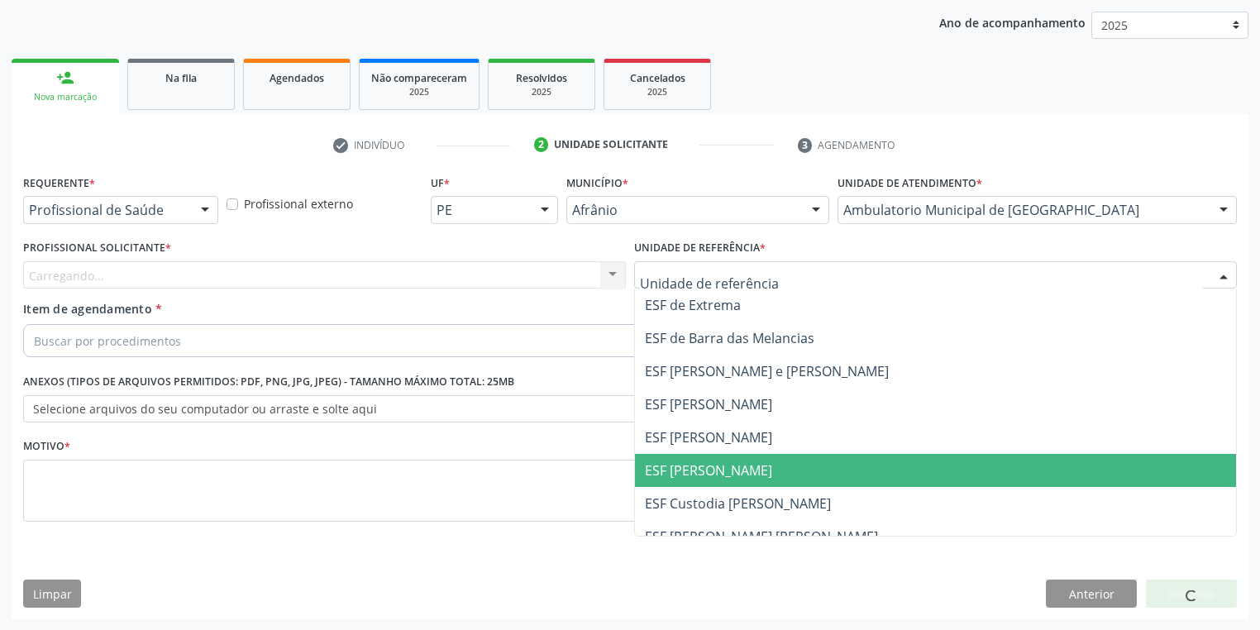
click at [648, 464] on span "ESF [PERSON_NAME]" at bounding box center [708, 470] width 127 height 18
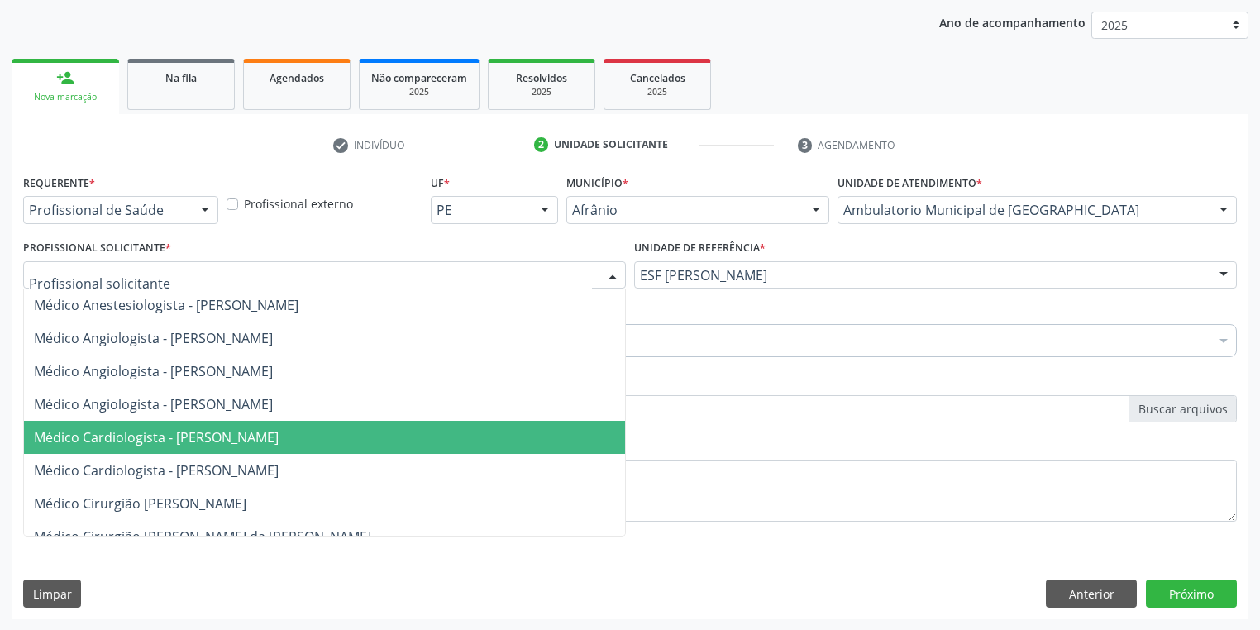
click at [133, 448] on span "Médico Cardiologista - [PERSON_NAME]" at bounding box center [324, 437] width 601 height 33
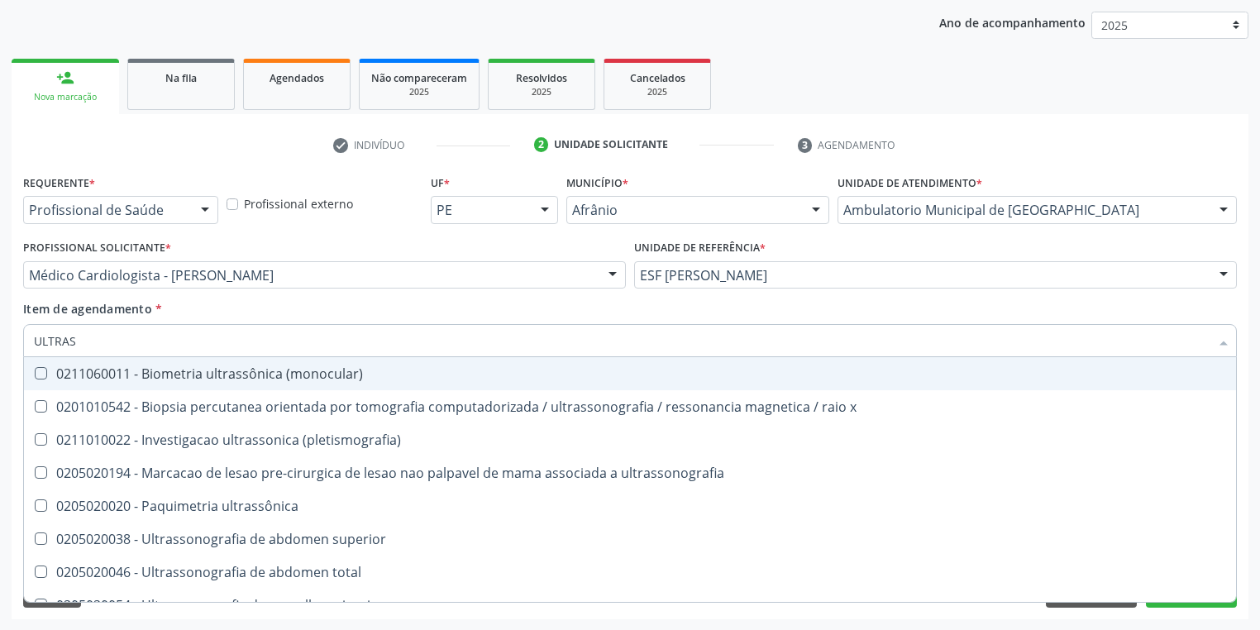
type input "ULTRASS"
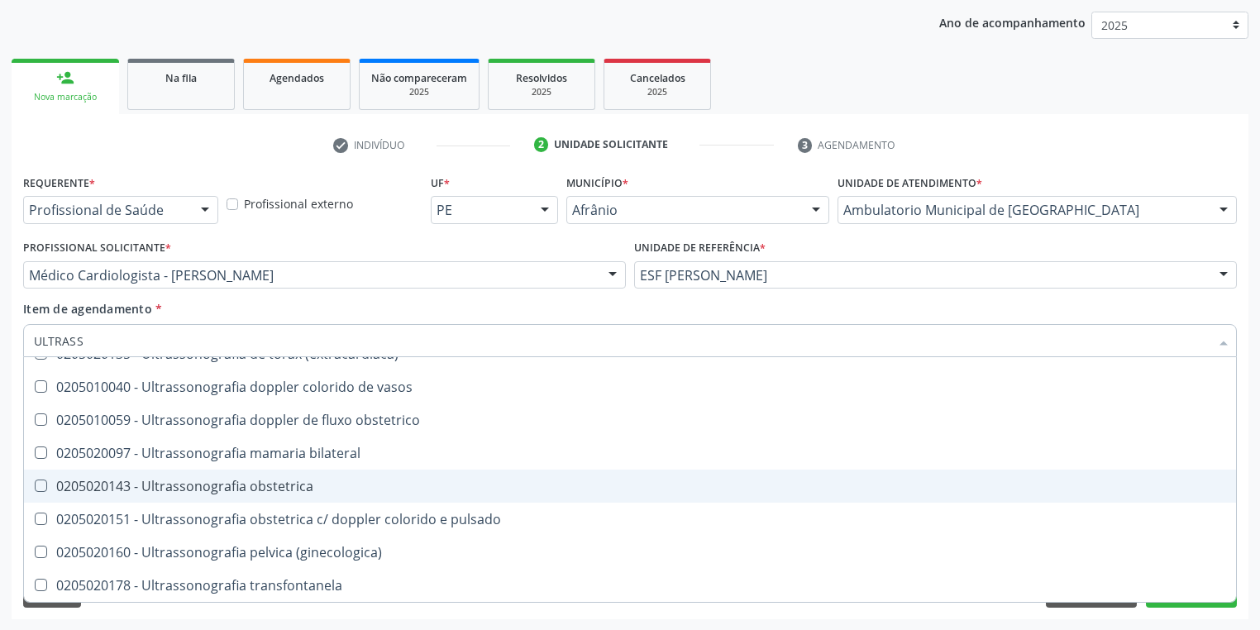
scroll to position [516, 0]
click at [284, 495] on span "0205020151 - Ultrassonografia obstetrica c/ doppler colorido e pulsado" at bounding box center [630, 486] width 1212 height 33
checkbox pulsado "true"
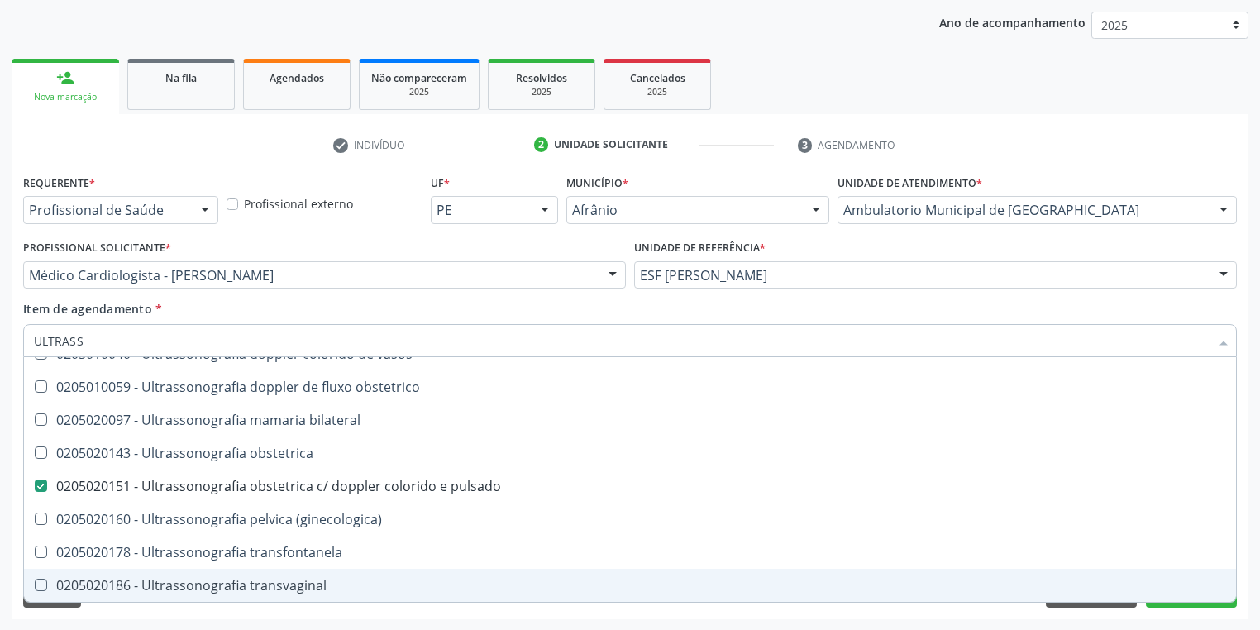
click at [213, 611] on div "Requerente * Profissional de Saúde Profissional de Saúde Paciente Nenhum result…" at bounding box center [630, 394] width 1237 height 449
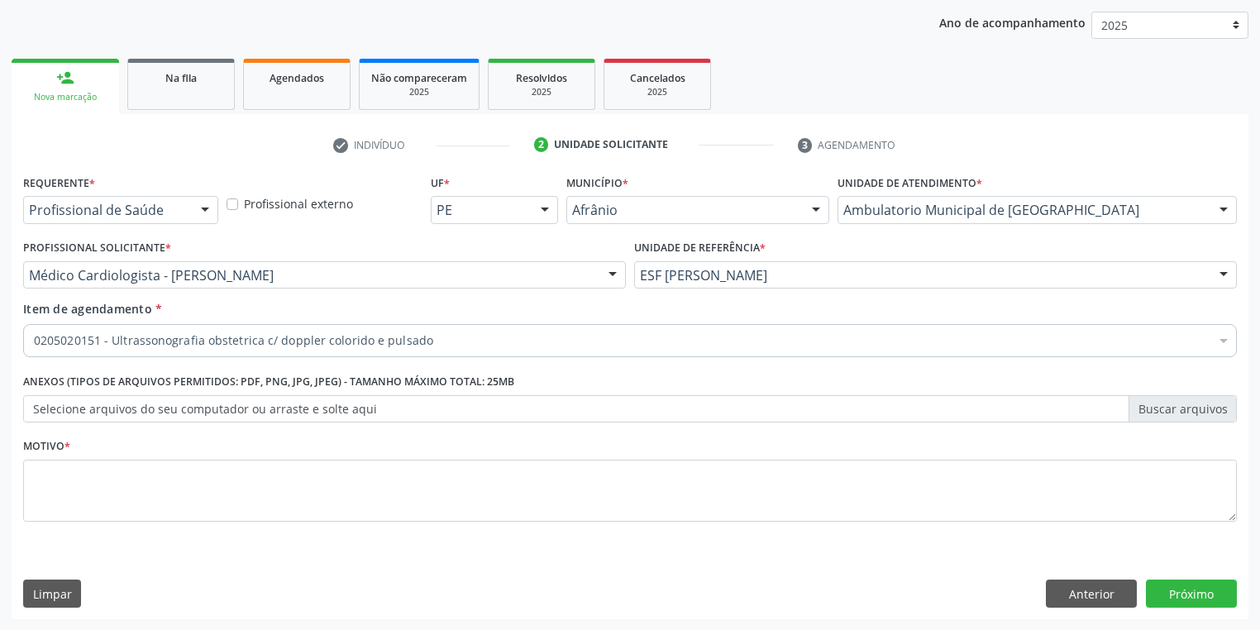
scroll to position [0, 0]
click at [94, 464] on textarea at bounding box center [630, 491] width 1214 height 63
type textarea "*"
click at [1196, 587] on button "Próximo" at bounding box center [1191, 594] width 91 height 28
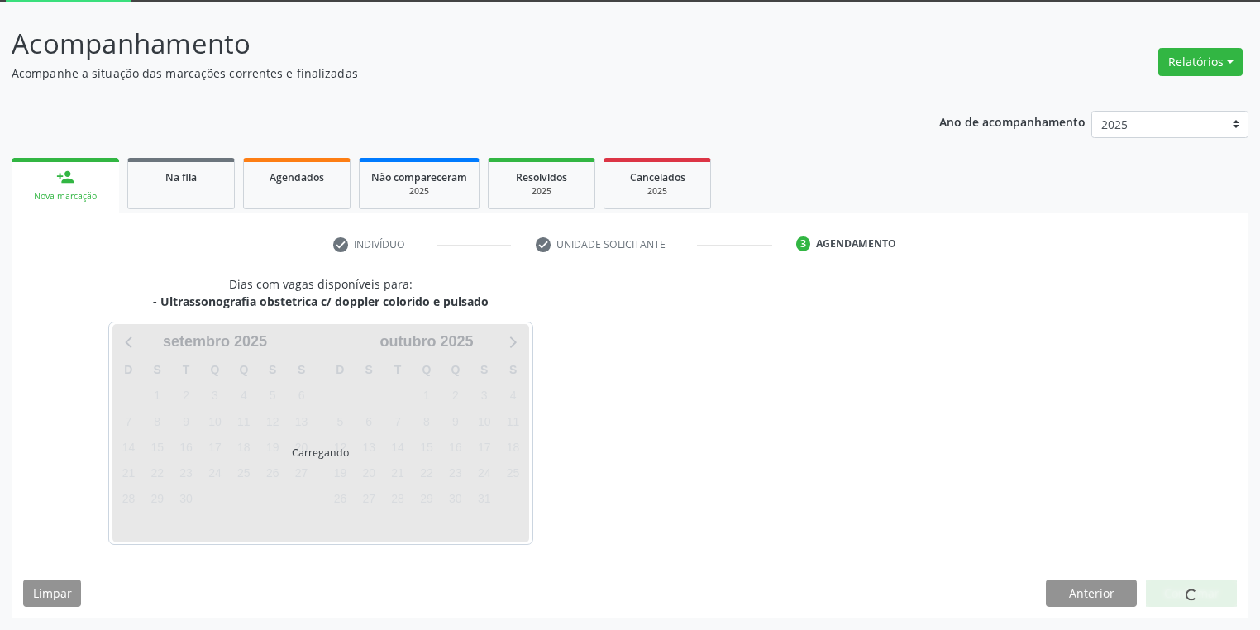
scroll to position [88, 0]
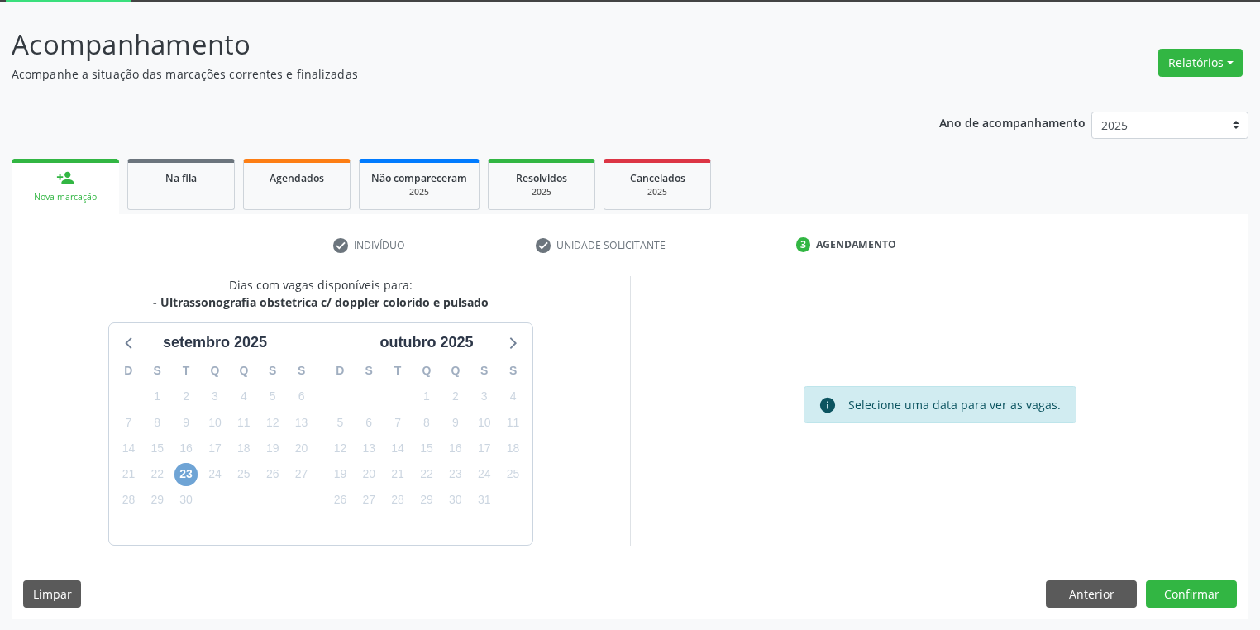
click at [189, 473] on span "23" at bounding box center [185, 474] width 23 height 23
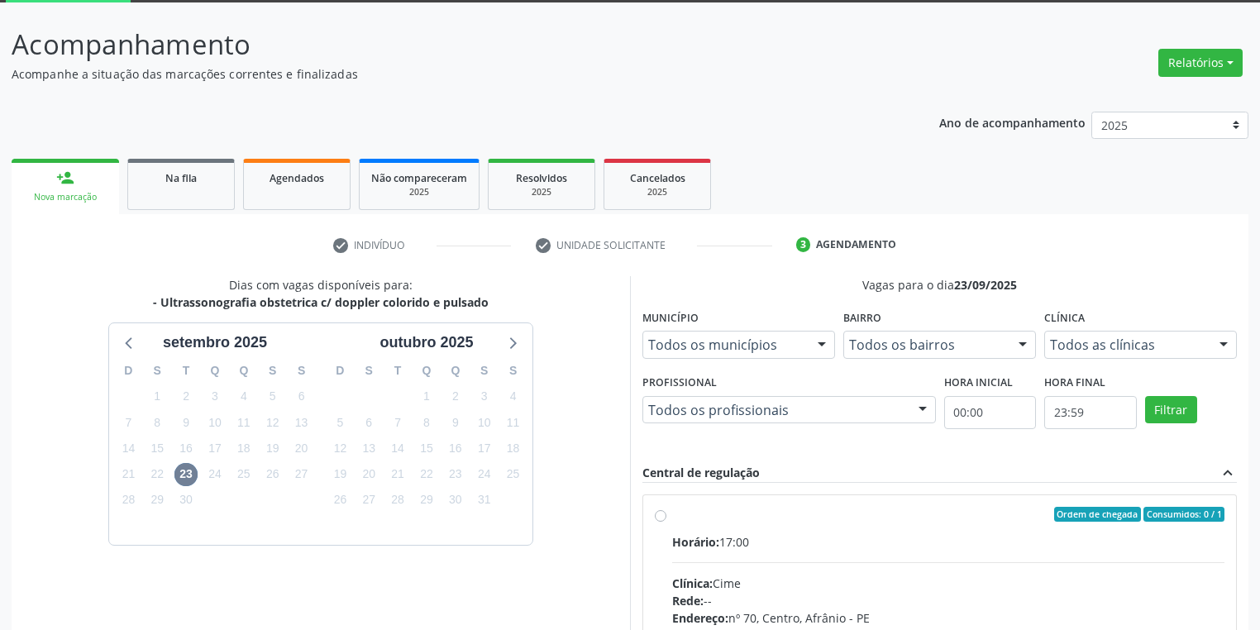
click at [666, 522] on input "Ordem de chegada Consumidos: 0 / 1 Horário: 17:00 Clínica: Cime Rede: -- Endere…" at bounding box center [661, 514] width 12 height 15
radio input "true"
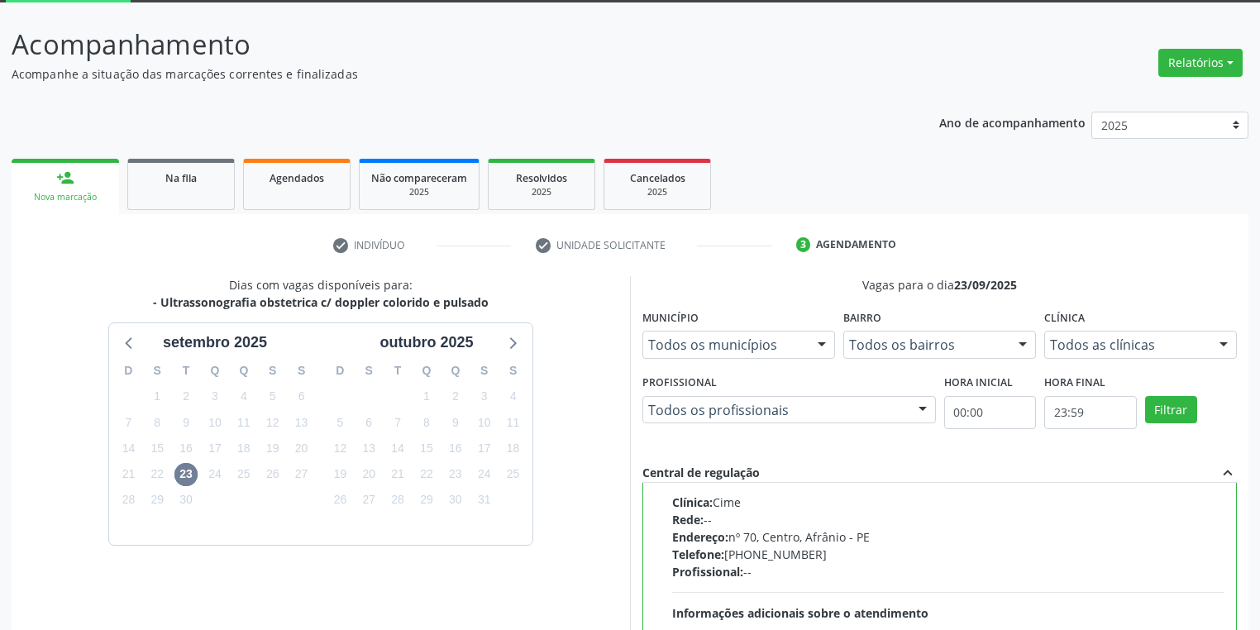
scroll to position [287, 0]
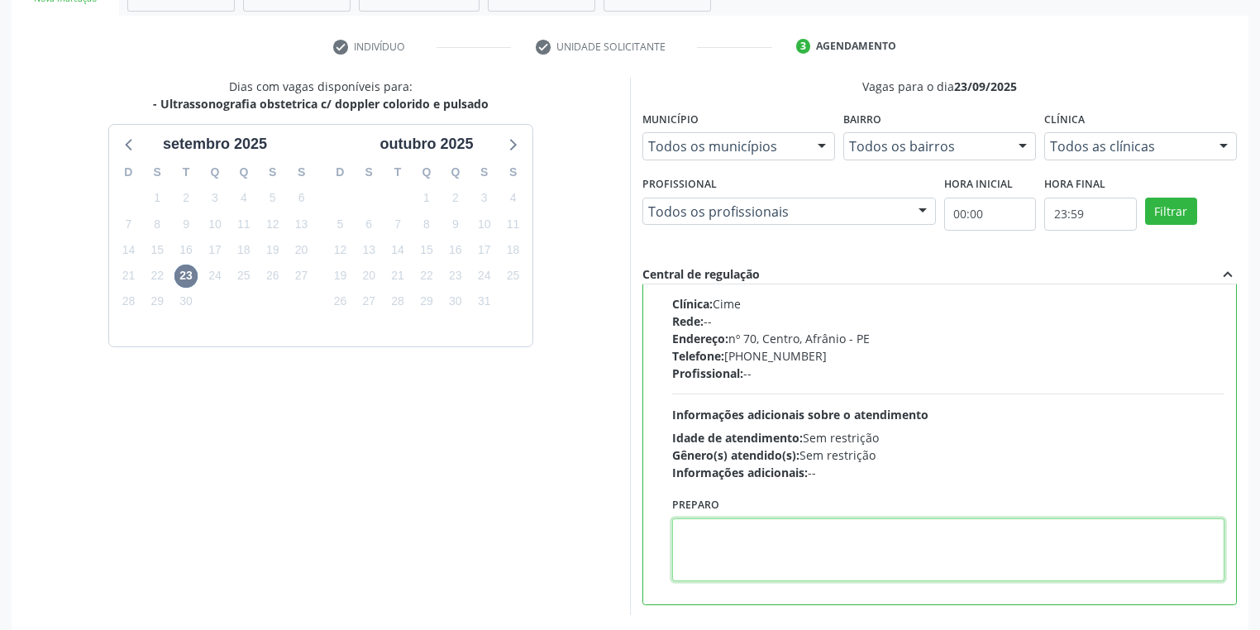
drag, startPoint x: 840, startPoint y: 517, endPoint x: 830, endPoint y: 546, distance: 30.6
click at [834, 524] on textarea at bounding box center [948, 549] width 552 height 63
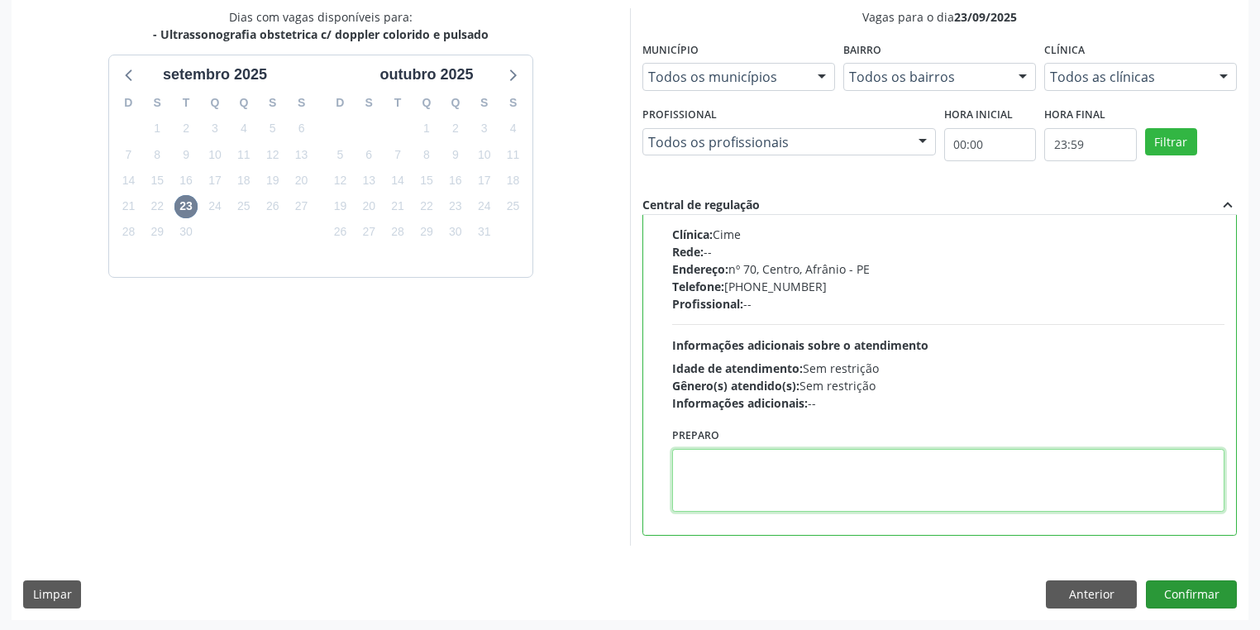
scroll to position [357, 0]
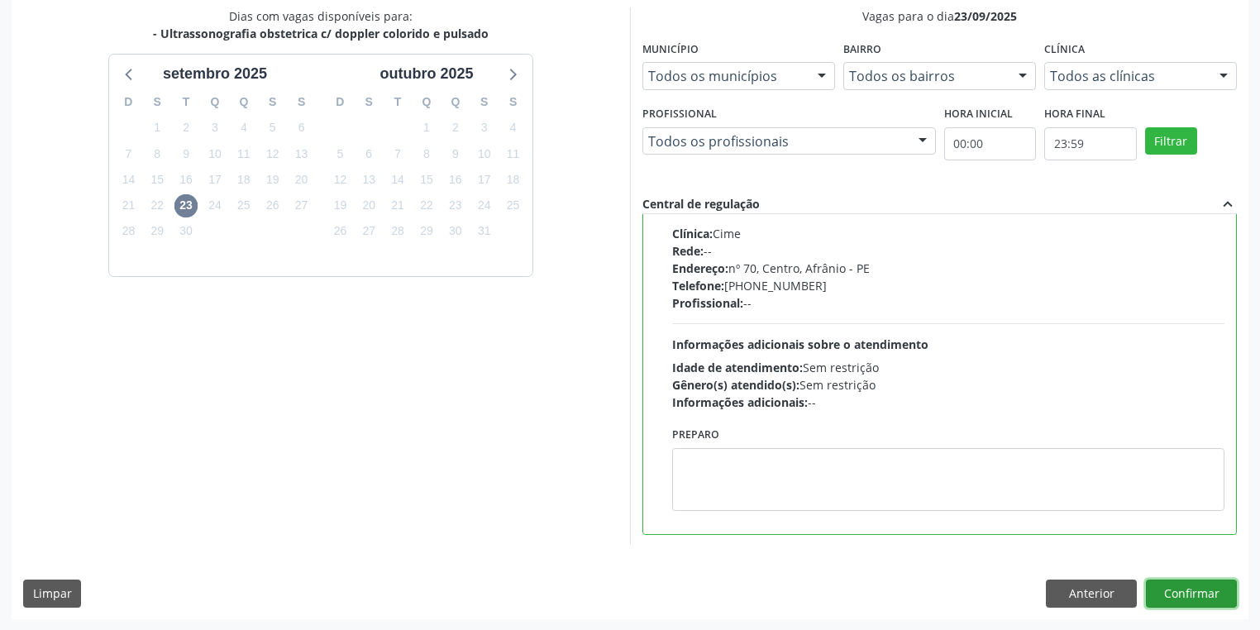
click at [1171, 588] on button "Confirmar" at bounding box center [1191, 594] width 91 height 28
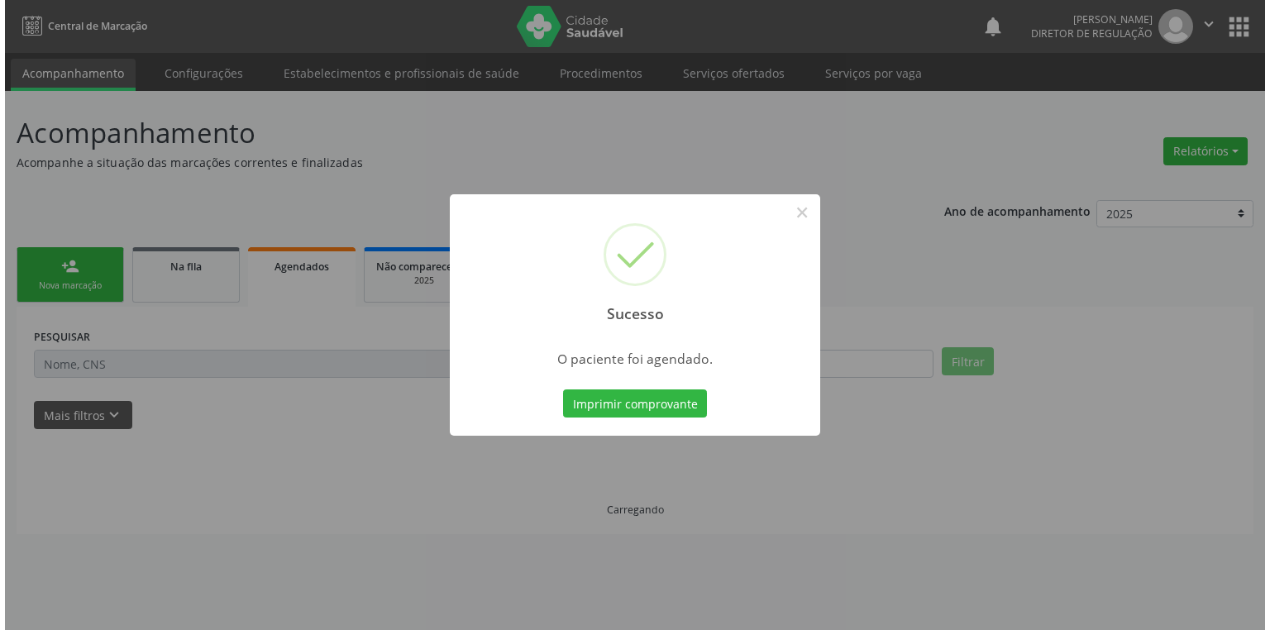
scroll to position [0, 0]
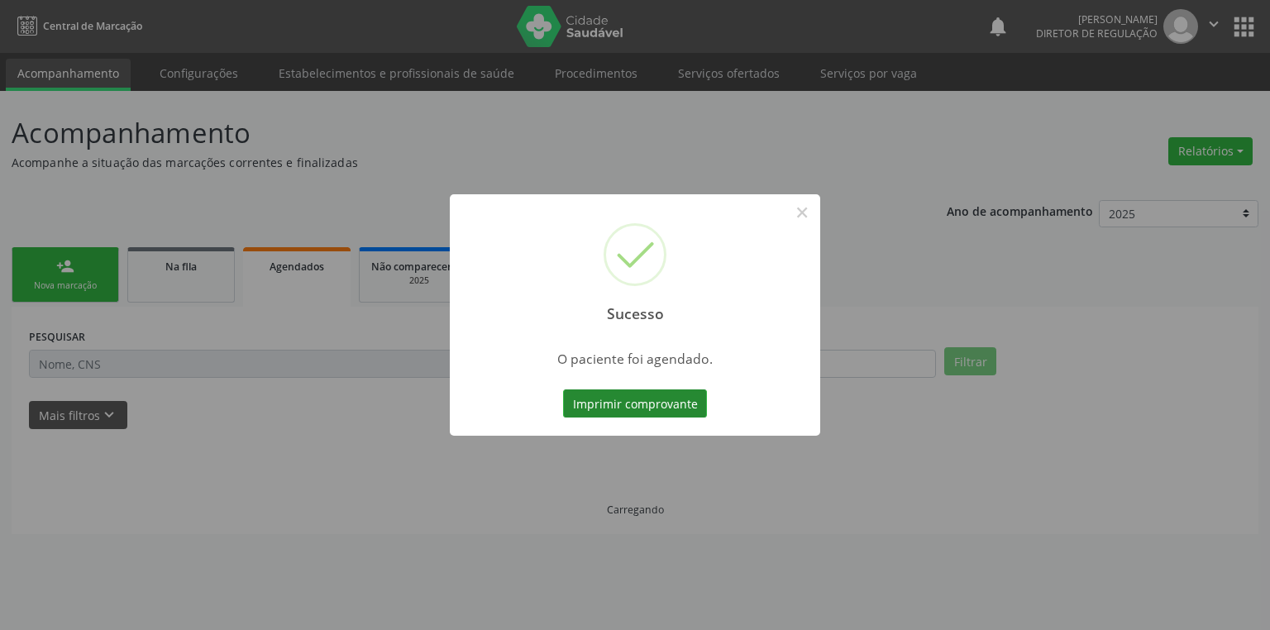
click at [645, 404] on button "Imprimir comprovante" at bounding box center [635, 403] width 144 height 28
